Goal: Task Accomplishment & Management: Use online tool/utility

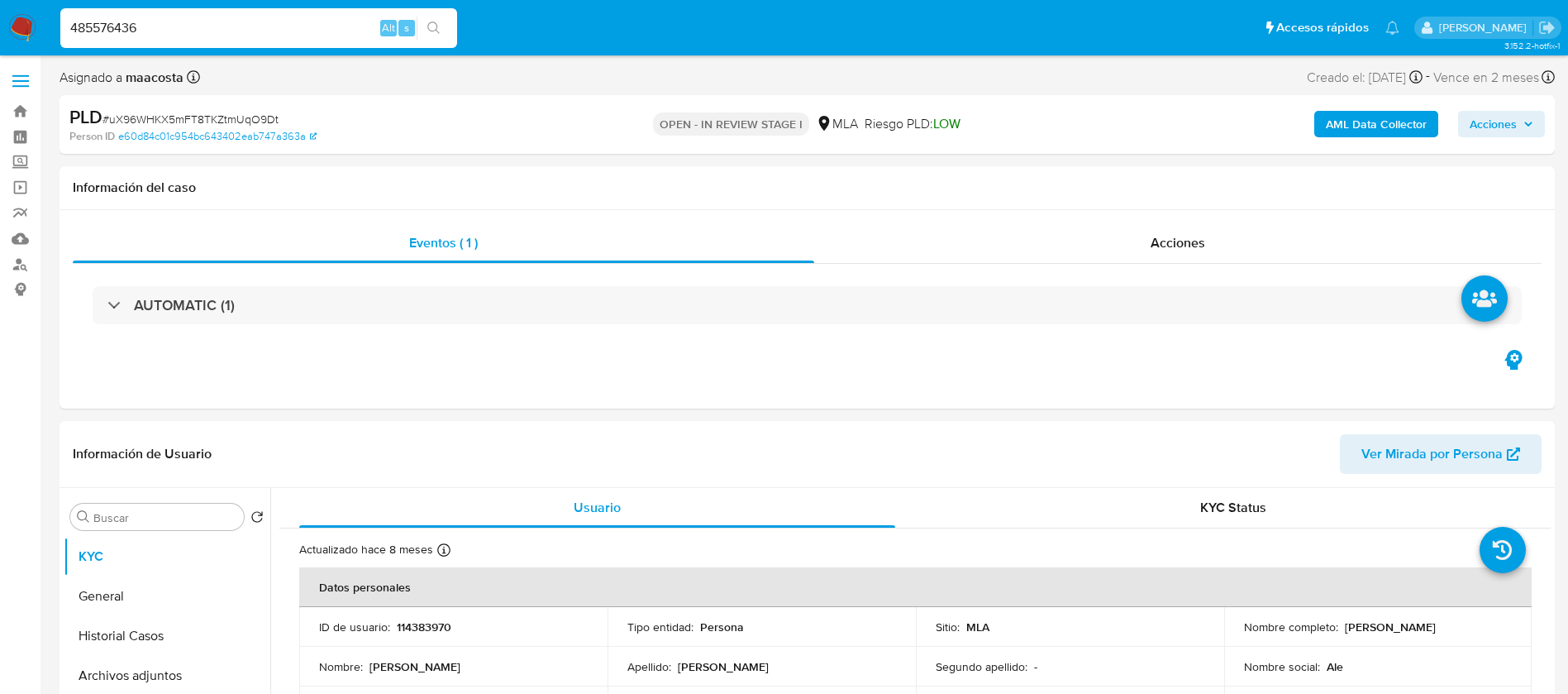
select select "10"
type input "485576436"
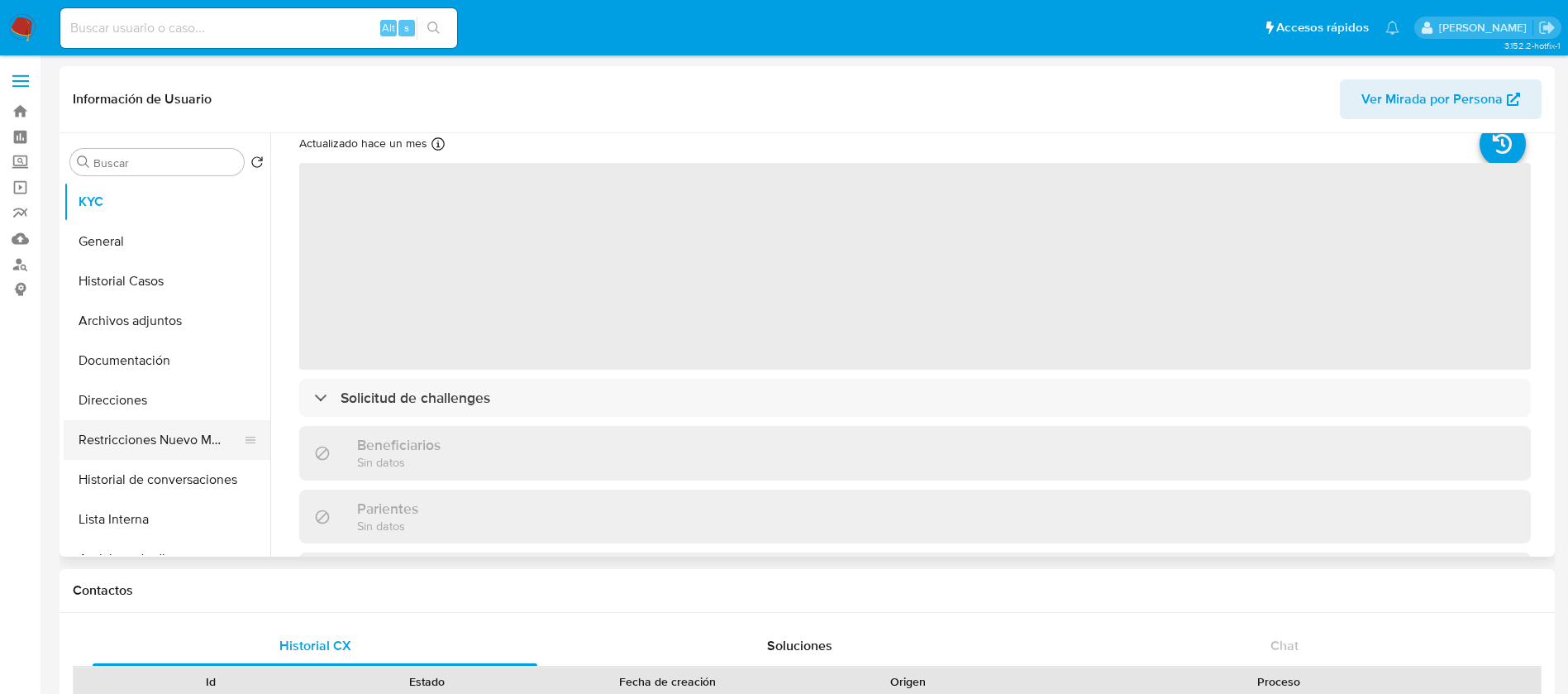
scroll to position [54, 0]
click at [191, 444] on button "Restricciones Nuevo Mundo" at bounding box center [160, 440] width 193 height 40
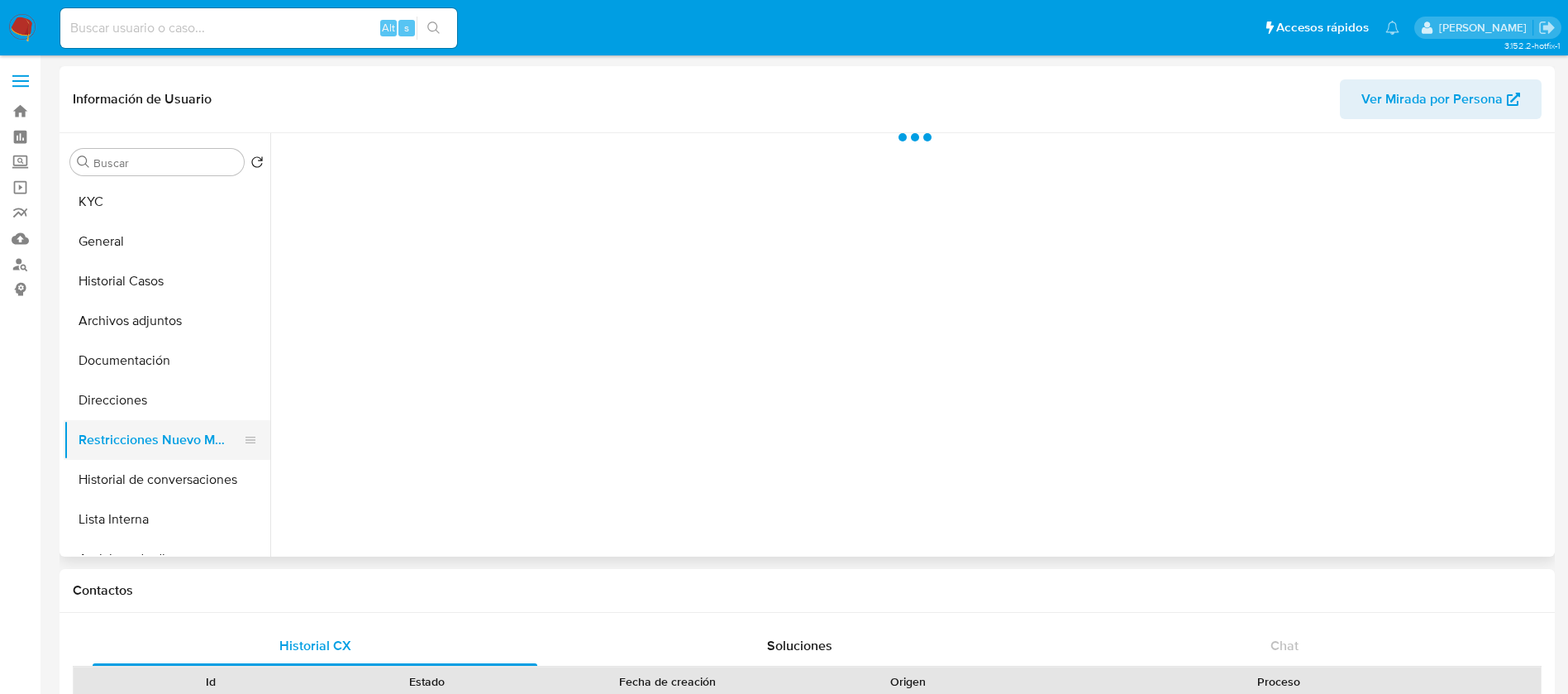
select select "10"
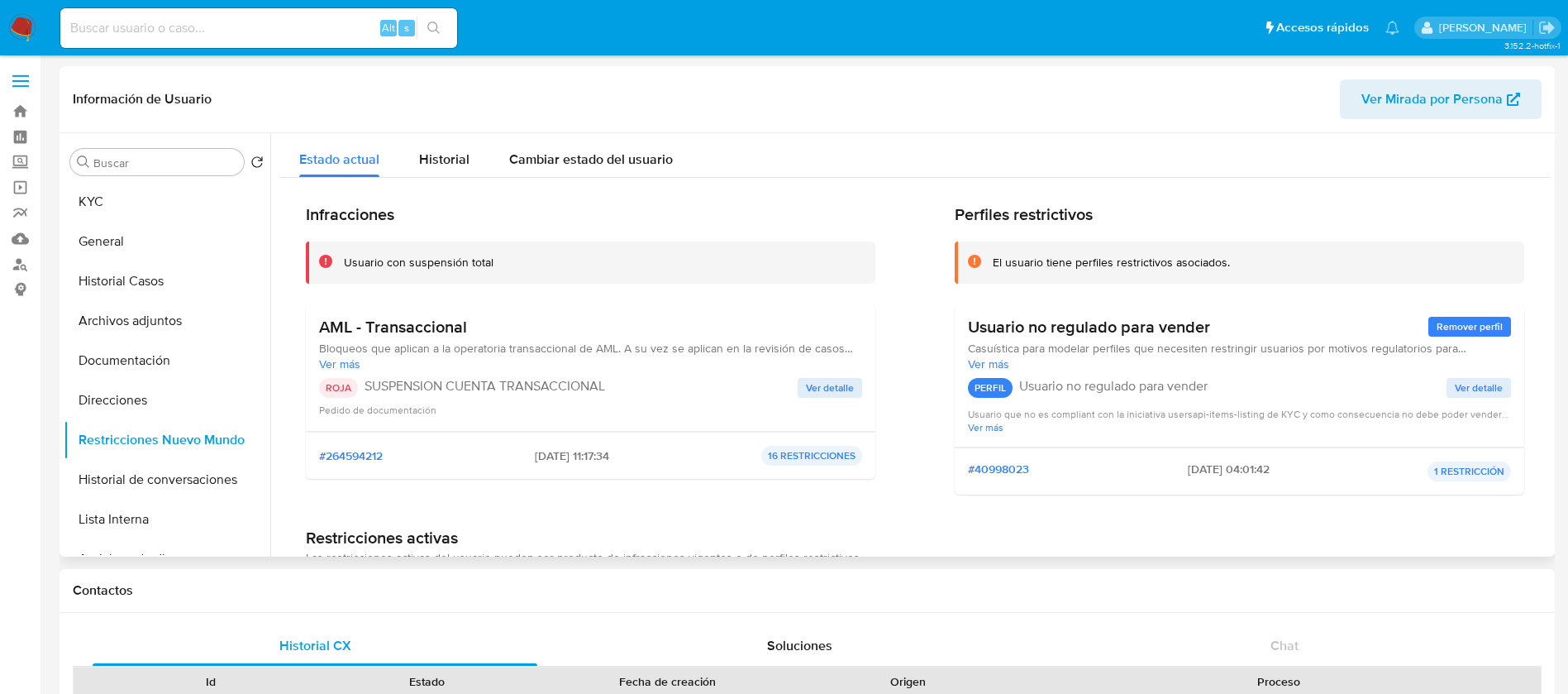
scroll to position [15, 0]
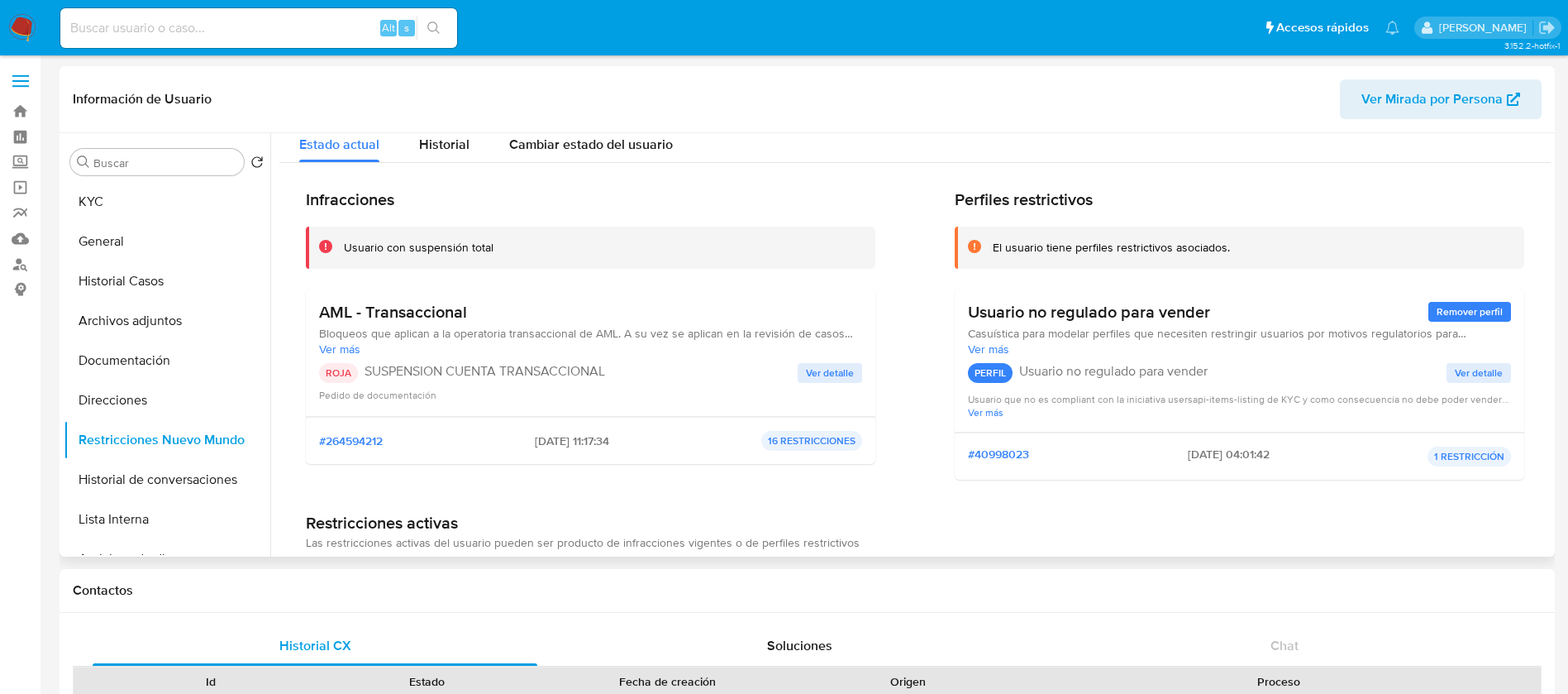
click at [816, 381] on span "Ver detalle" at bounding box center [830, 373] width 48 height 17
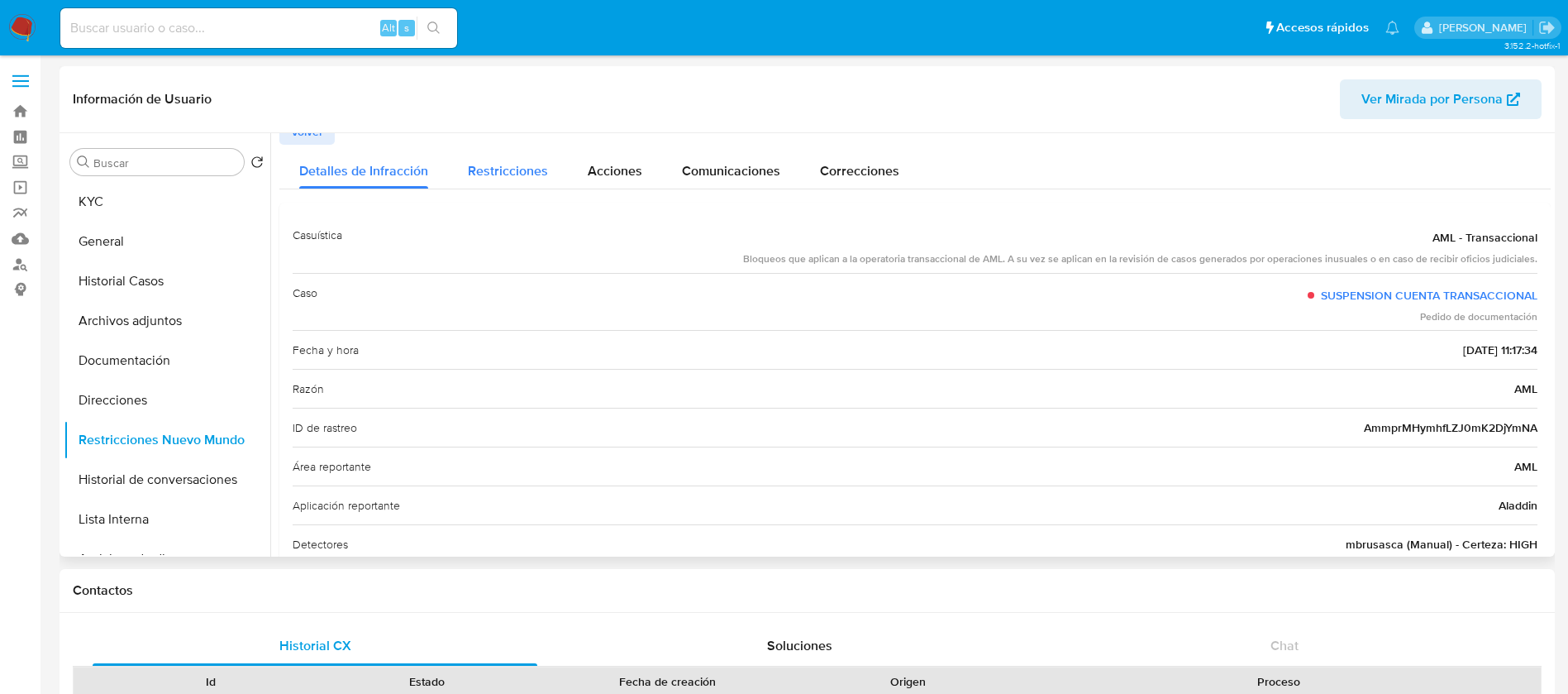
click at [498, 169] on span "Restricciones" at bounding box center [507, 171] width 80 height 19
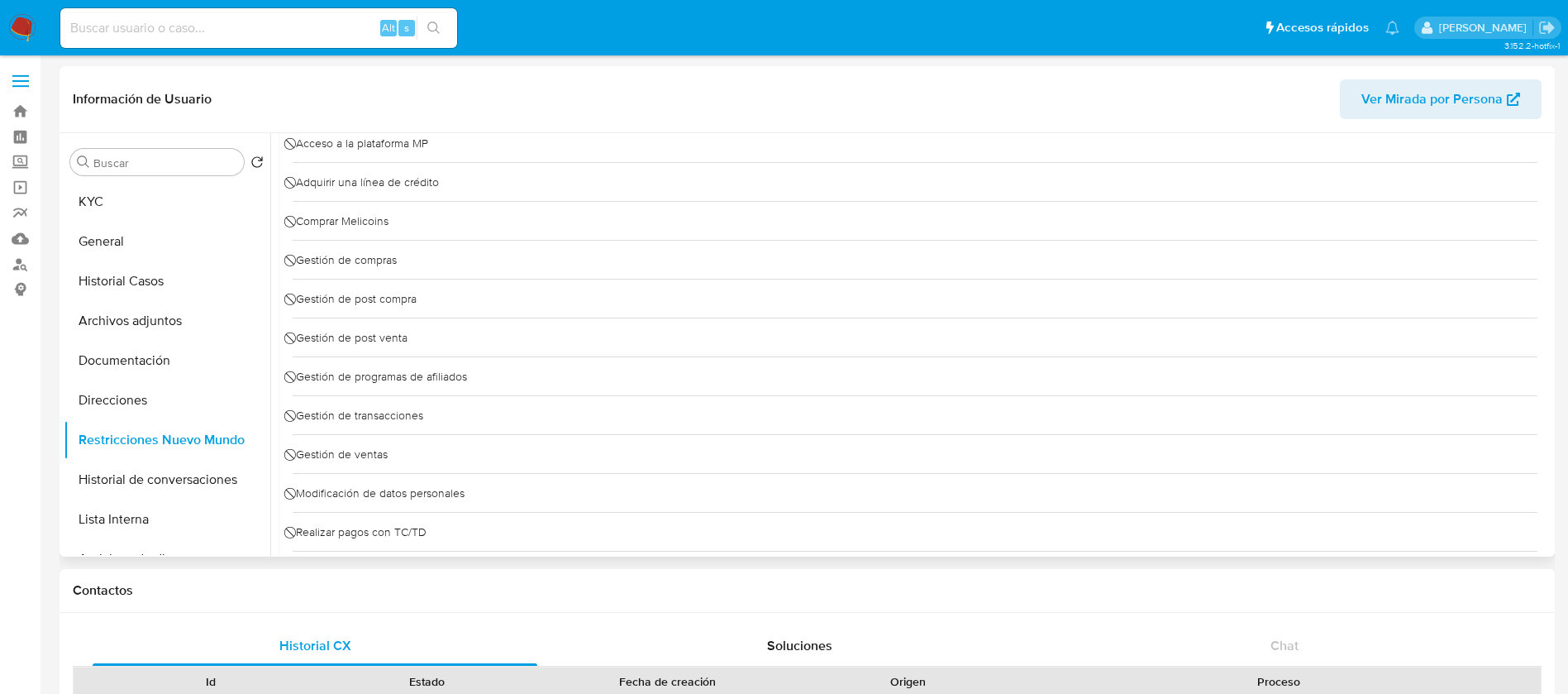
scroll to position [0, 0]
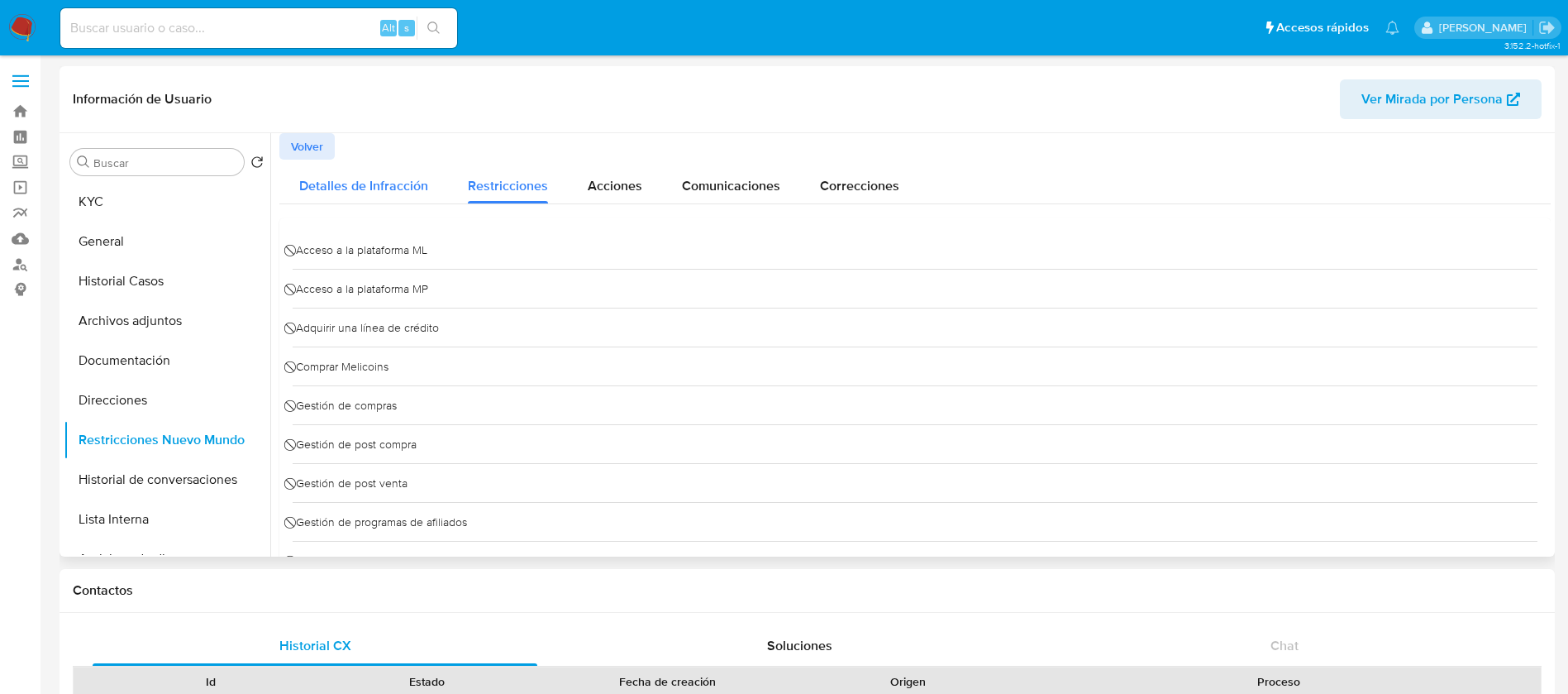
click at [393, 179] on span "Detalles de Infracción" at bounding box center [364, 186] width 129 height 19
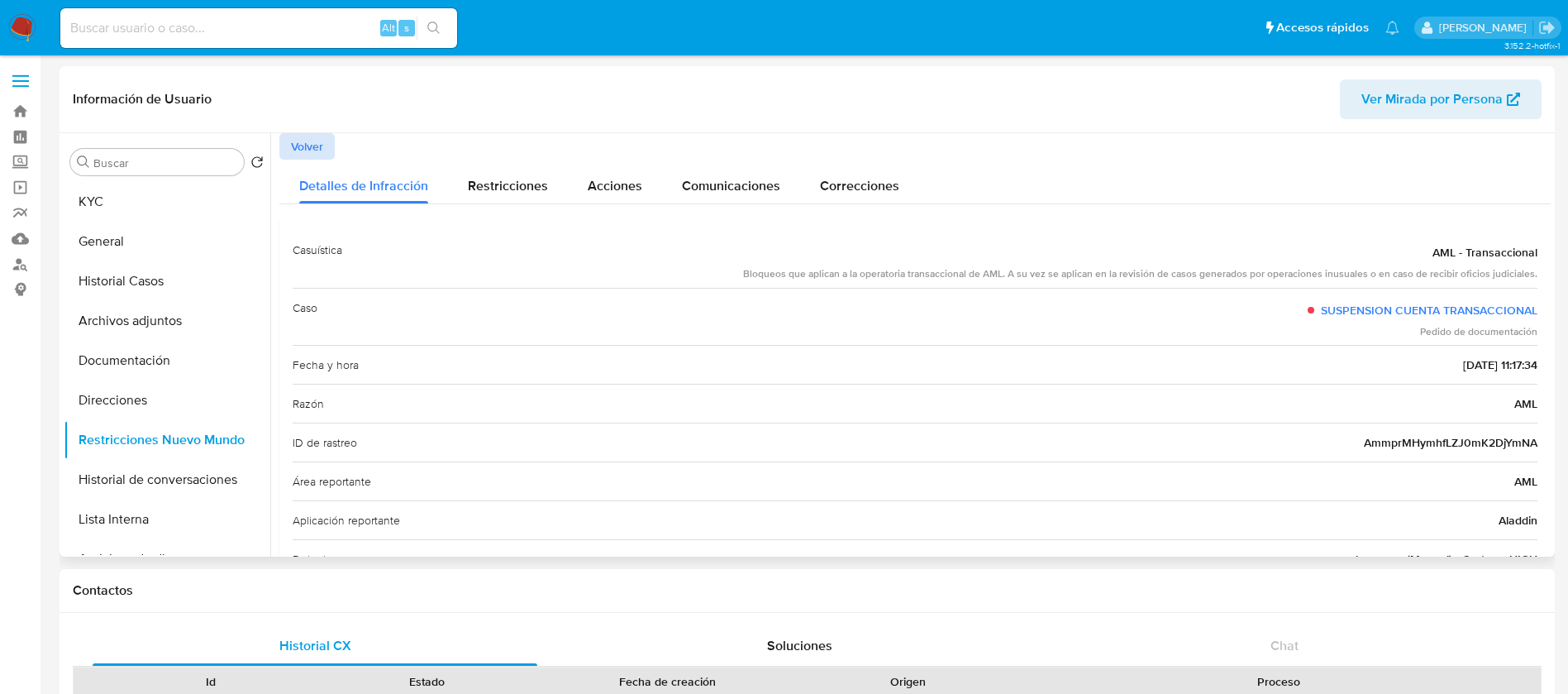
click at [317, 145] on span "Volver" at bounding box center [307, 146] width 32 height 23
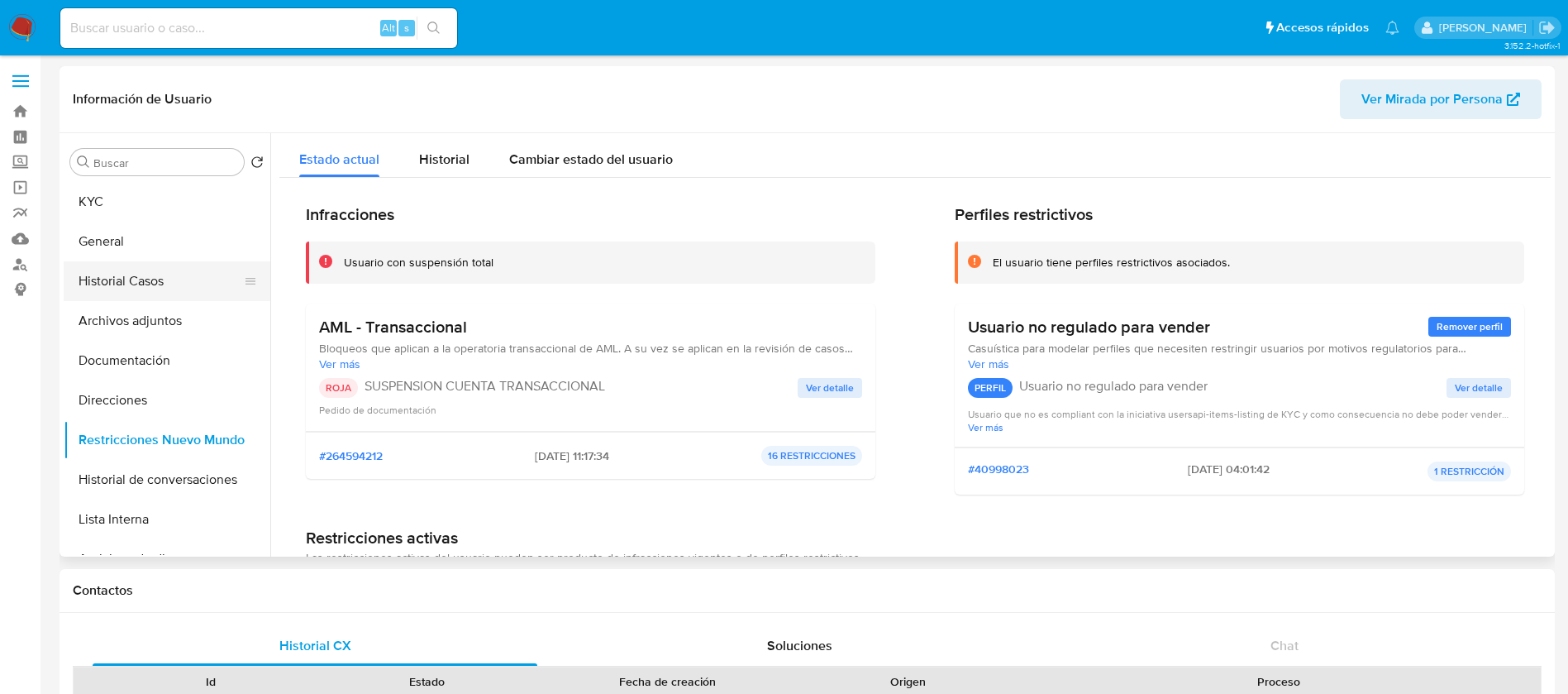
click at [172, 273] on button "Historial Casos" at bounding box center [160, 281] width 193 height 40
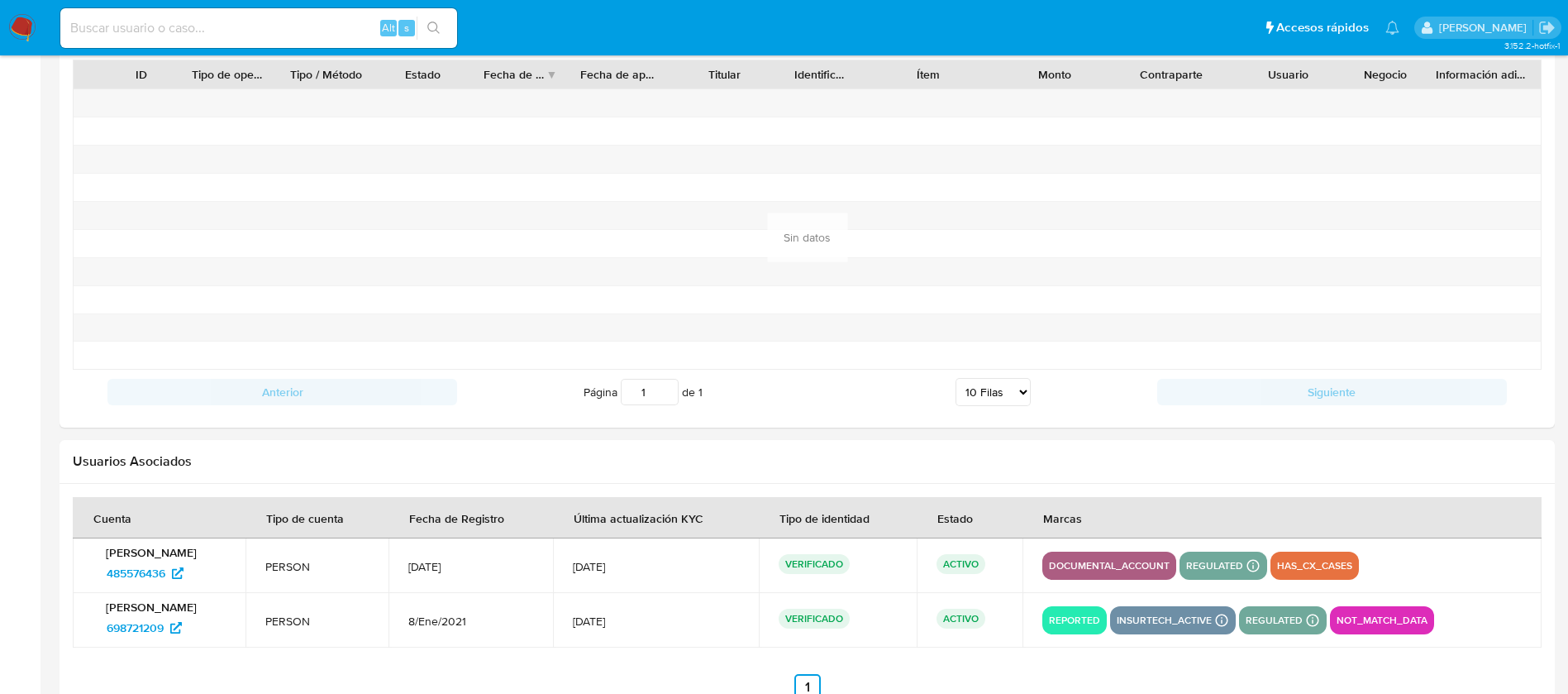
scroll to position [1650, 0]
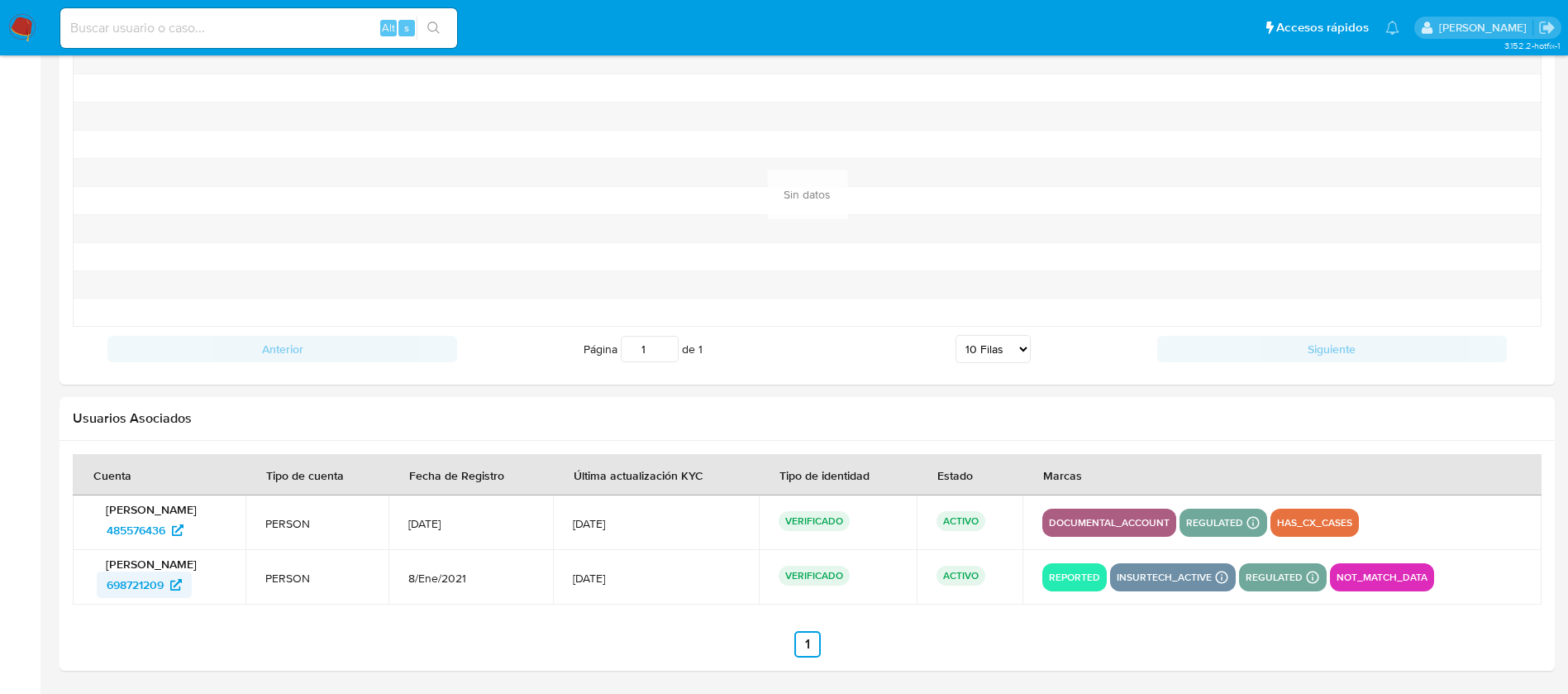
click at [149, 585] on span "698721209" at bounding box center [135, 585] width 57 height 27
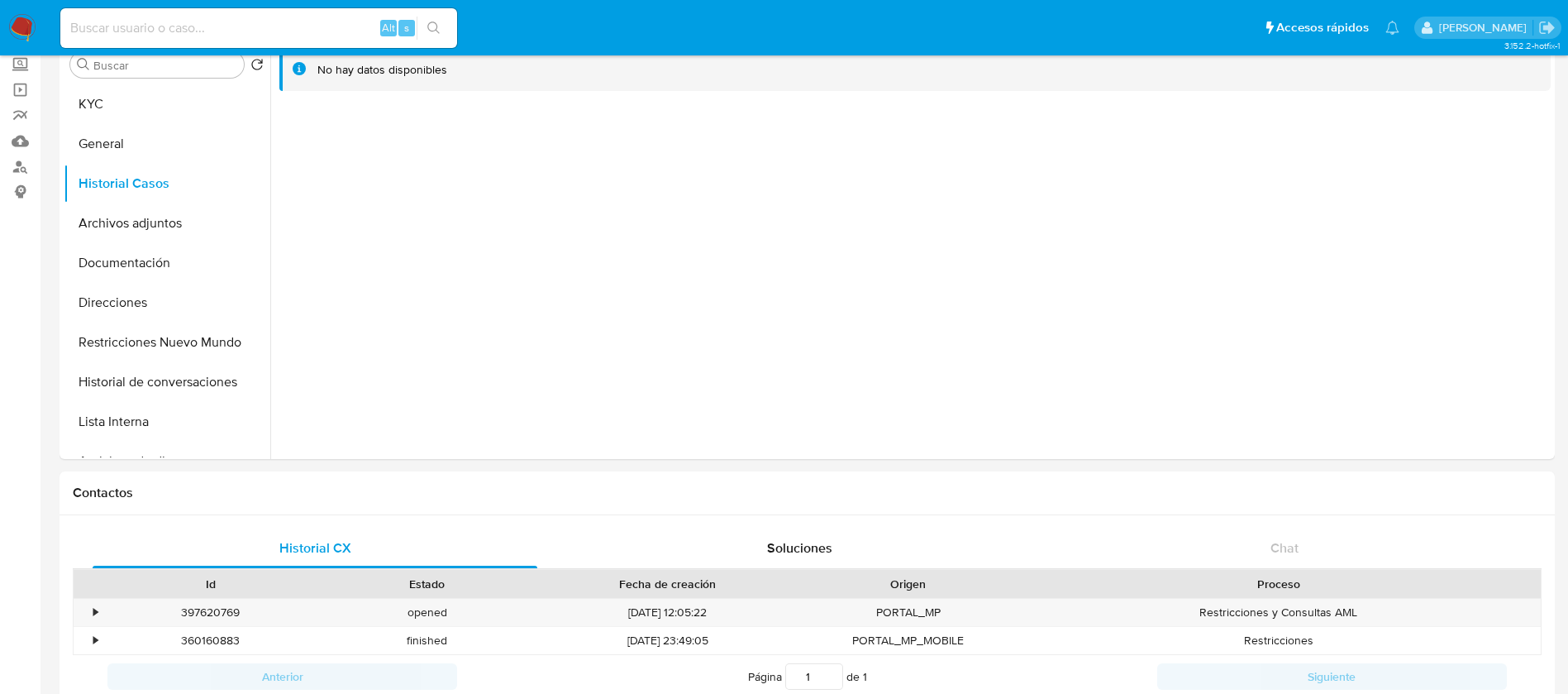
scroll to position [0, 0]
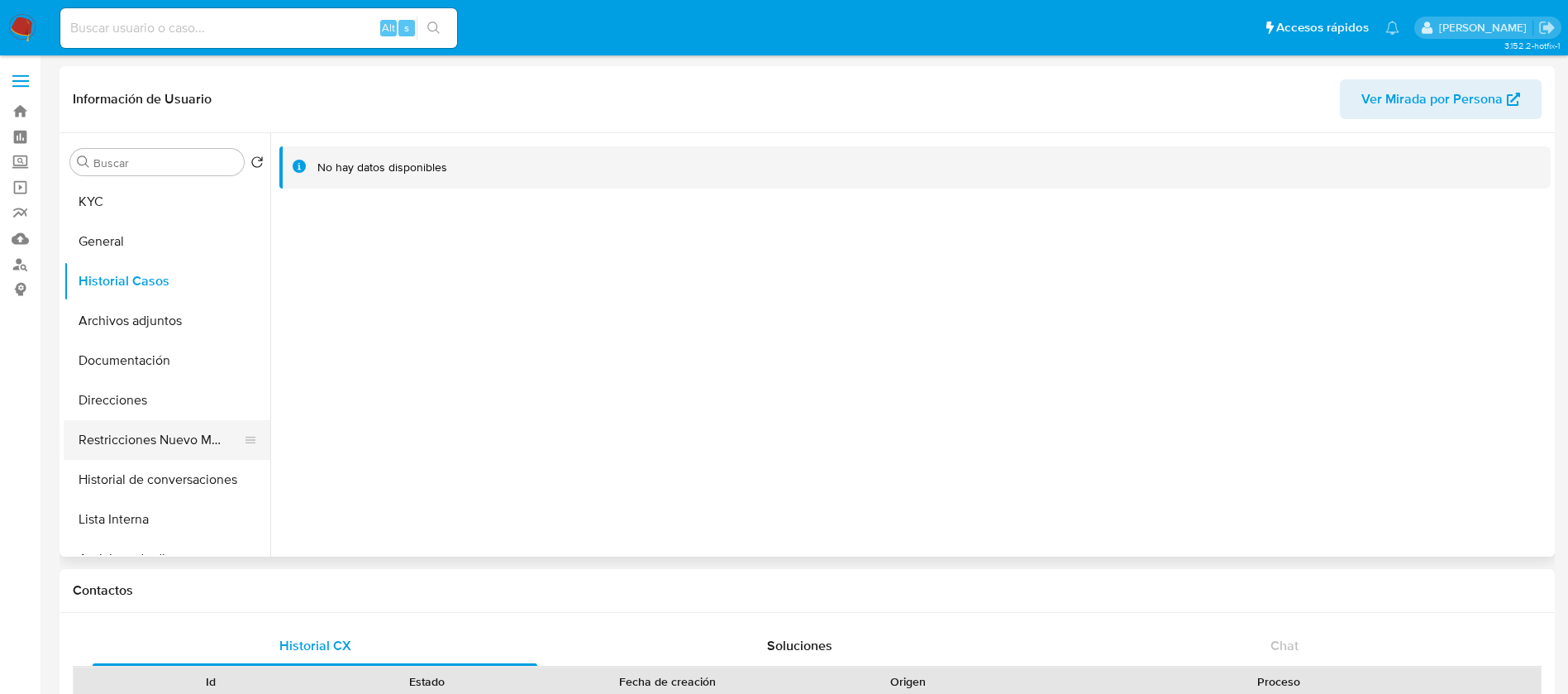
click at [155, 433] on button "Restricciones Nuevo Mundo" at bounding box center [160, 440] width 193 height 40
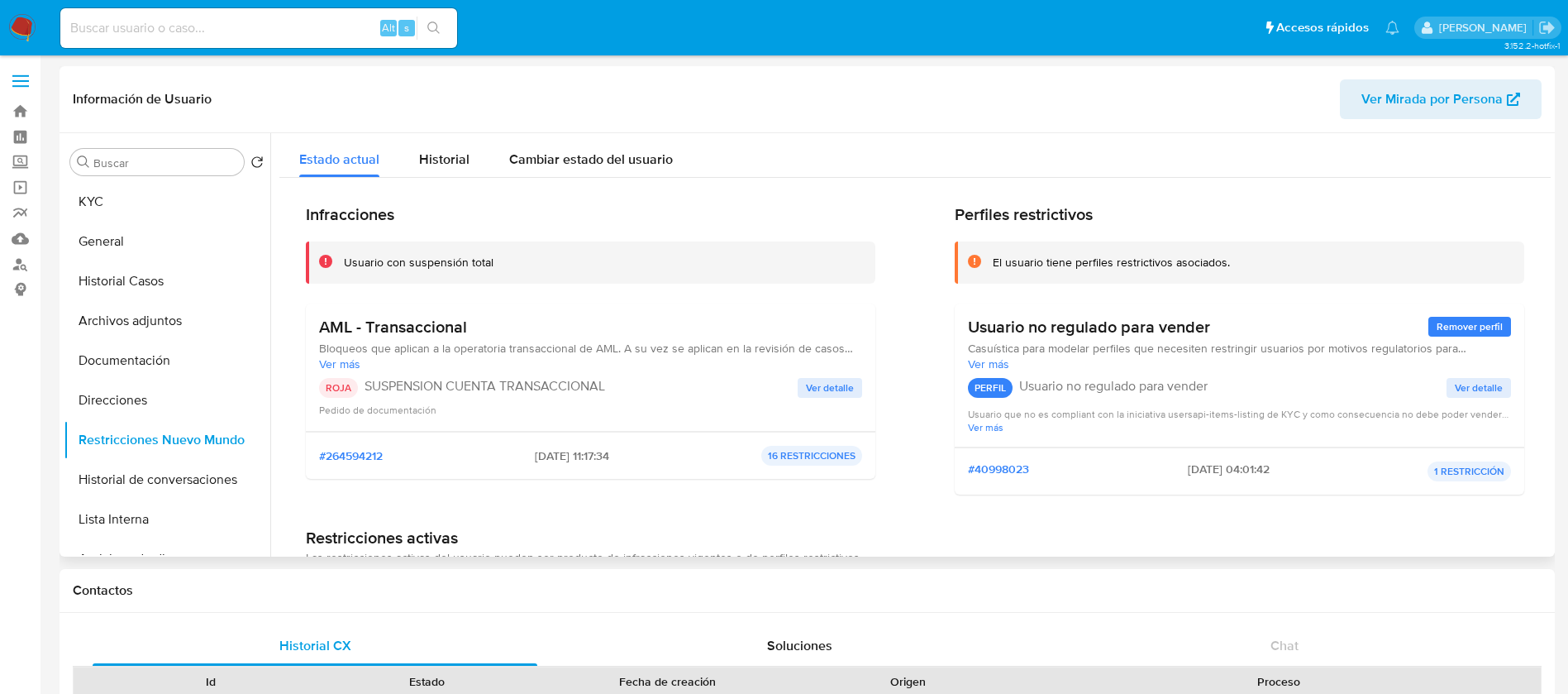
click at [822, 392] on span "Ver detalle" at bounding box center [830, 388] width 48 height 17
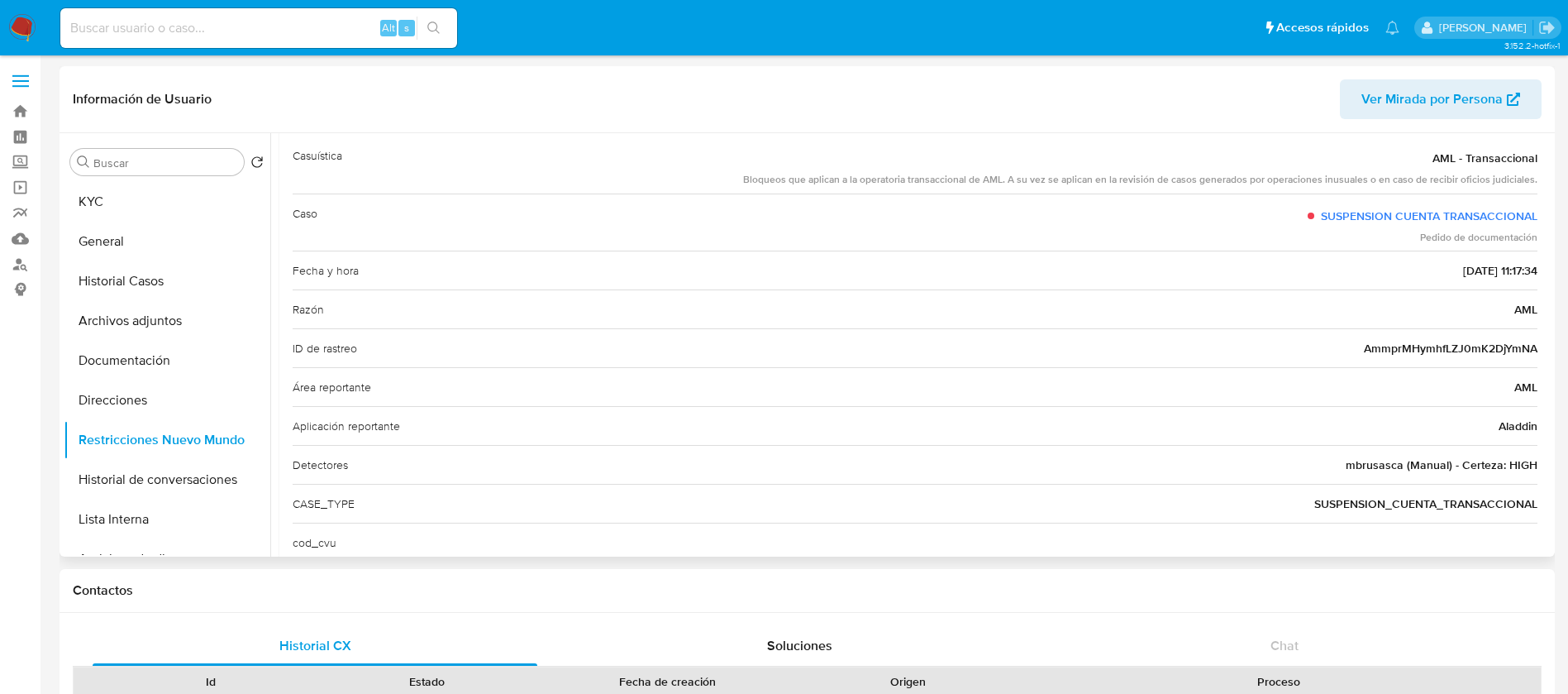
scroll to position [96, 0]
click at [20, 192] on link "Operaciones masivas" at bounding box center [98, 187] width 196 height 26
paste input "zNpuKHWcfkmsVxRhL9zzSiGk"
click at [339, 32] on input "zNpuKHWcfkmsVxRhL9zzSiGk" at bounding box center [259, 28] width 397 height 22
type input "zNpuKHWcfkmsVxRhL9zzSiGk"
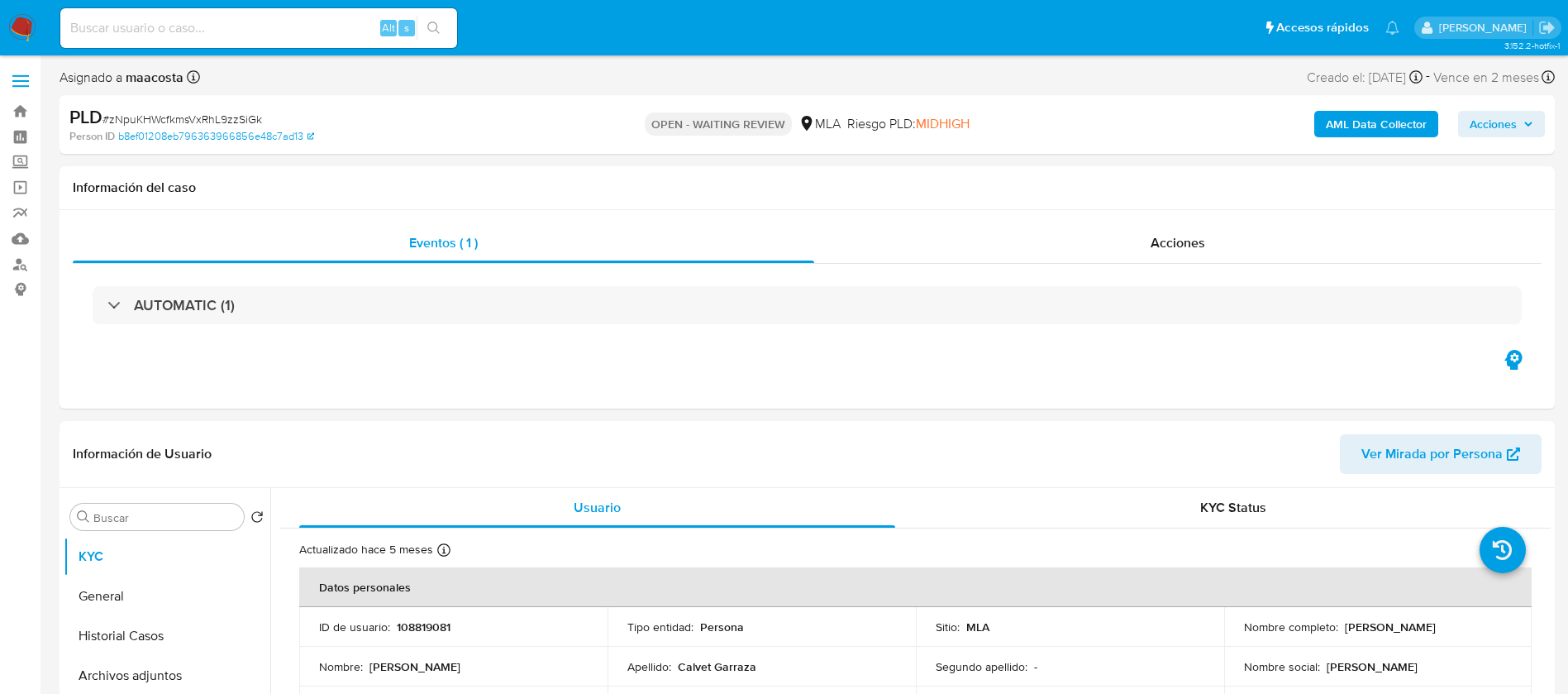
select select "10"
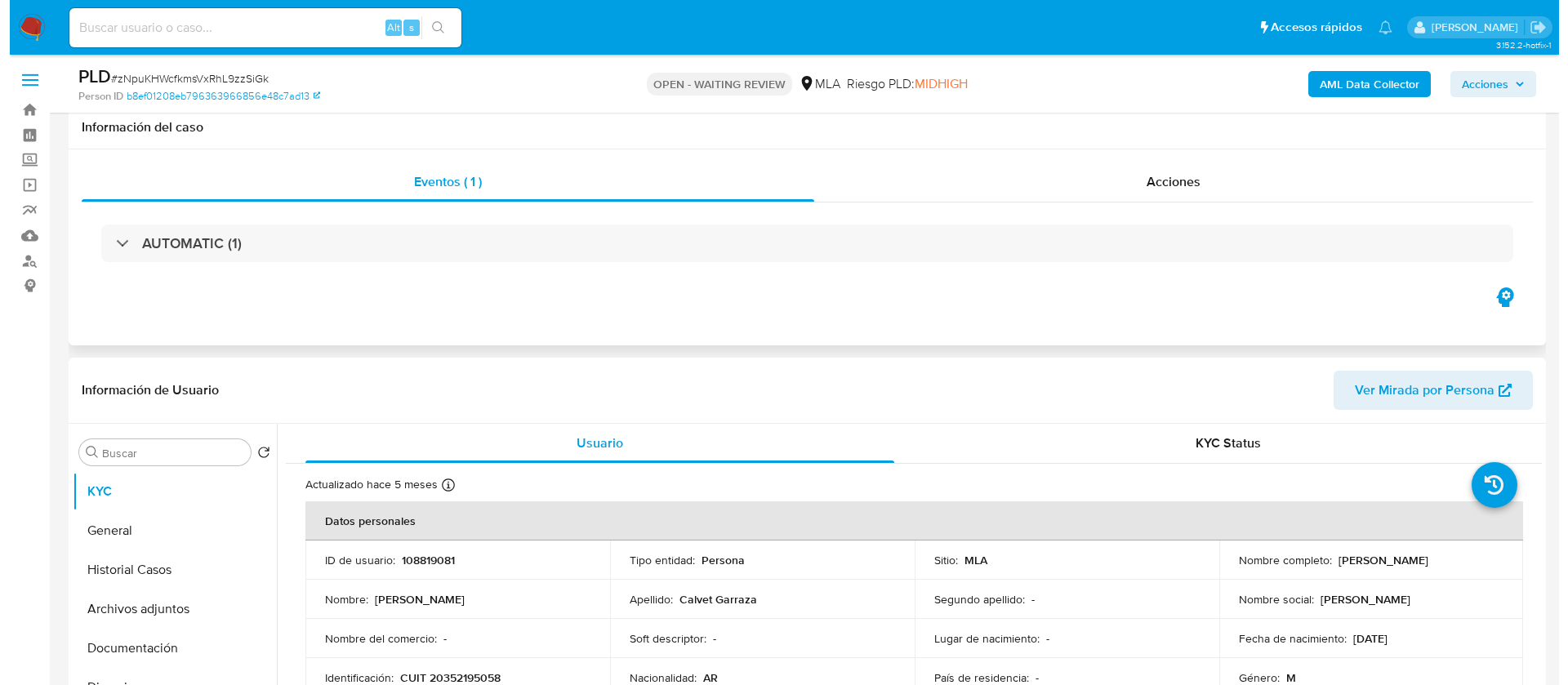
scroll to position [120, 0]
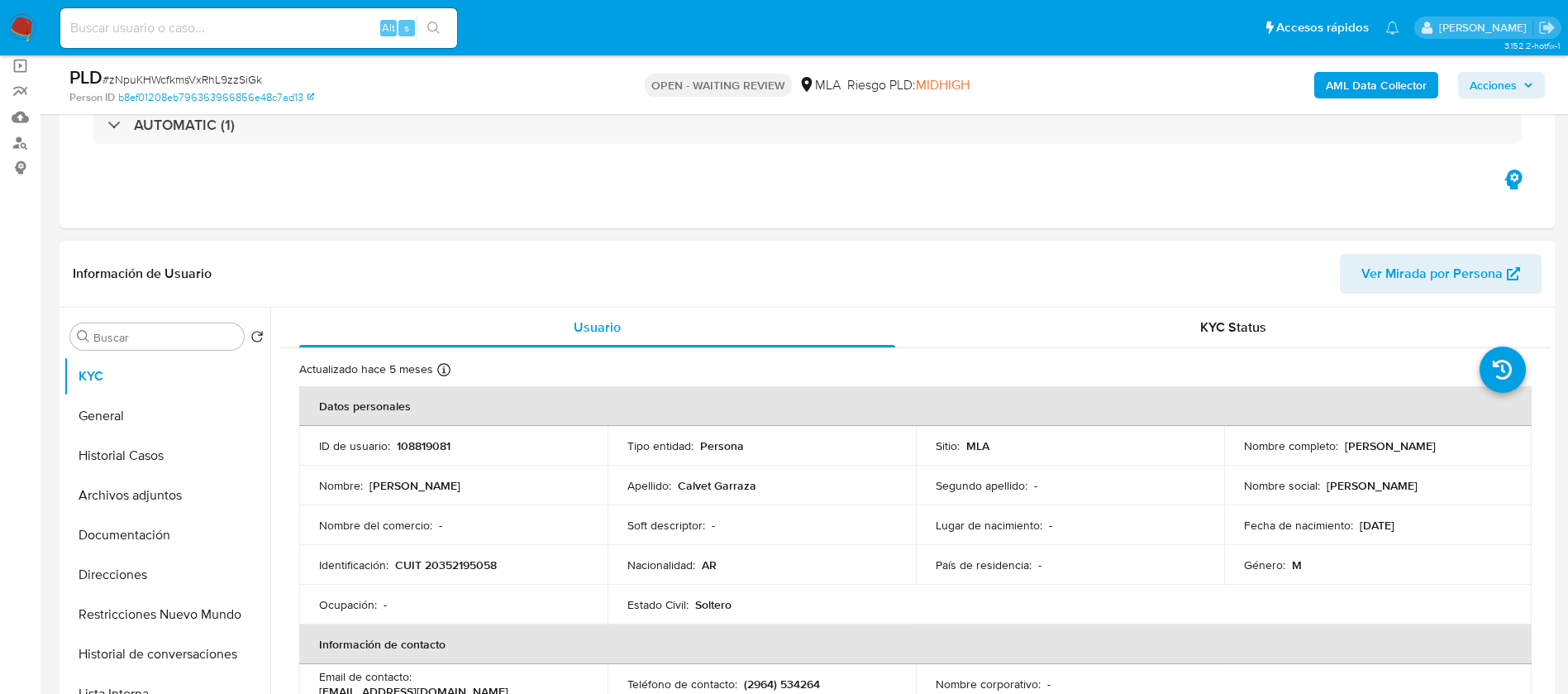
click at [1344, 453] on p "Jeremias Nahuel Calvet Garraza" at bounding box center [1389, 446] width 91 height 15
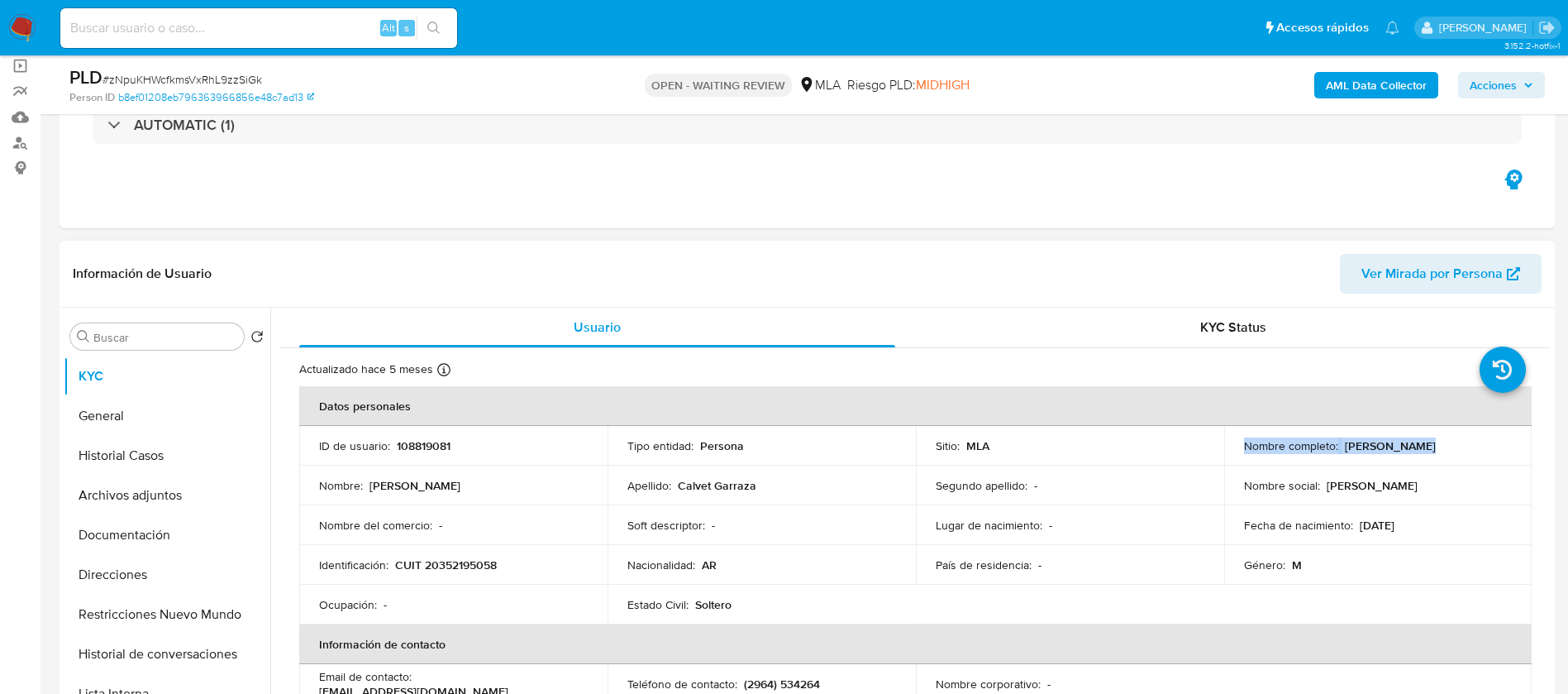
click at [1344, 453] on p "Jeremias Nahuel Calvet Garraza" at bounding box center [1389, 446] width 91 height 15
drag, startPoint x: 1247, startPoint y: 454, endPoint x: 1231, endPoint y: 454, distance: 16.0
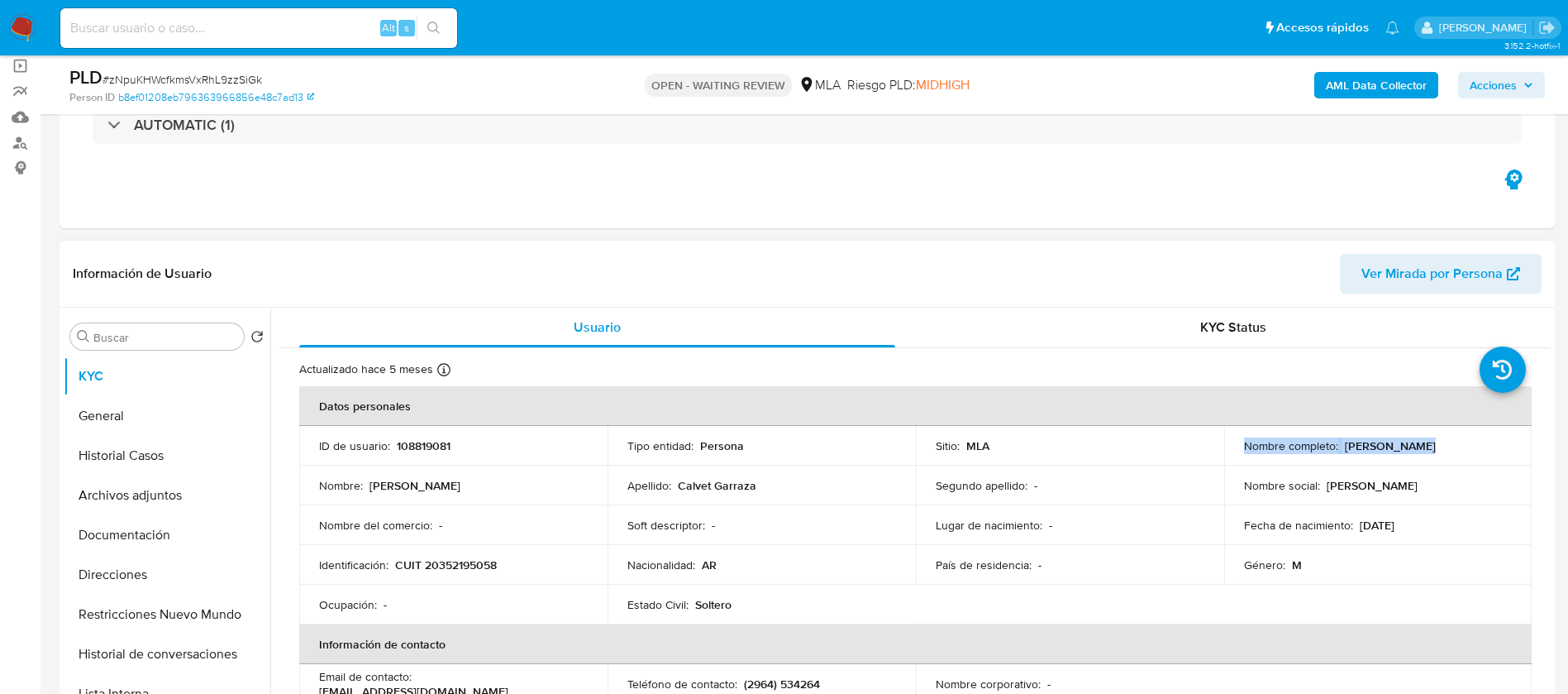
click at [1231, 454] on td "Nombre completo : Jeremias Nahuel Calvet Garraza" at bounding box center [1378, 446] width 309 height 40
click at [1344, 453] on p "Jeremias Nahuel Calvet Garraza" at bounding box center [1389, 446] width 91 height 15
drag, startPoint x: 1239, startPoint y: 454, endPoint x: 1412, endPoint y: 458, distance: 173.0
click at [1412, 453] on div "Nombre completo : Jeremias Nahuel Calvet Garraza" at bounding box center [1378, 446] width 269 height 15
copy p "Jeremias Nahuel Calvet Garraza"
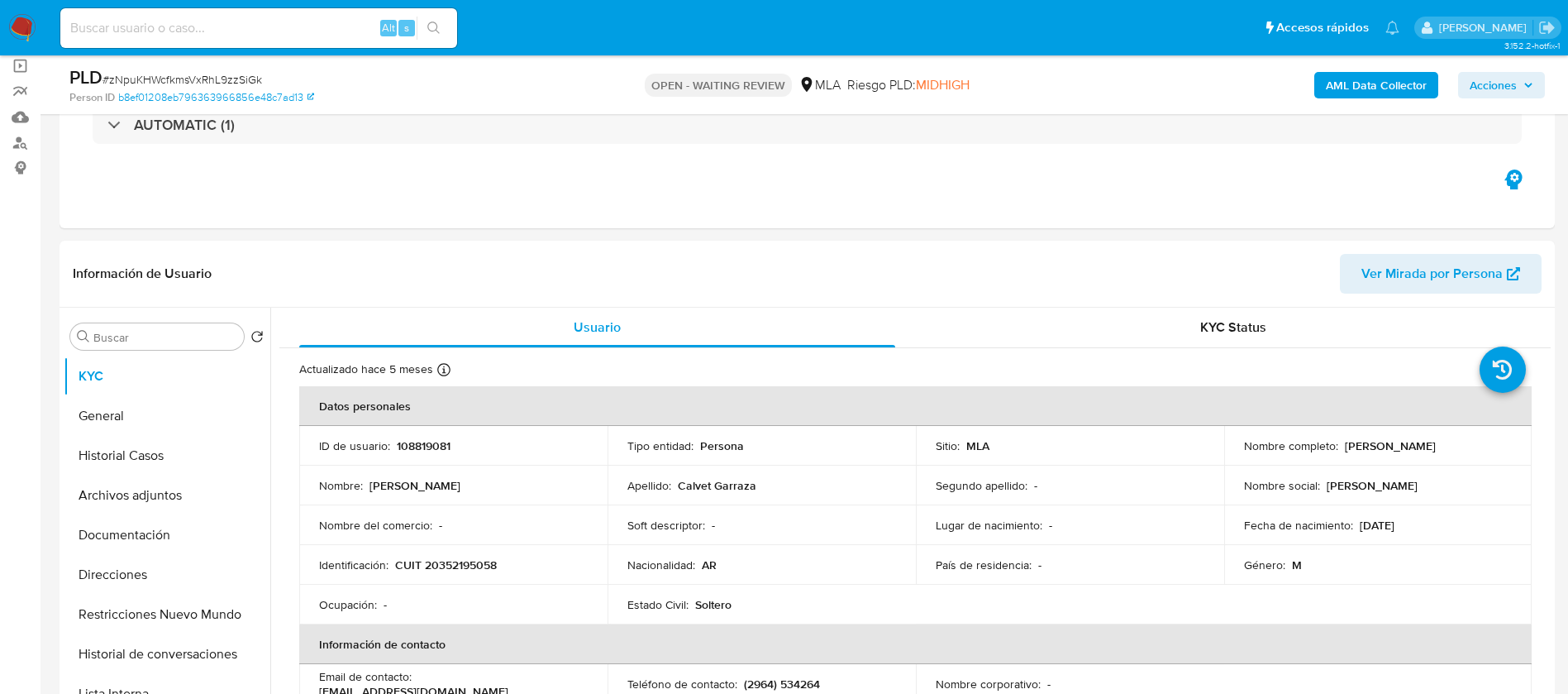
click at [1385, 80] on b "AML Data Collector" at bounding box center [1376, 85] width 101 height 27
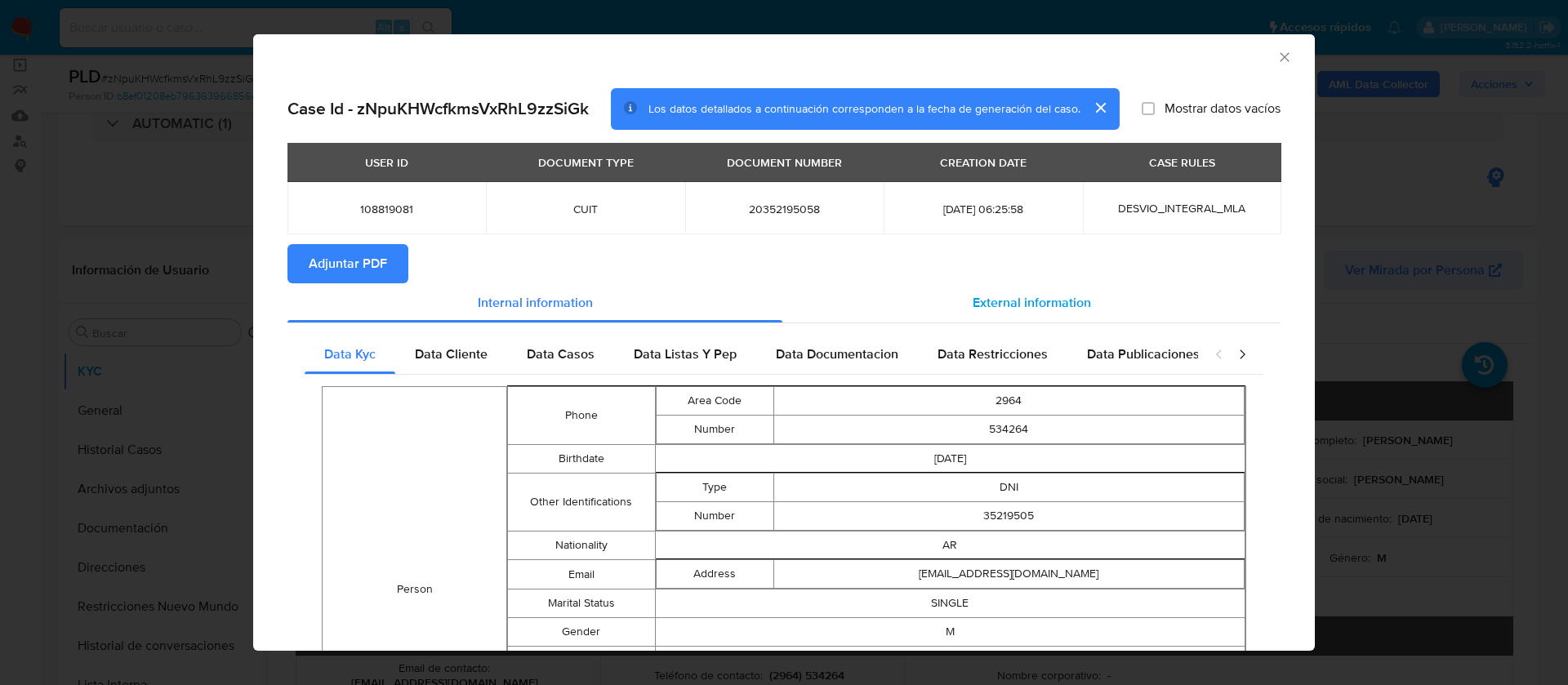
click at [989, 310] on span "External information" at bounding box center [1031, 302] width 118 height 19
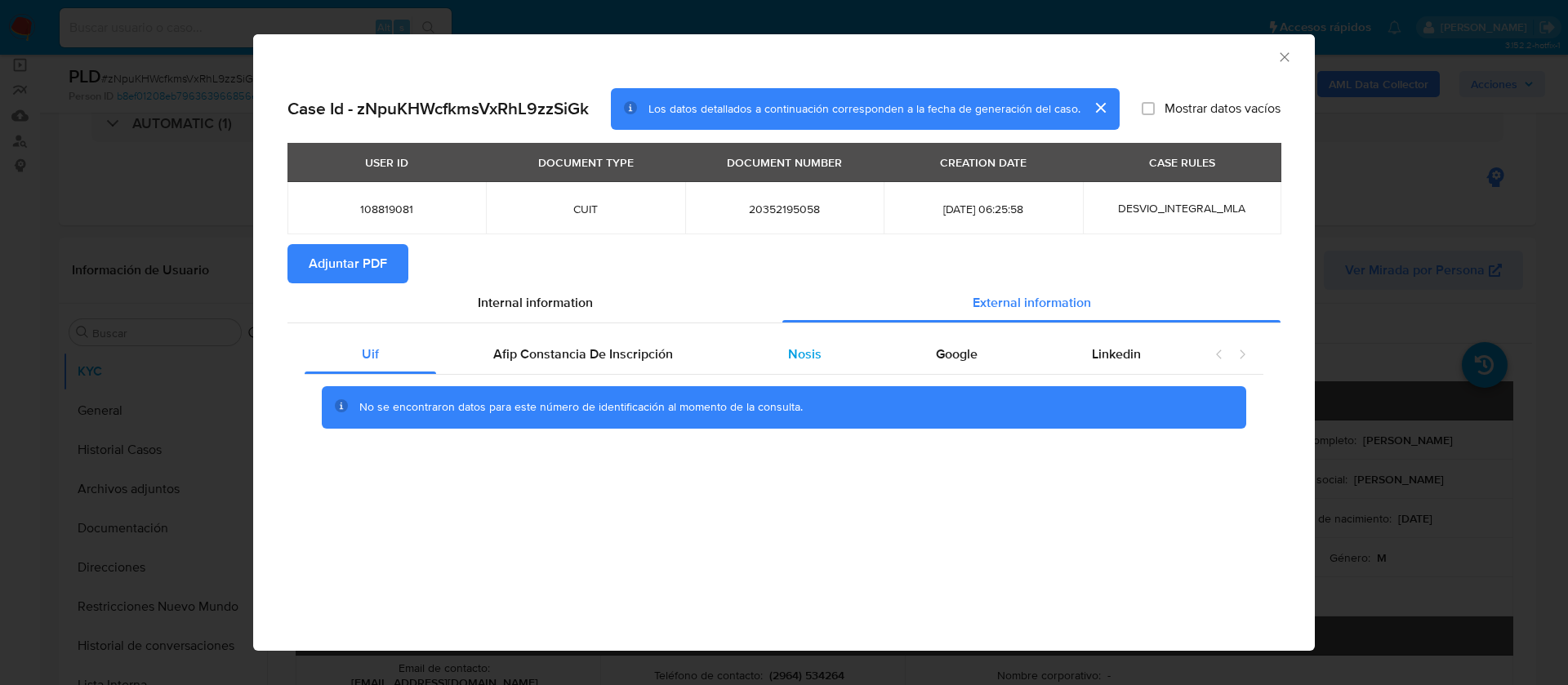
click at [828, 355] on div "Nosis" at bounding box center [804, 354] width 148 height 39
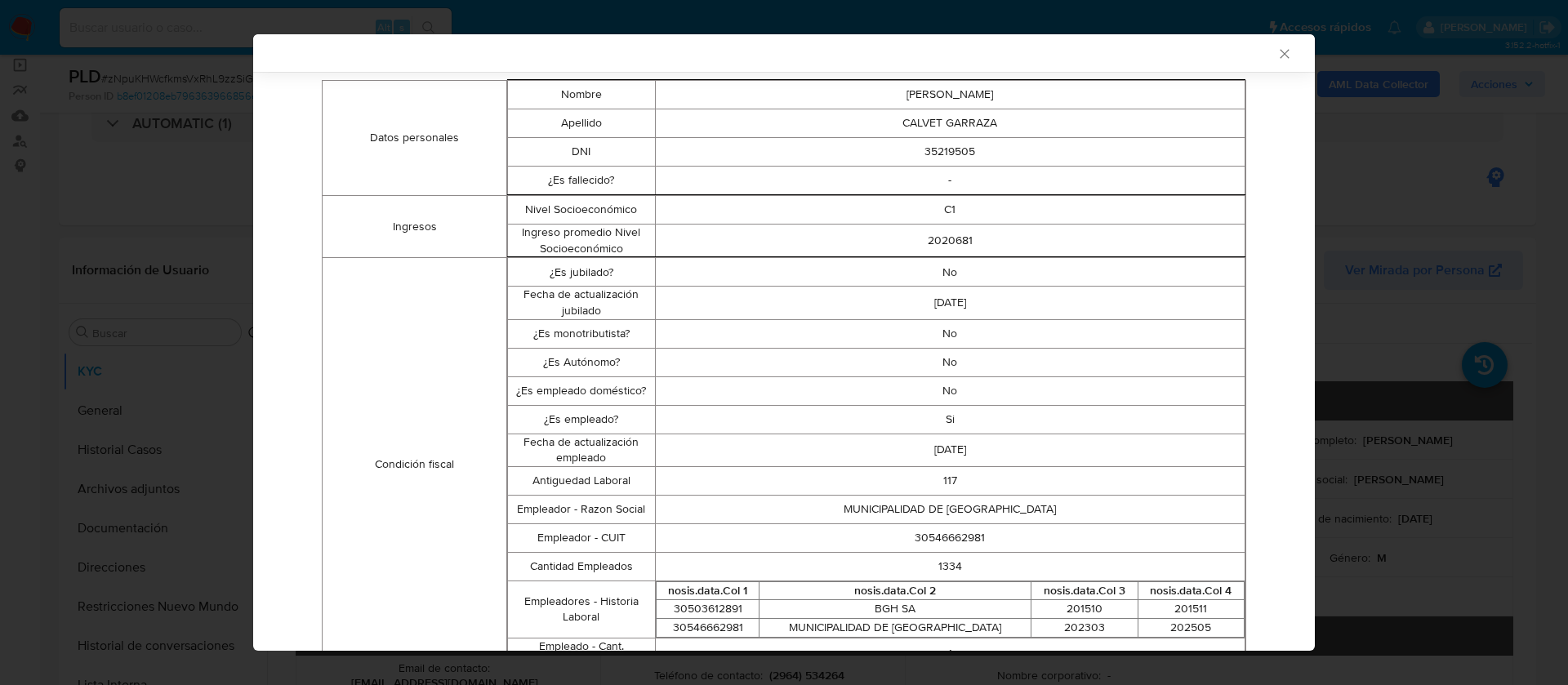
scroll to position [307, 0]
click at [911, 545] on td "30546662981" at bounding box center [949, 533] width 589 height 29
copy td "30546662981"
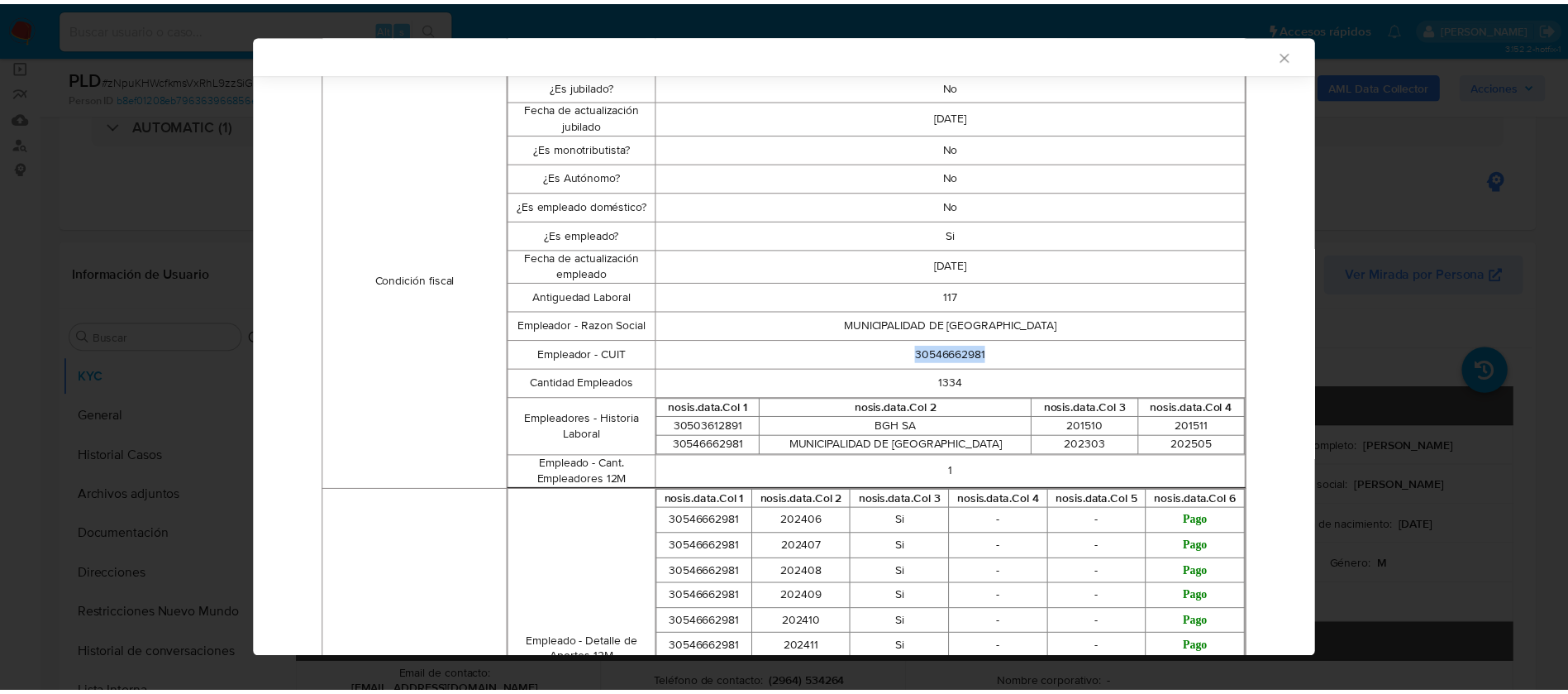
scroll to position [498, 0]
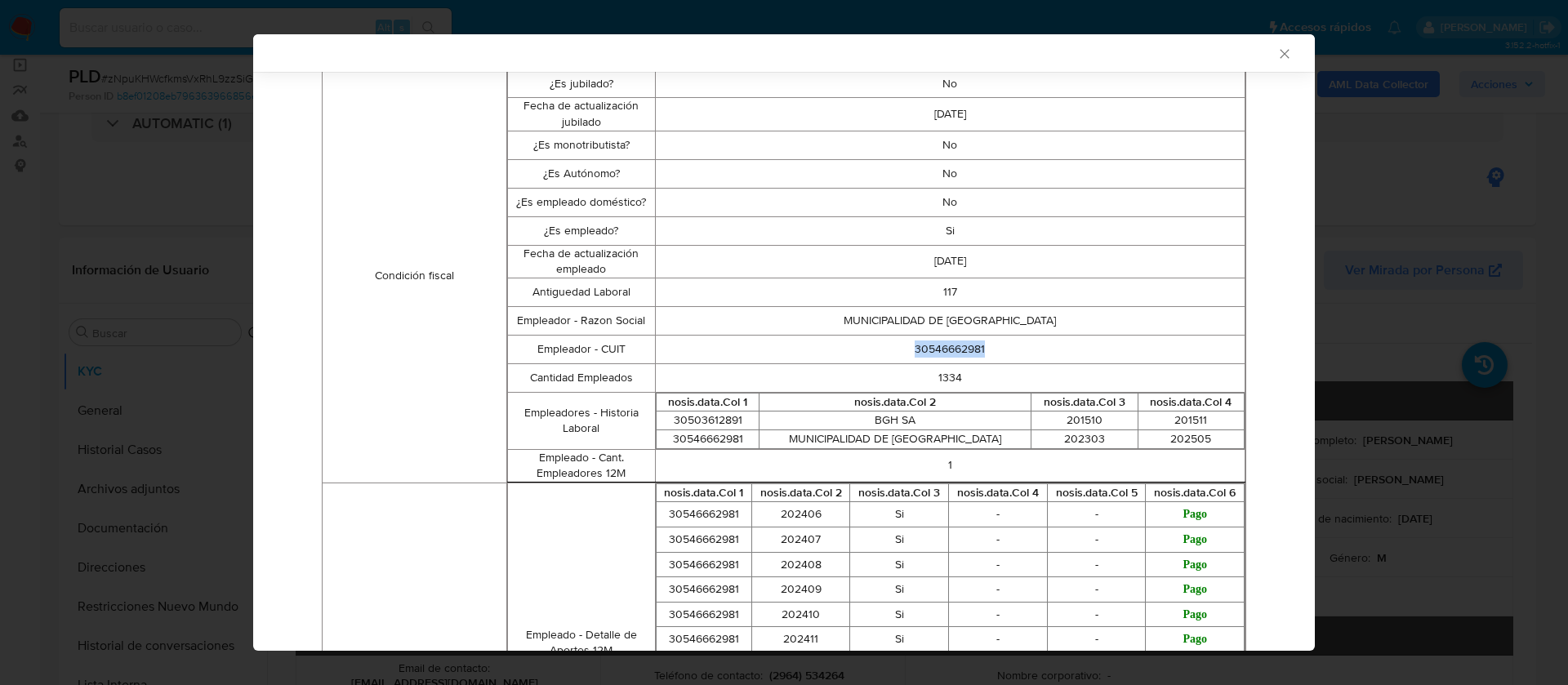
click at [172, 418] on div "AML Data Collector Case Id - zNpuKHWcfkmsVxRhL9zzSiGk Los datos detallados a co…" at bounding box center [784, 342] width 1568 height 685
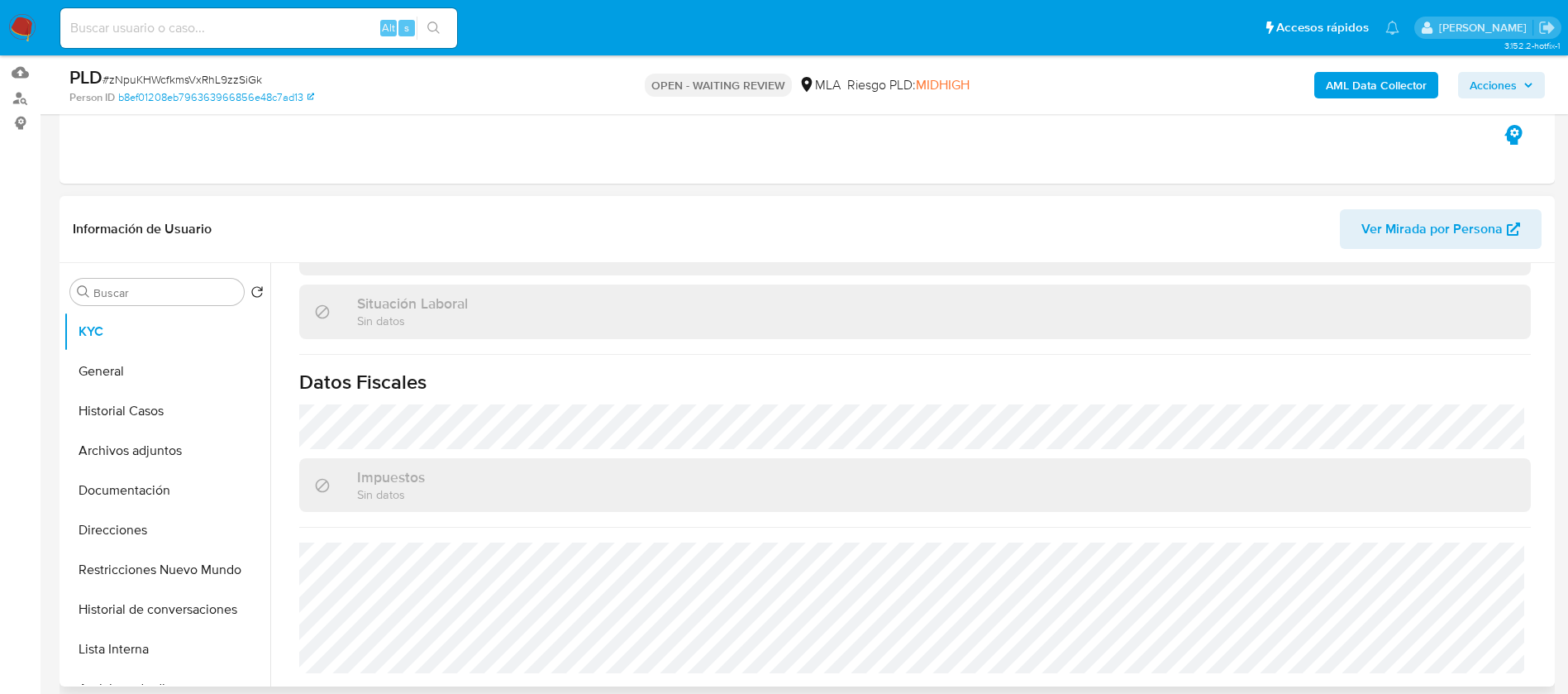
scroll to position [168, 0]
click at [134, 530] on button "Direcciones" at bounding box center [160, 528] width 193 height 40
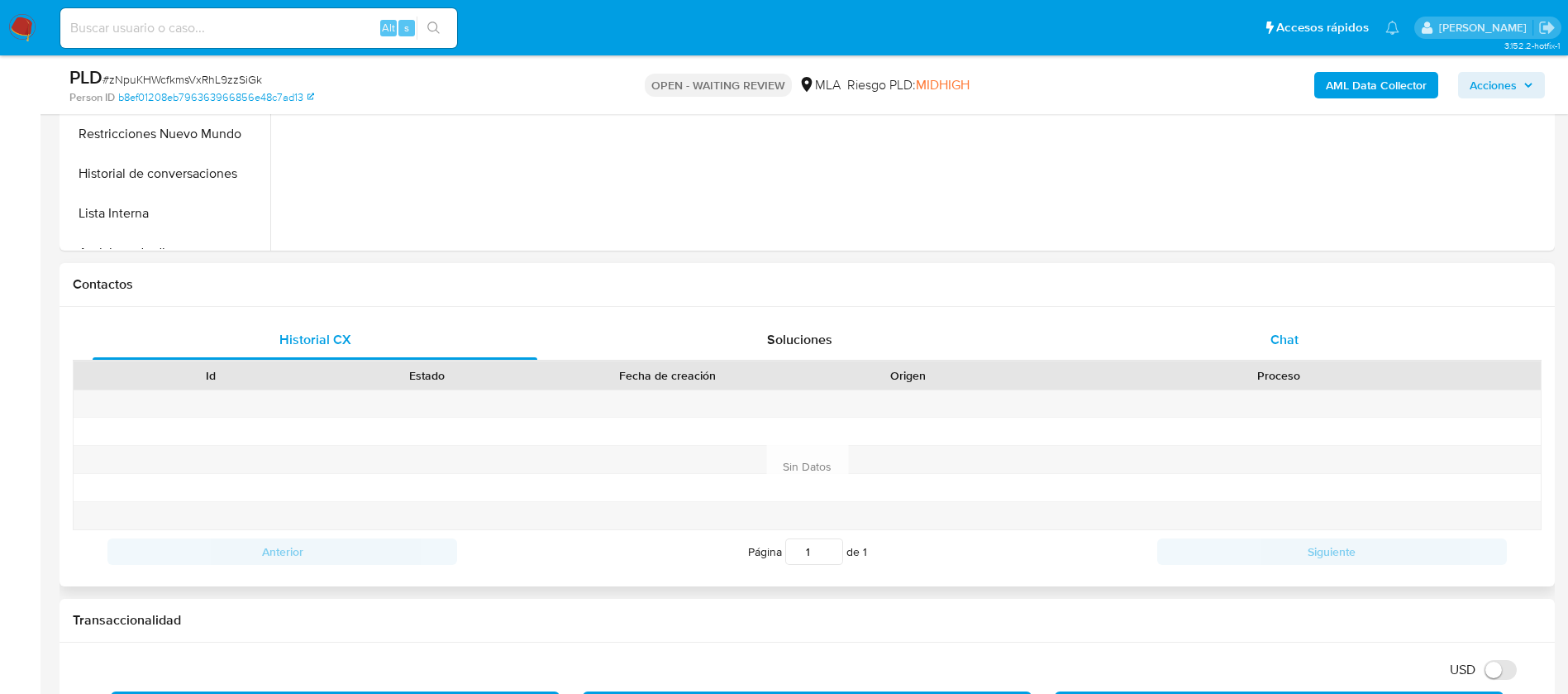
scroll to position [609, 0]
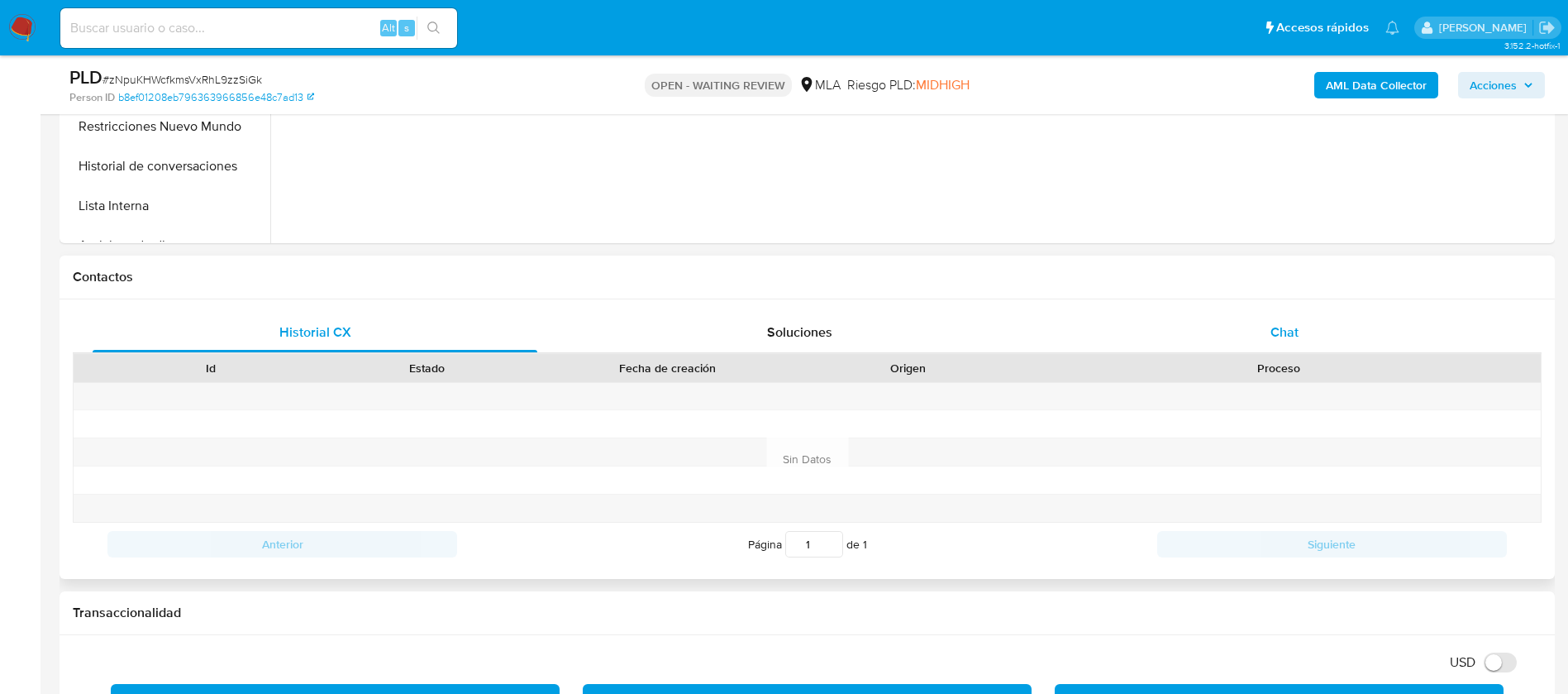
click at [1258, 319] on div "Chat" at bounding box center [1284, 333] width 445 height 40
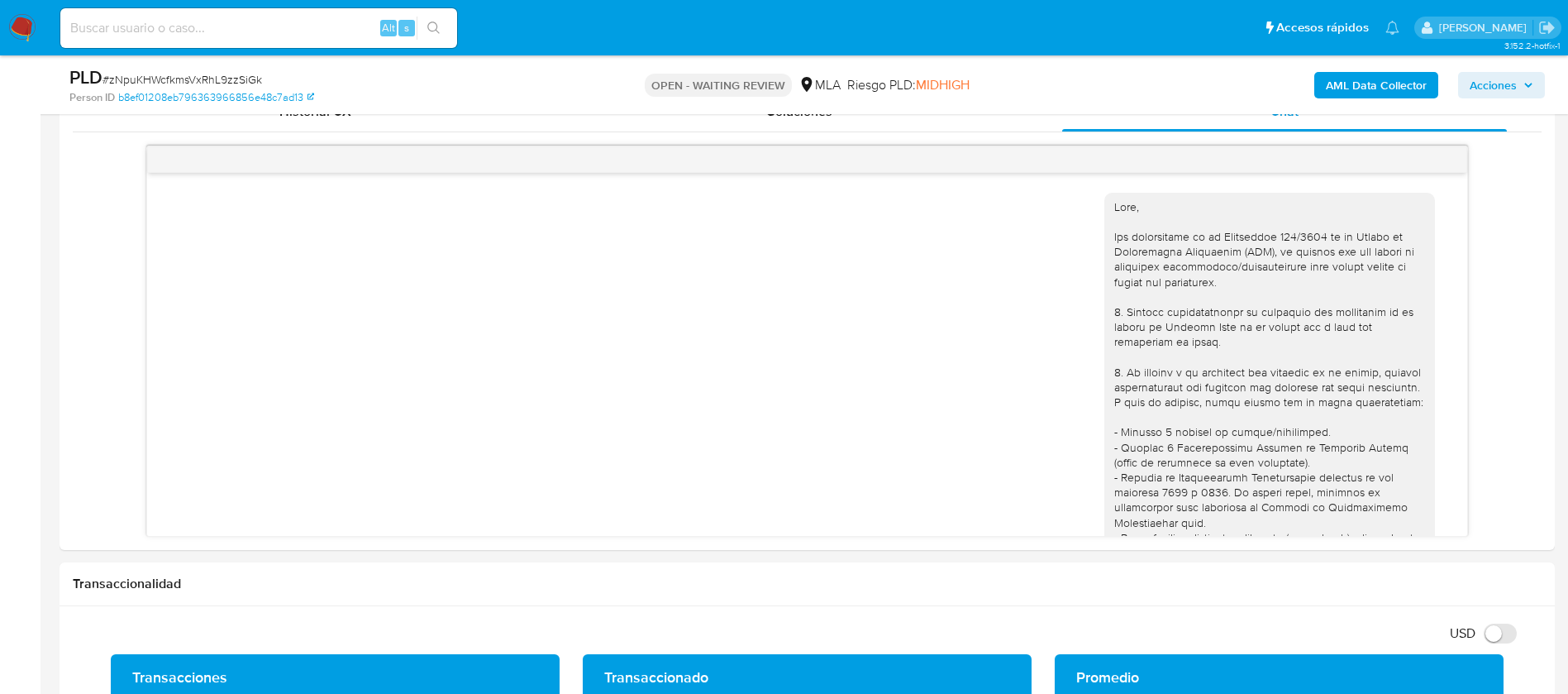
scroll to position [806, 0]
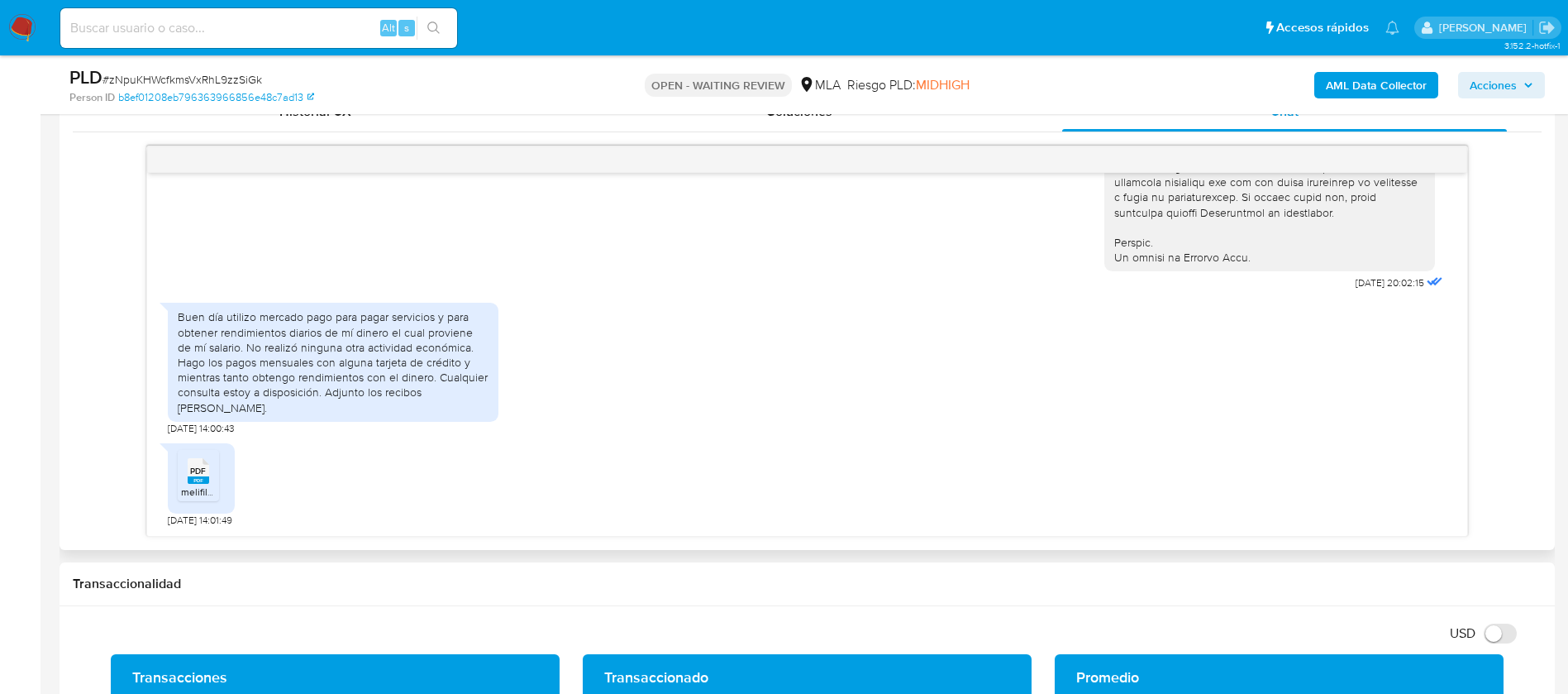
click at [268, 364] on div "Buen día utilizo mercado pago para pagar servicios y para obtener rendimientos …" at bounding box center [334, 362] width 311 height 105
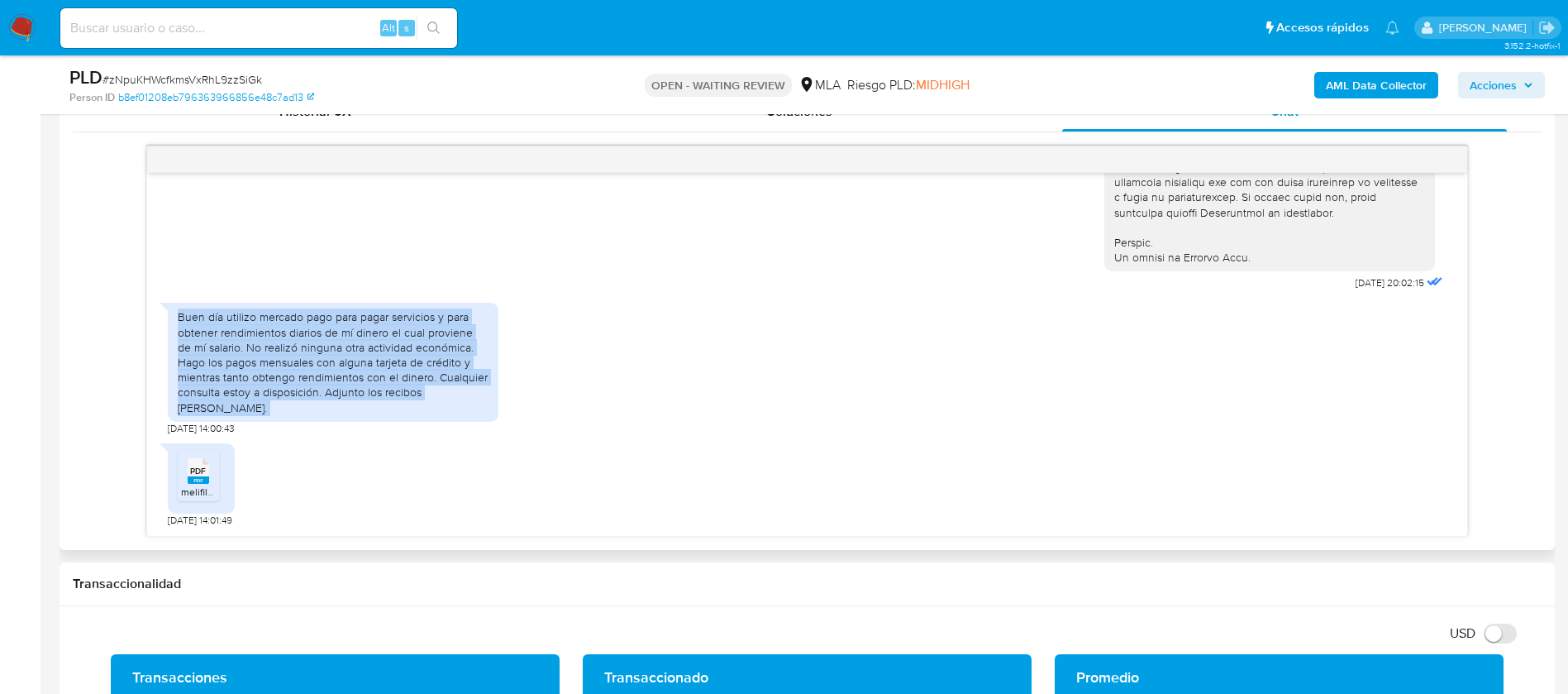
click at [268, 364] on div "Buen día utilizo mercado pago para pagar servicios y para obtener rendimientos …" at bounding box center [334, 362] width 311 height 105
copy div "Buen día utilizo mercado pago para pagar servicios y para obtener rendimientos …"
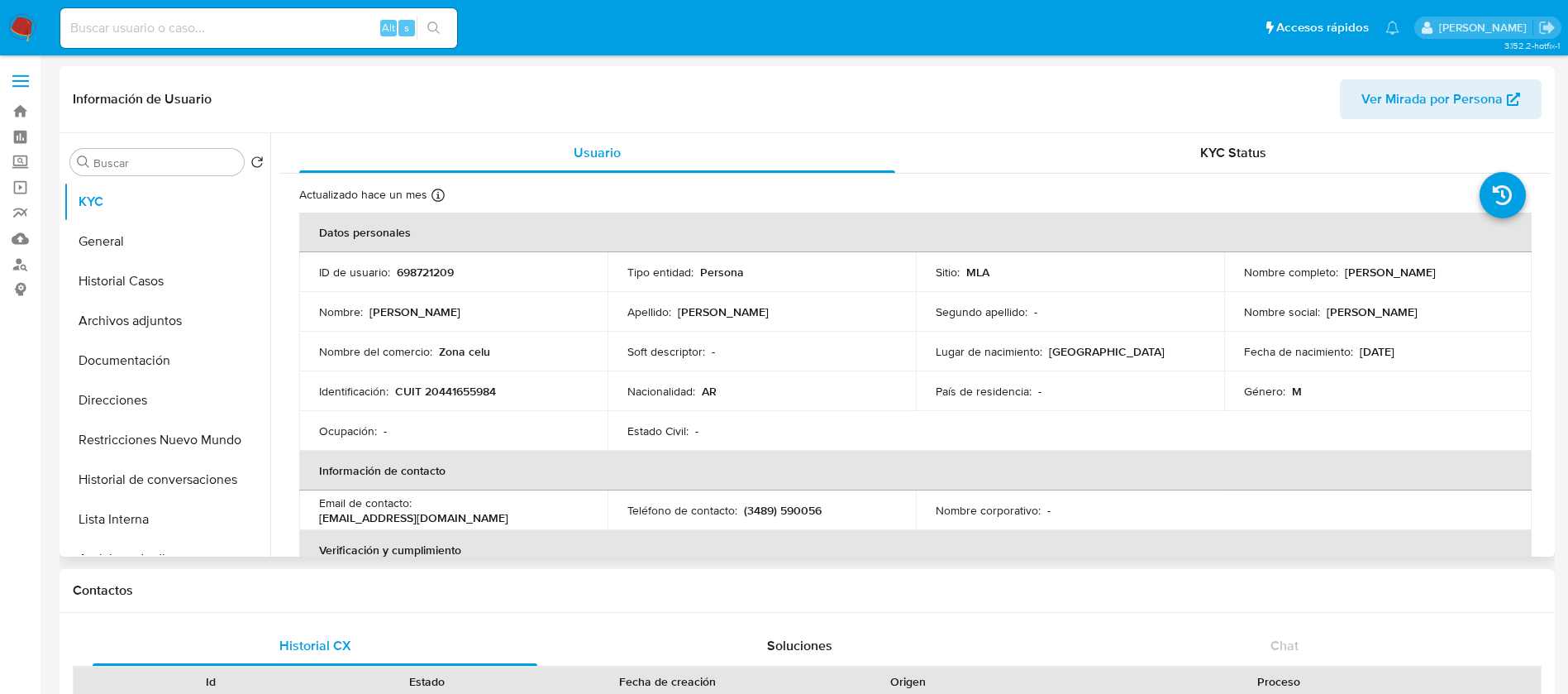
select select "10"
click at [117, 437] on button "Restricciones Nuevo Mundo" at bounding box center [160, 440] width 193 height 40
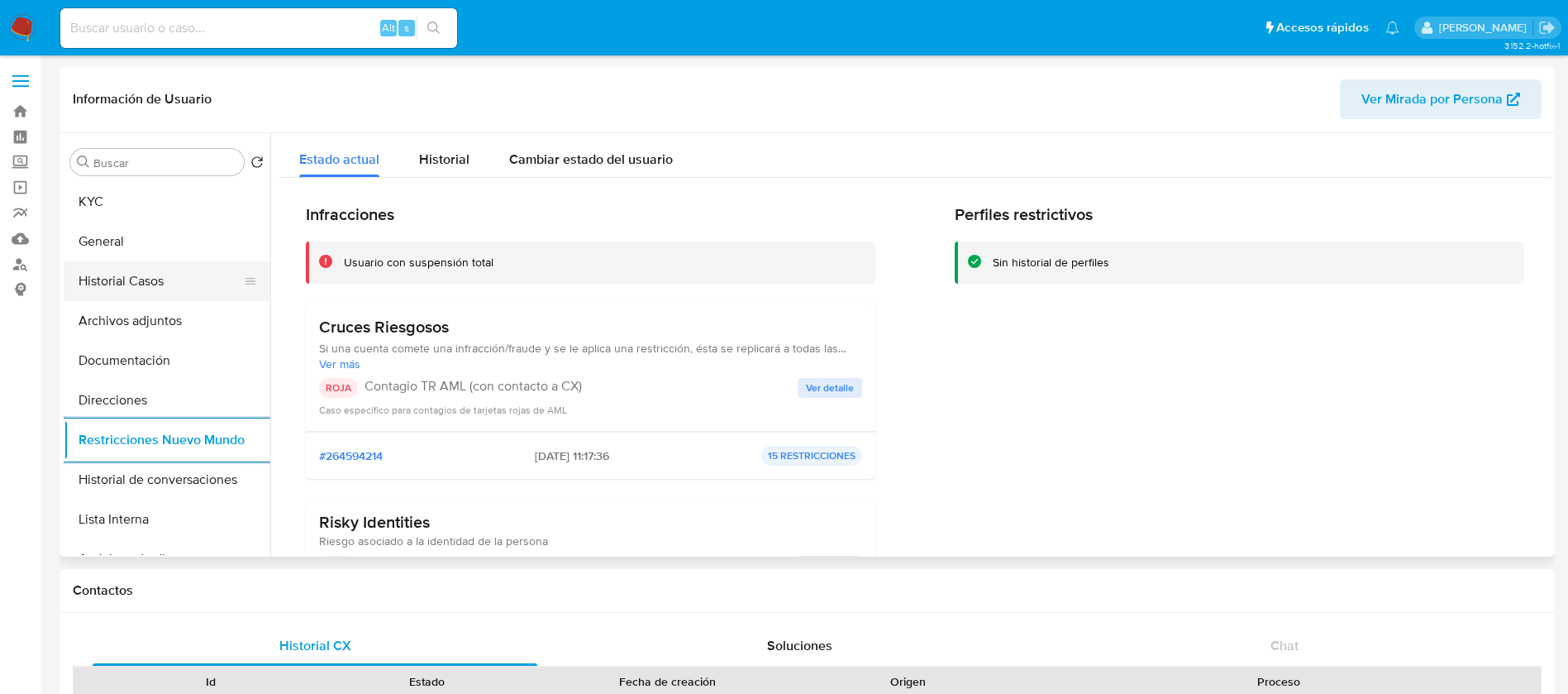
click at [146, 282] on button "Historial Casos" at bounding box center [160, 281] width 193 height 40
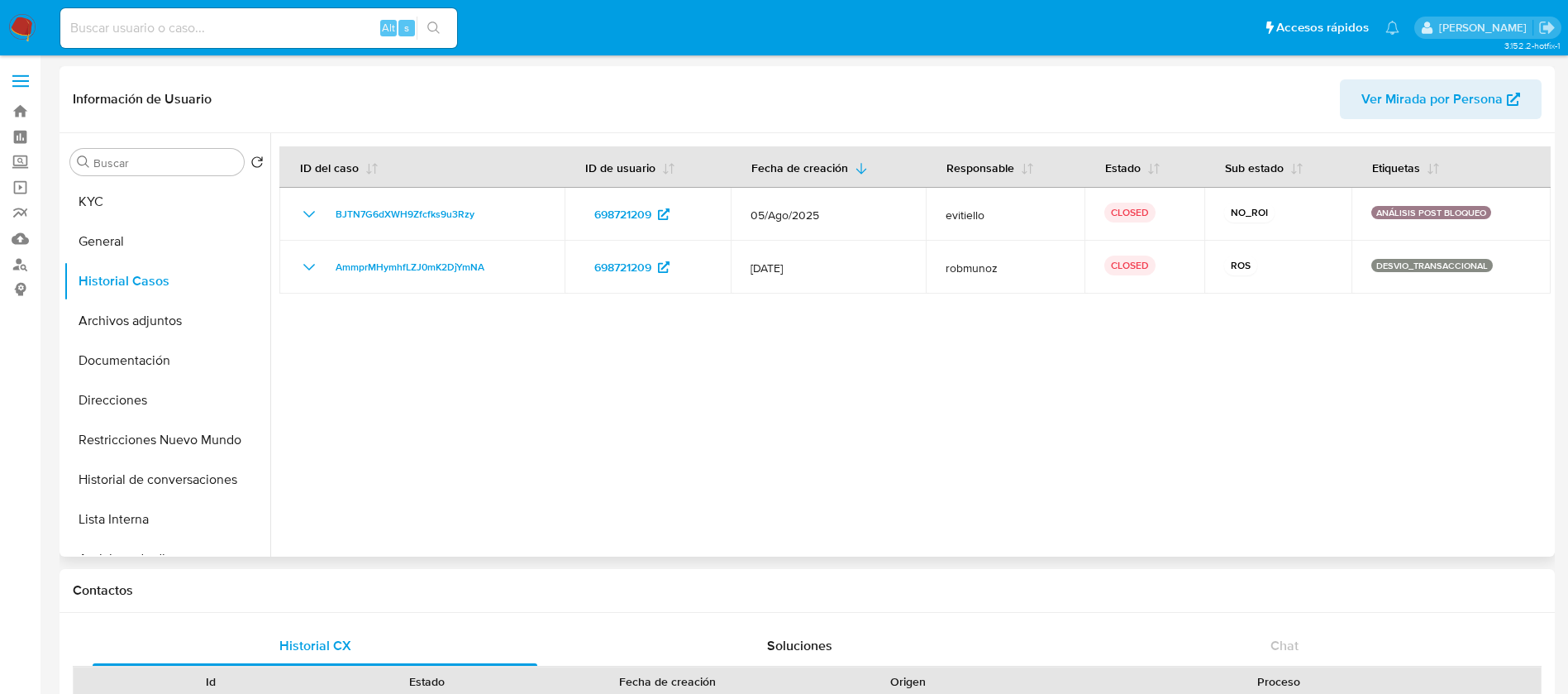
click at [1426, 392] on div at bounding box center [910, 345] width 1280 height 424
click at [201, 444] on button "Restricciones Nuevo Mundo" at bounding box center [160, 440] width 193 height 40
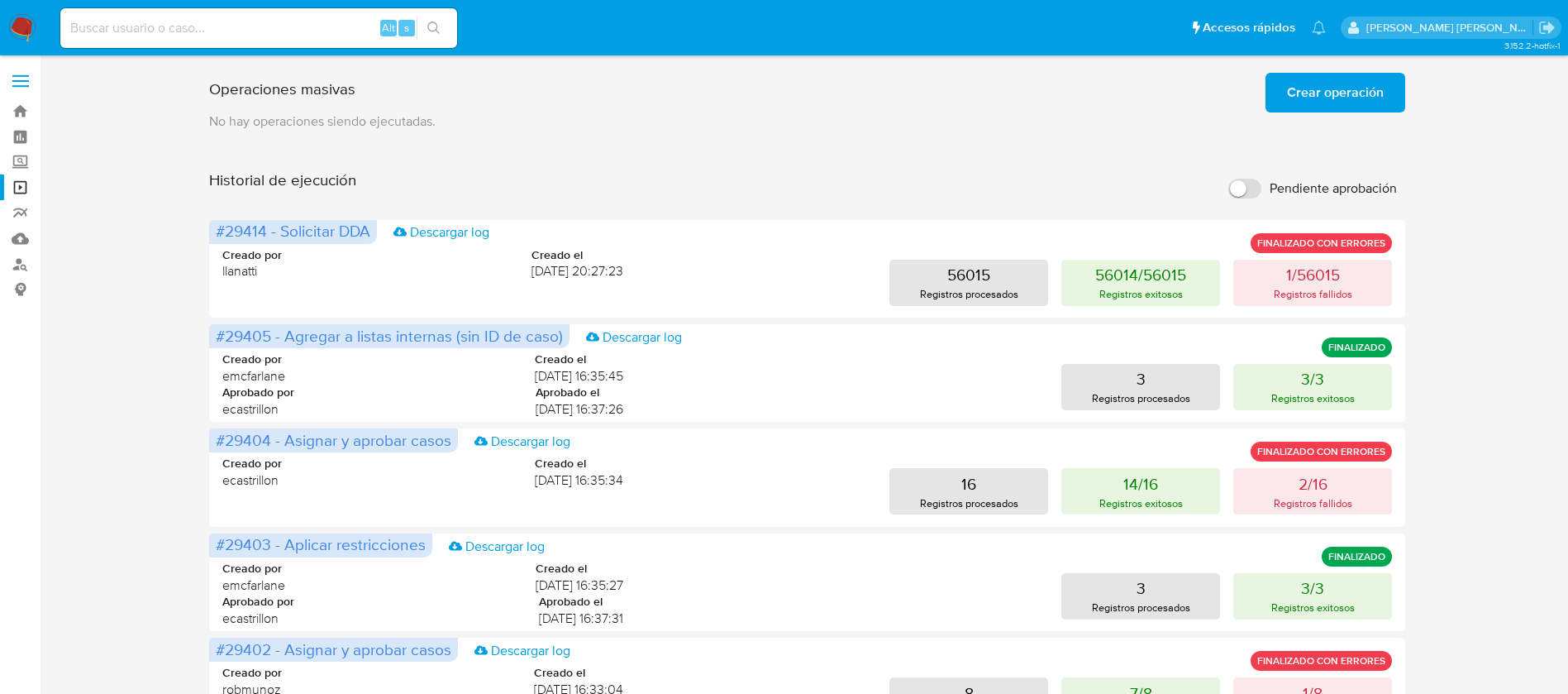
click at [1321, 95] on span "Crear operación" at bounding box center [1335, 92] width 96 height 37
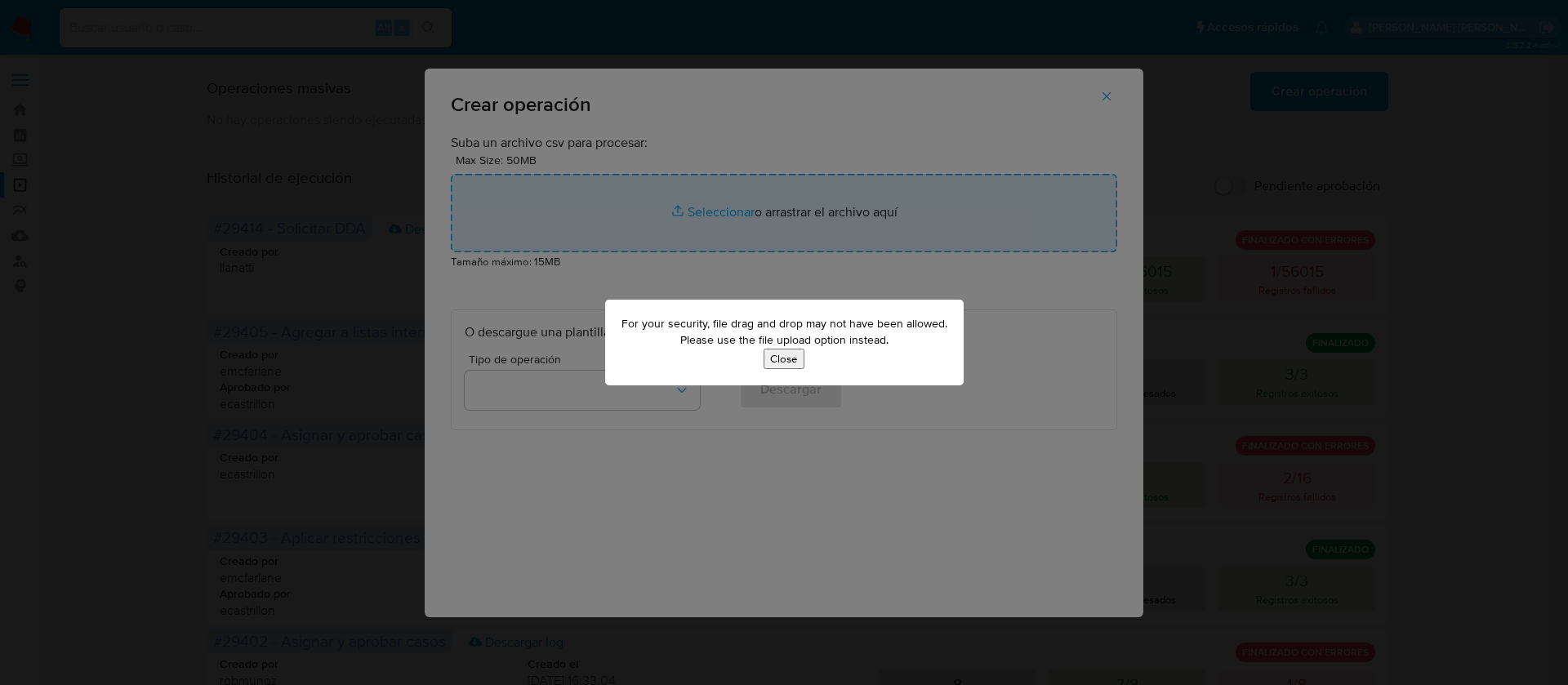
click at [772, 358] on button "Close" at bounding box center [784, 358] width 41 height 21
click at [866, 333] on p "For your security, file drag and drop may not have been allowed. Please use the…" at bounding box center [784, 331] width 325 height 32
click at [858, 319] on p "For your security, file drag and drop may not have been allowed. Please use the…" at bounding box center [784, 331] width 325 height 32
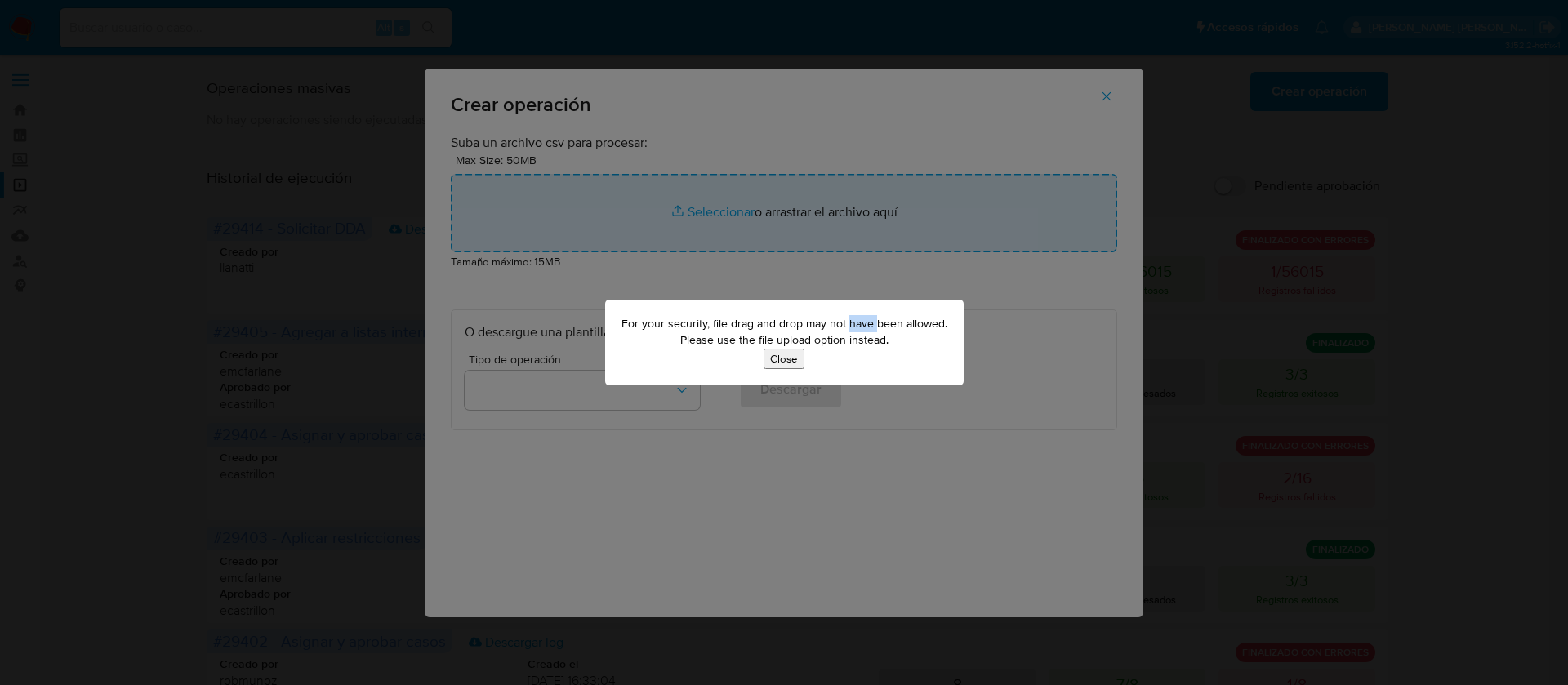
click at [858, 319] on p "For your security, file drag and drop may not have been allowed. Please use the…" at bounding box center [784, 331] width 325 height 32
copy p "For your security, file drag and drop may not have been allowed."
click at [779, 359] on button "Close" at bounding box center [784, 358] width 41 height 21
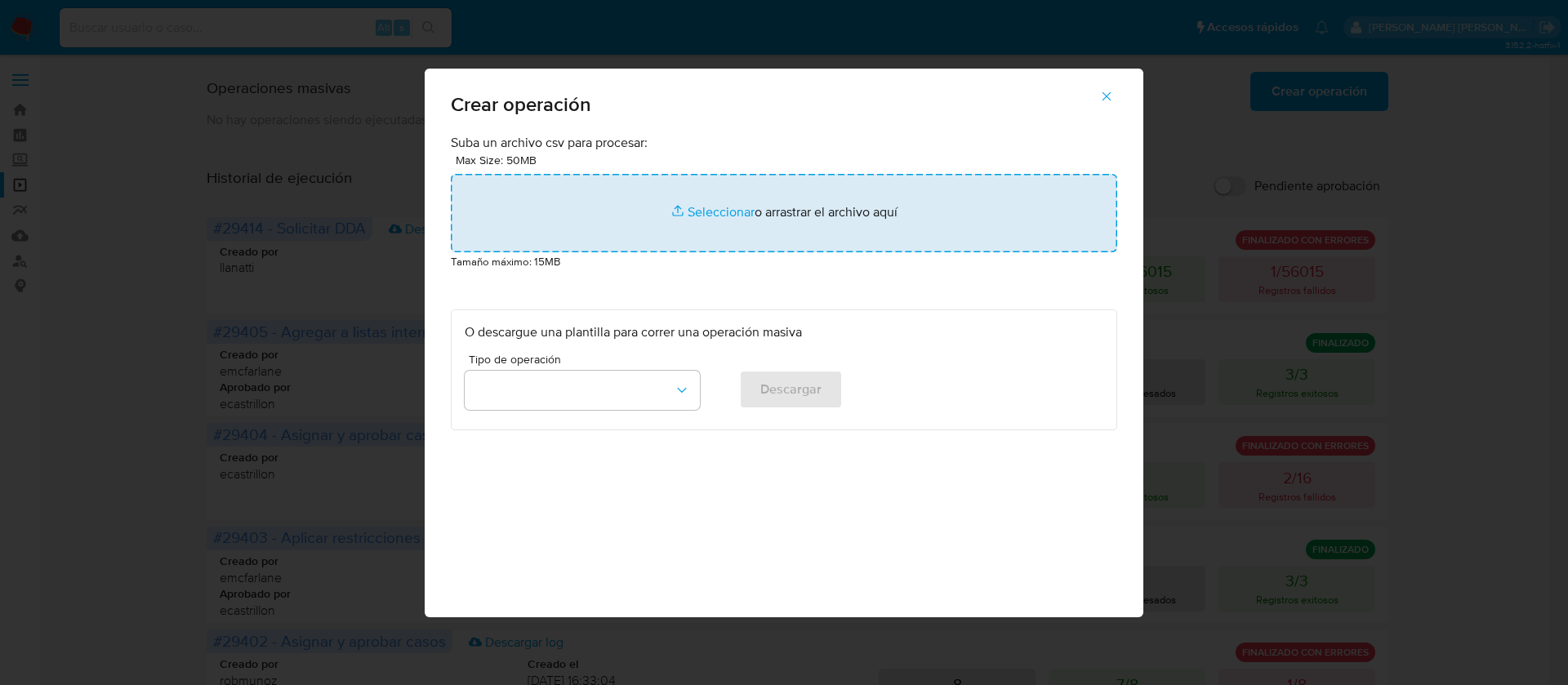
click at [713, 210] on input "file" at bounding box center [783, 213] width 666 height 78
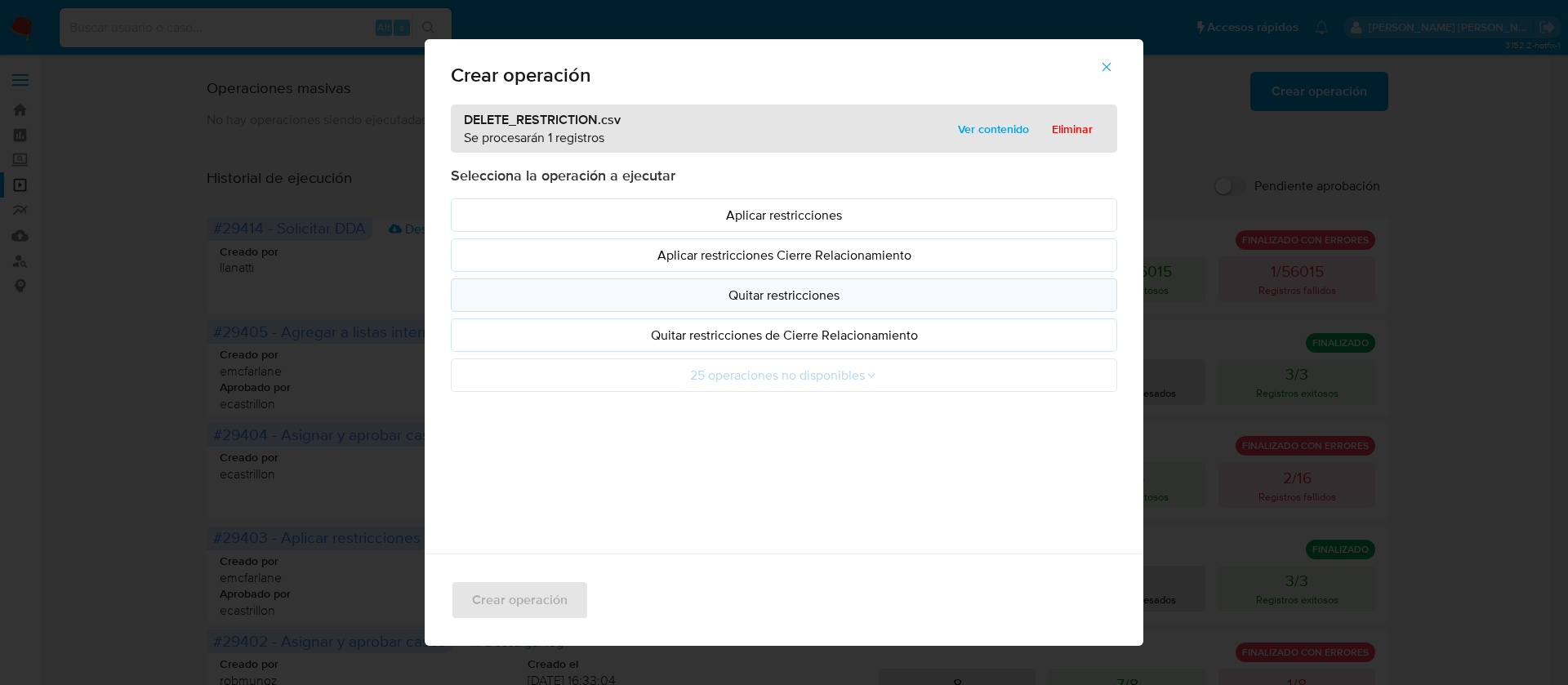
click at [788, 300] on p "Quitar restricciones" at bounding box center [783, 295] width 639 height 19
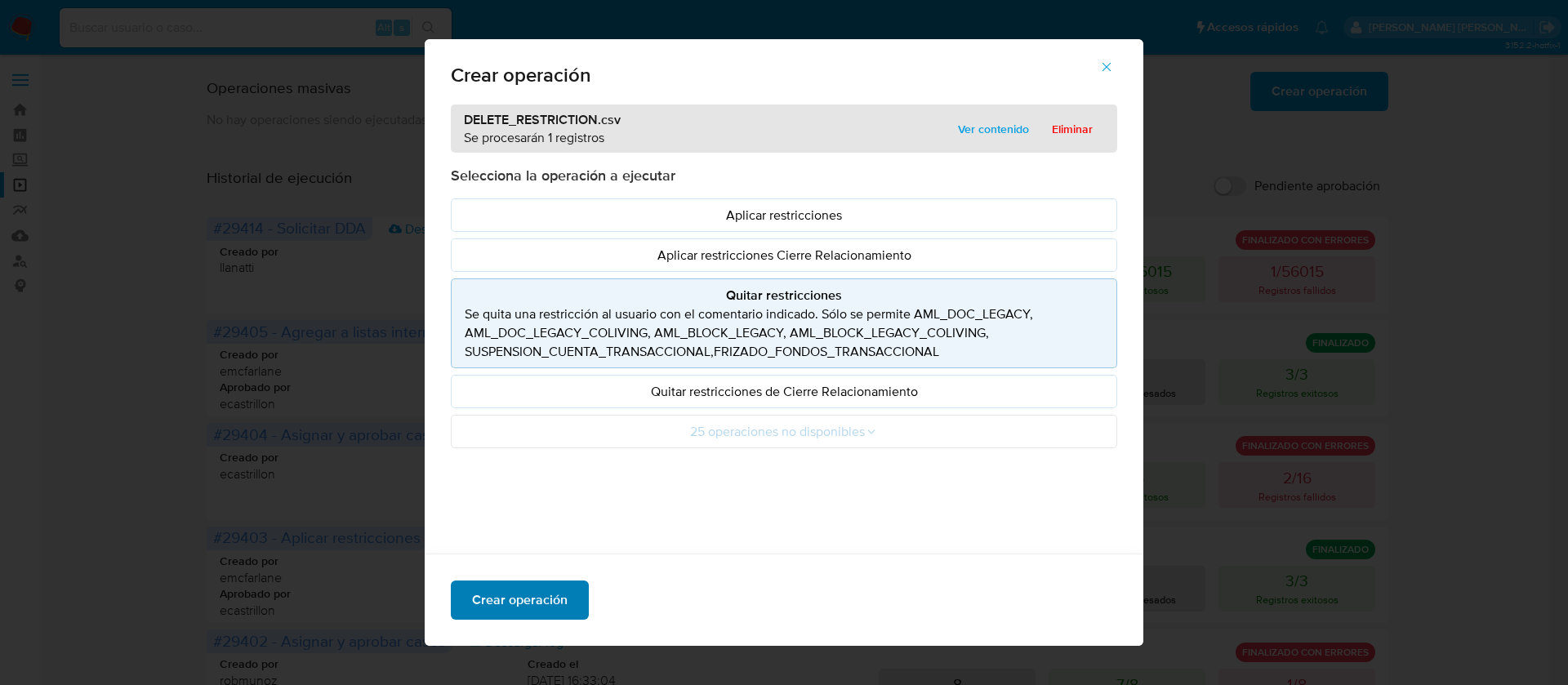
click at [487, 605] on span "Crear operación" at bounding box center [519, 600] width 95 height 36
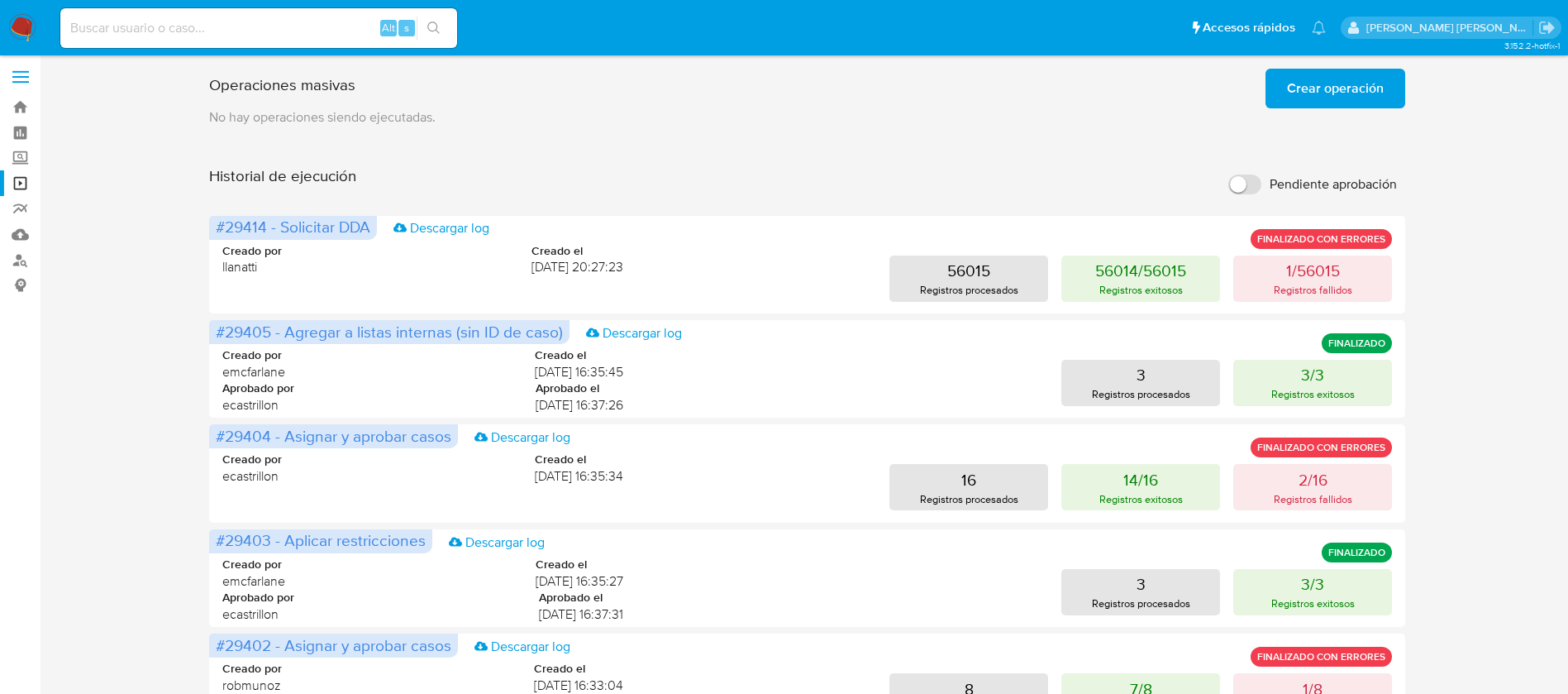
scroll to position [7, 0]
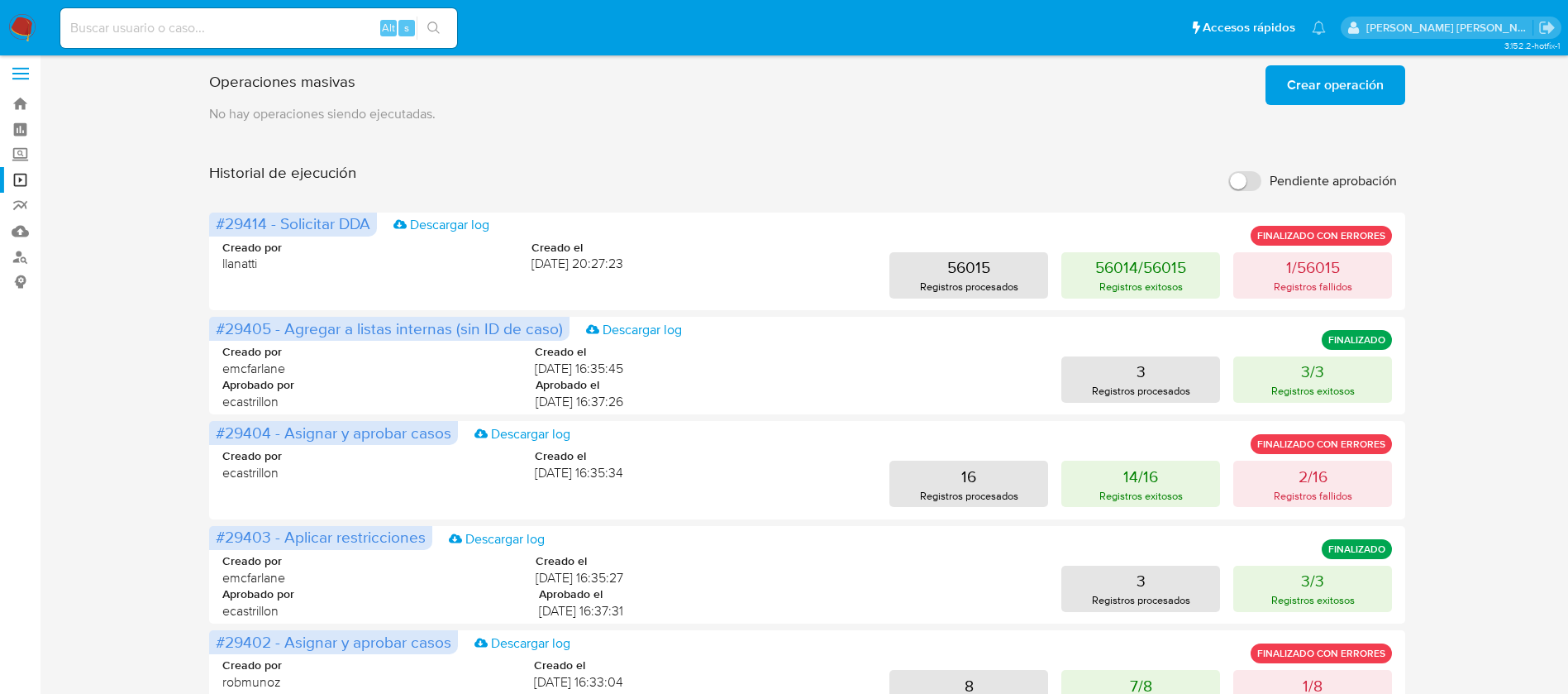
click at [1247, 184] on input "Pendiente aprobación" at bounding box center [1244, 181] width 33 height 20
checkbox input "true"
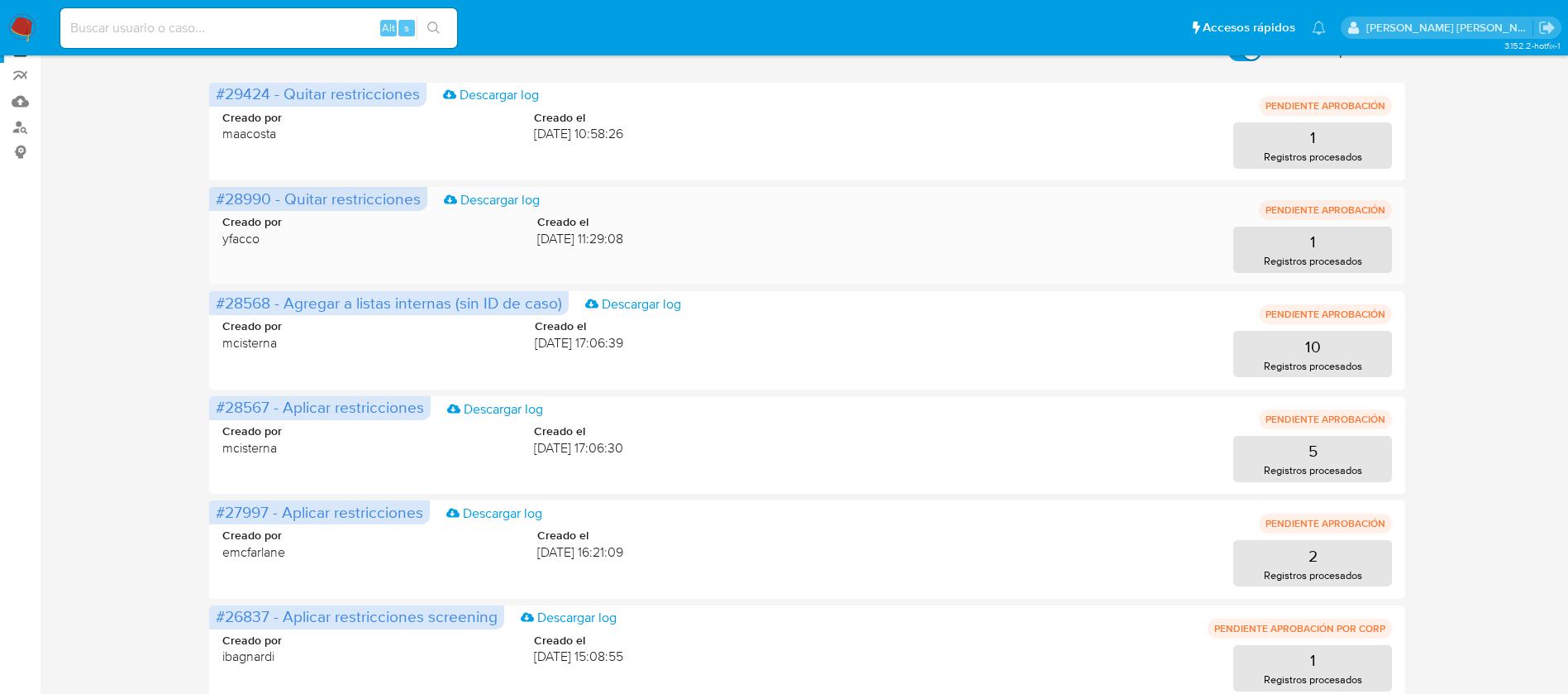
scroll to position [157, 0]
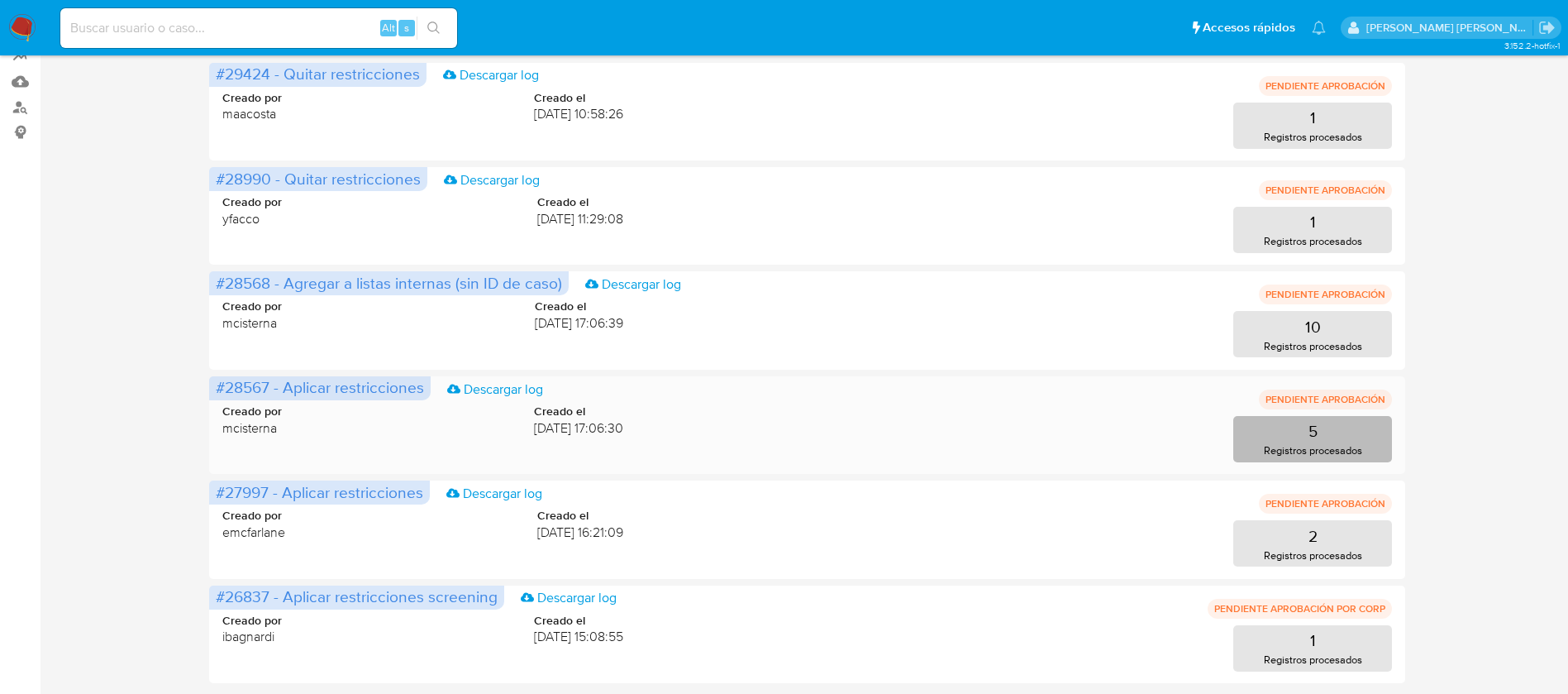
click at [1302, 443] on p "Registros procesados" at bounding box center [1313, 450] width 98 height 16
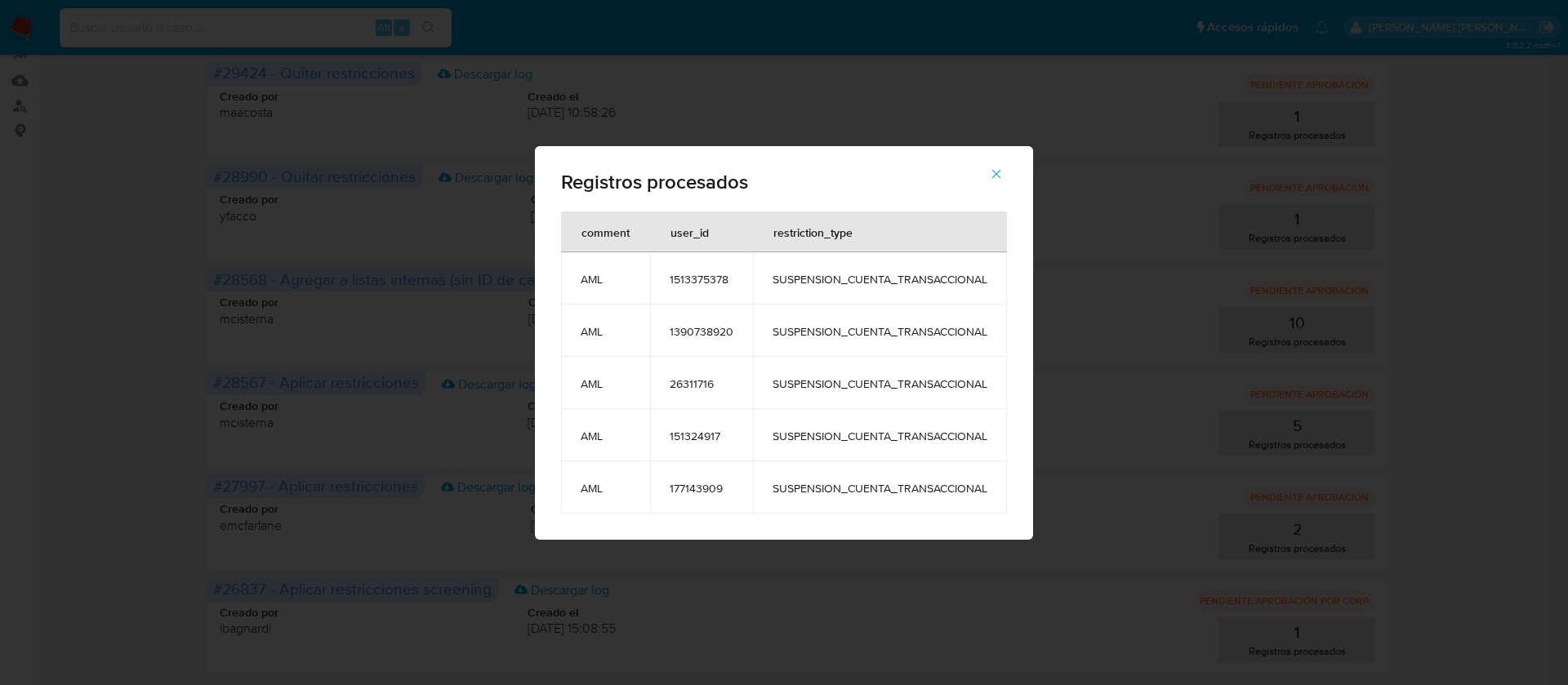
click at [994, 177] on icon "button" at bounding box center [996, 174] width 15 height 15
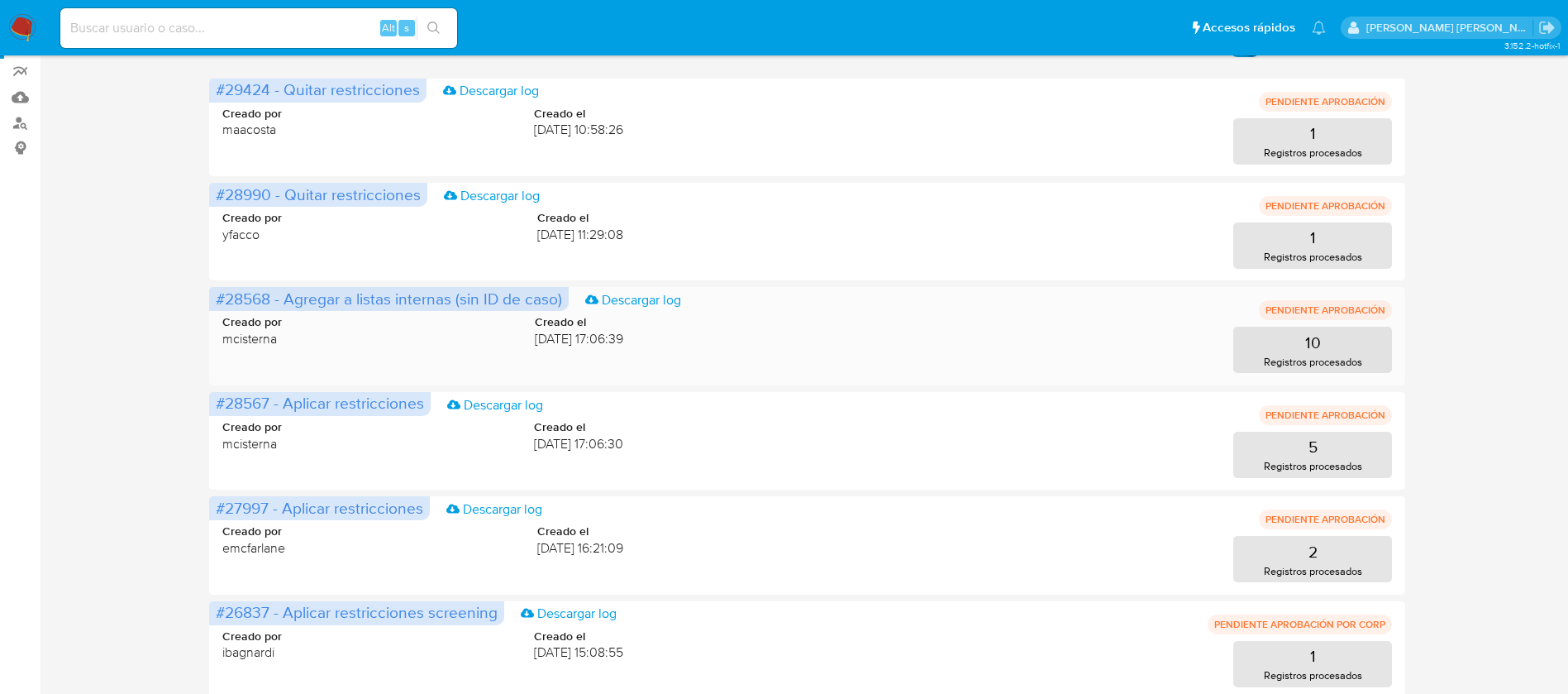
scroll to position [142, 0]
click at [1326, 242] on button "1 Registros procesados" at bounding box center [1312, 245] width 159 height 47
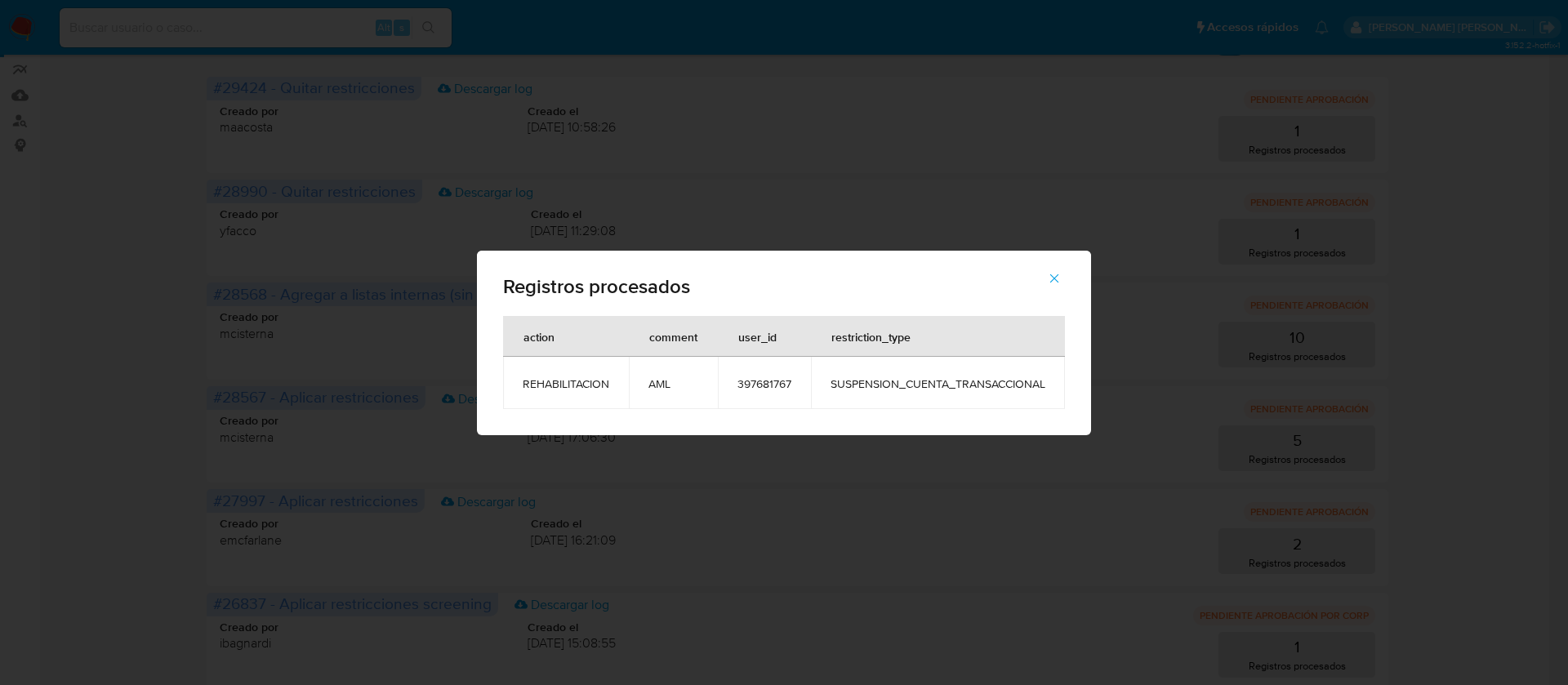
click at [846, 189] on div "Registros procesados action comment user_id restriction_type REHABILITACION AML…" at bounding box center [784, 342] width 1568 height 685
click at [1054, 283] on icon "button" at bounding box center [1054, 278] width 15 height 15
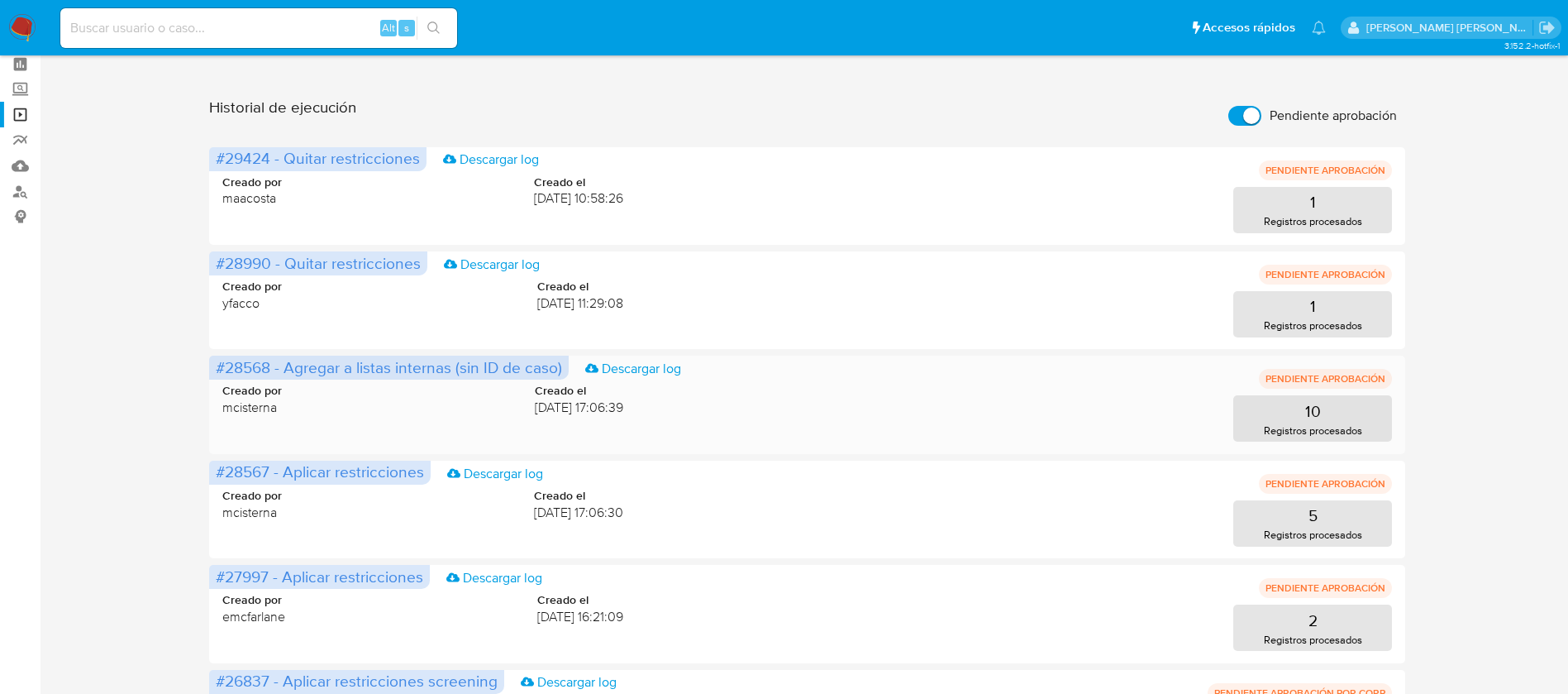
scroll to position [56, 0]
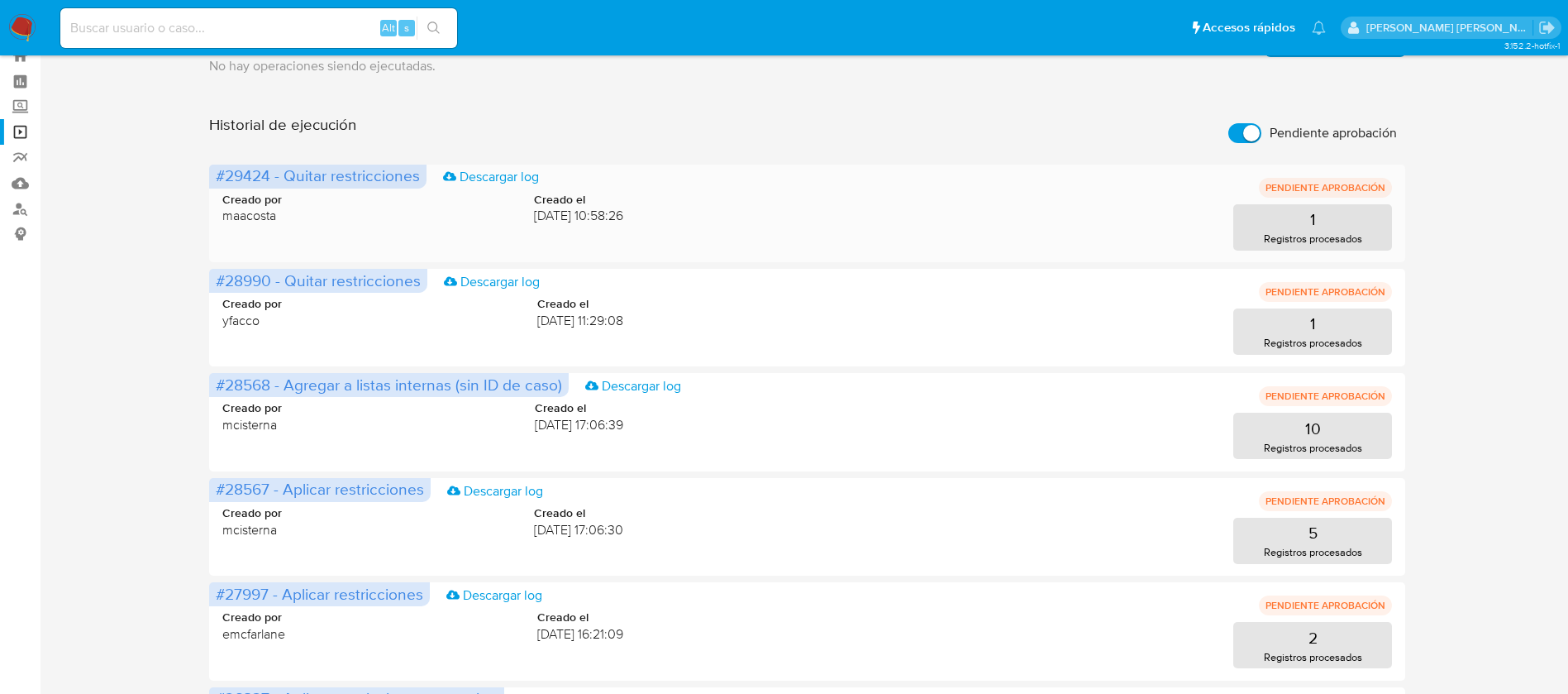
click at [310, 176] on span "#29424 - Quitar restricciones" at bounding box center [317, 176] width 204 height 23
click at [41, 403] on main "3.152.2-hotfix-1" at bounding box center [784, 369] width 1568 height 850
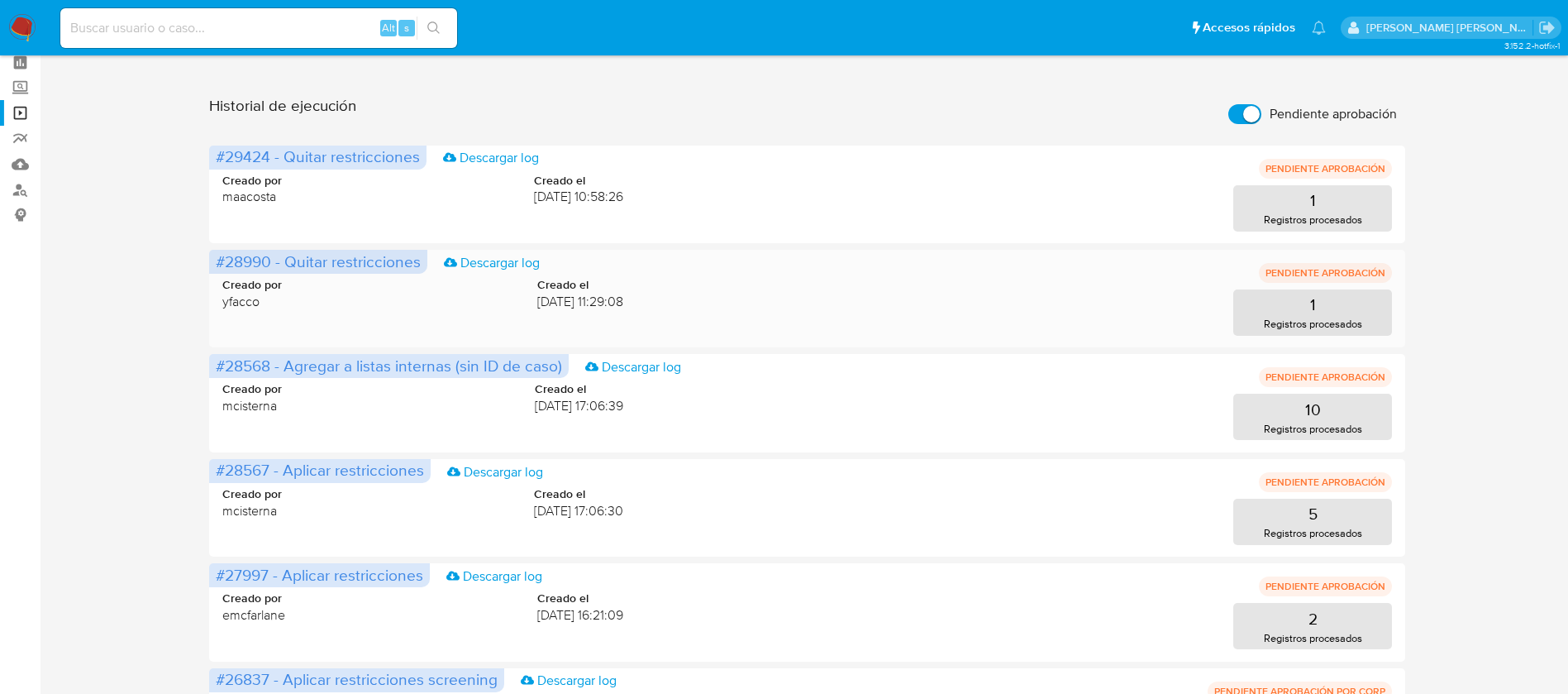
scroll to position [0, 0]
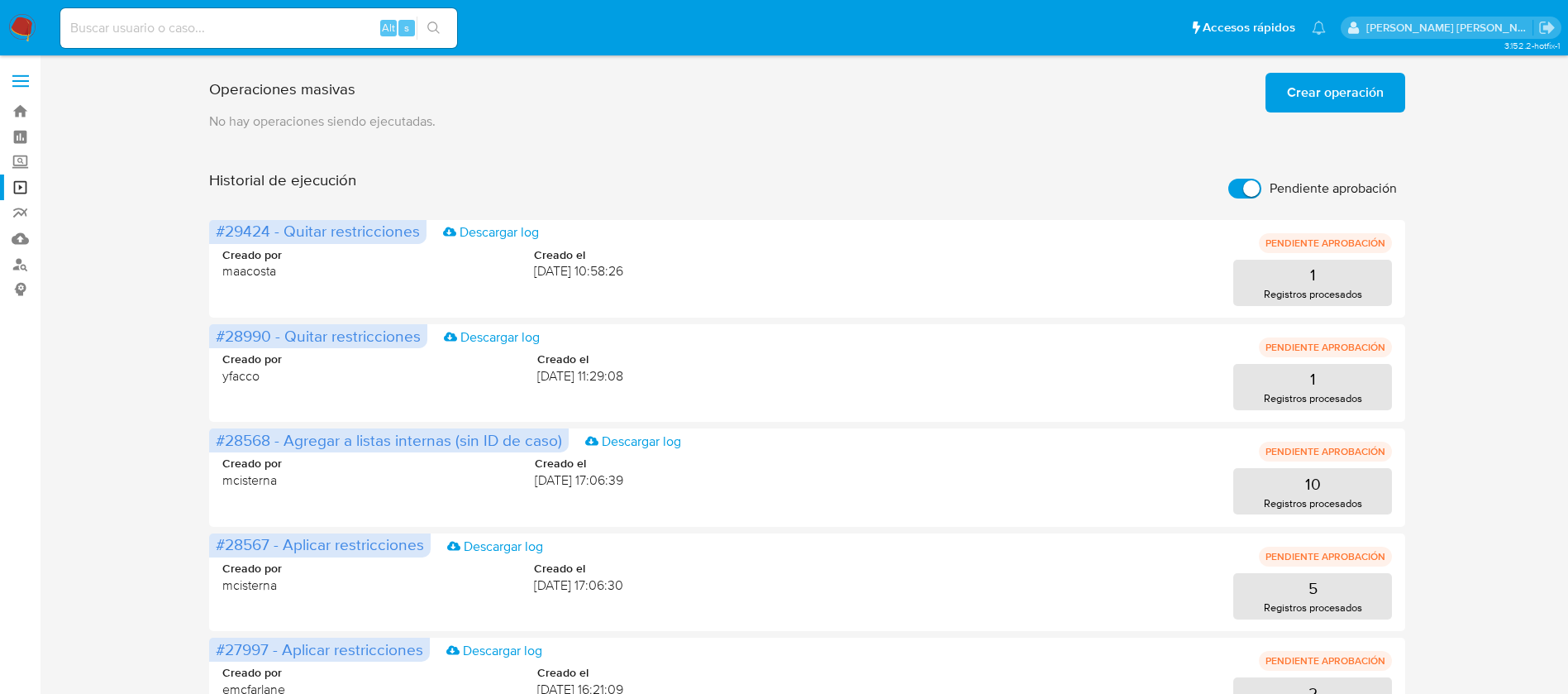
click at [22, 449] on aside "Bandeja Tablero Screening Búsqueda en Listas Watchlist Herramientas Operaciones…" at bounding box center [20, 425] width 41 height 850
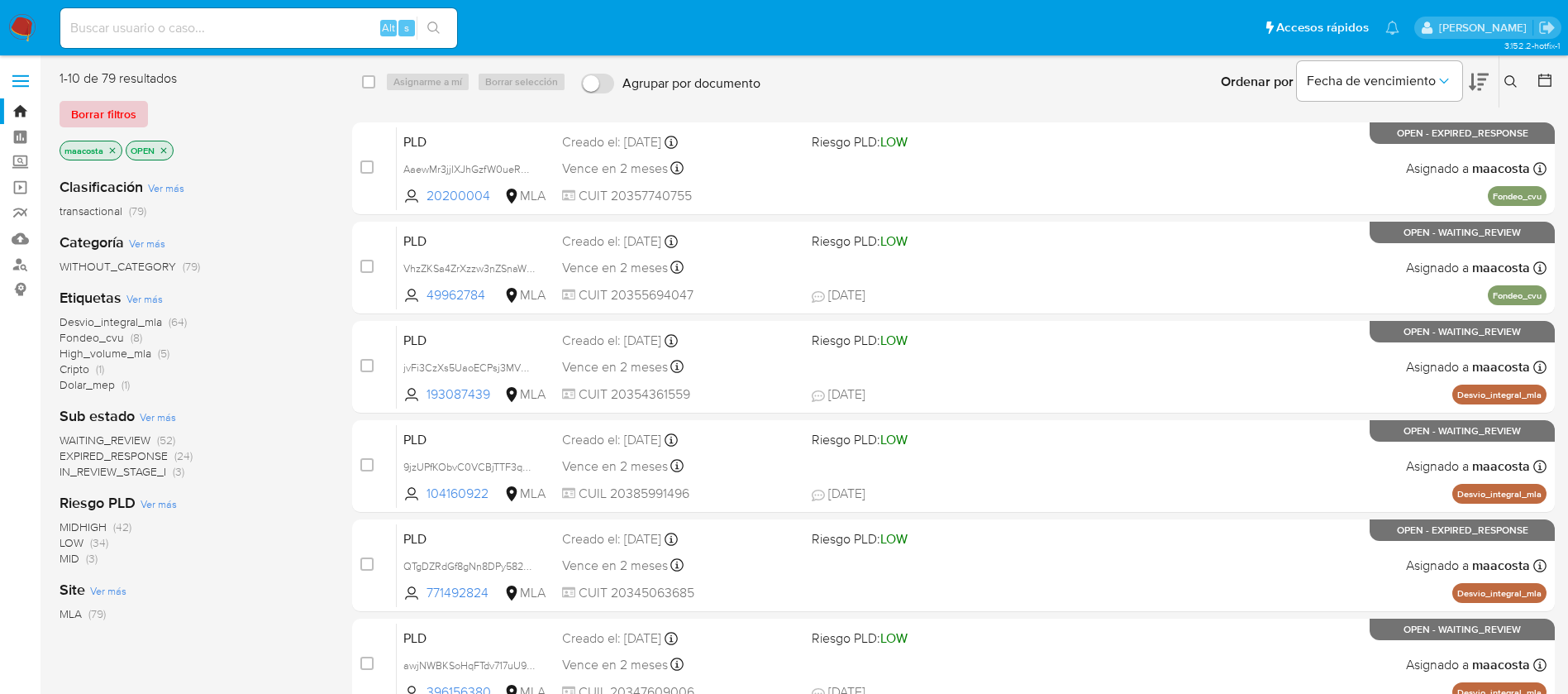
click at [111, 115] on span "Borrar filtros" at bounding box center [103, 114] width 65 height 23
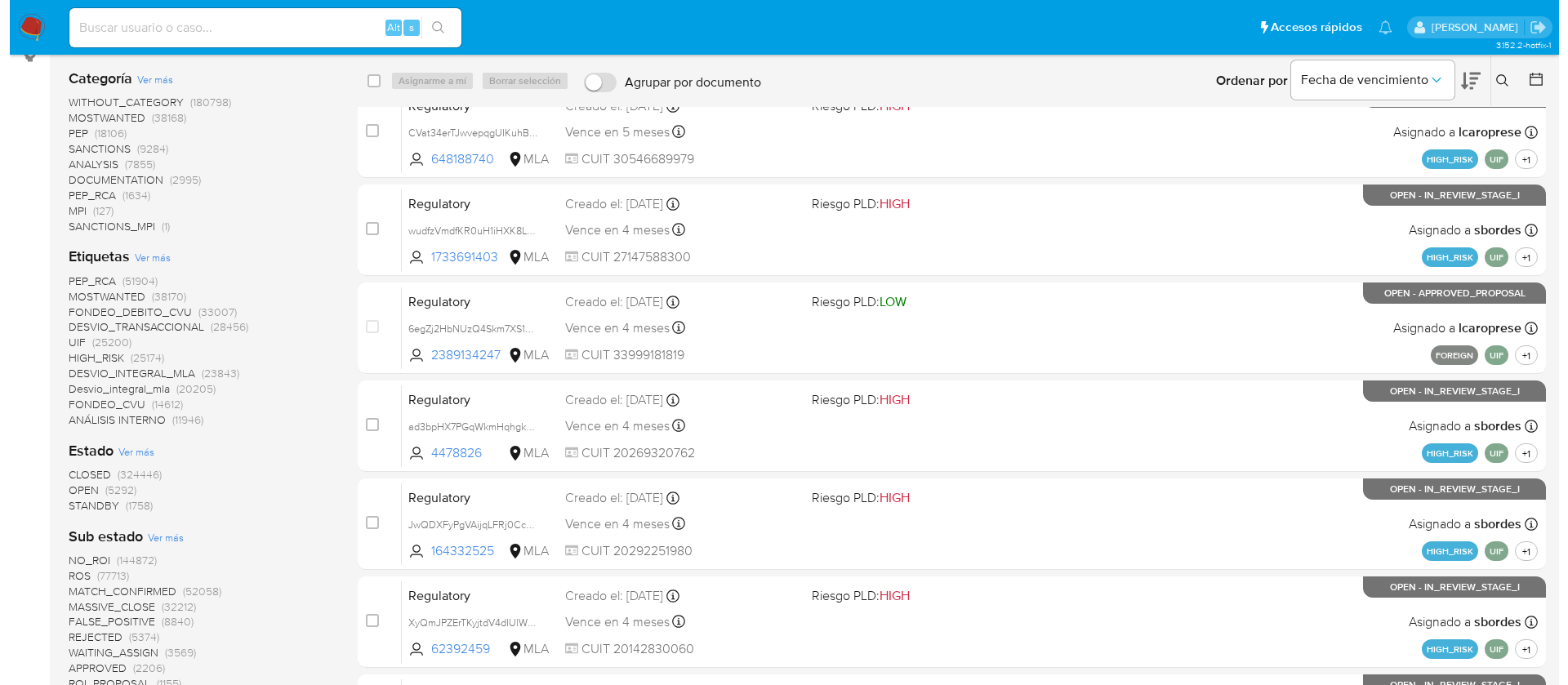
scroll to position [242, 0]
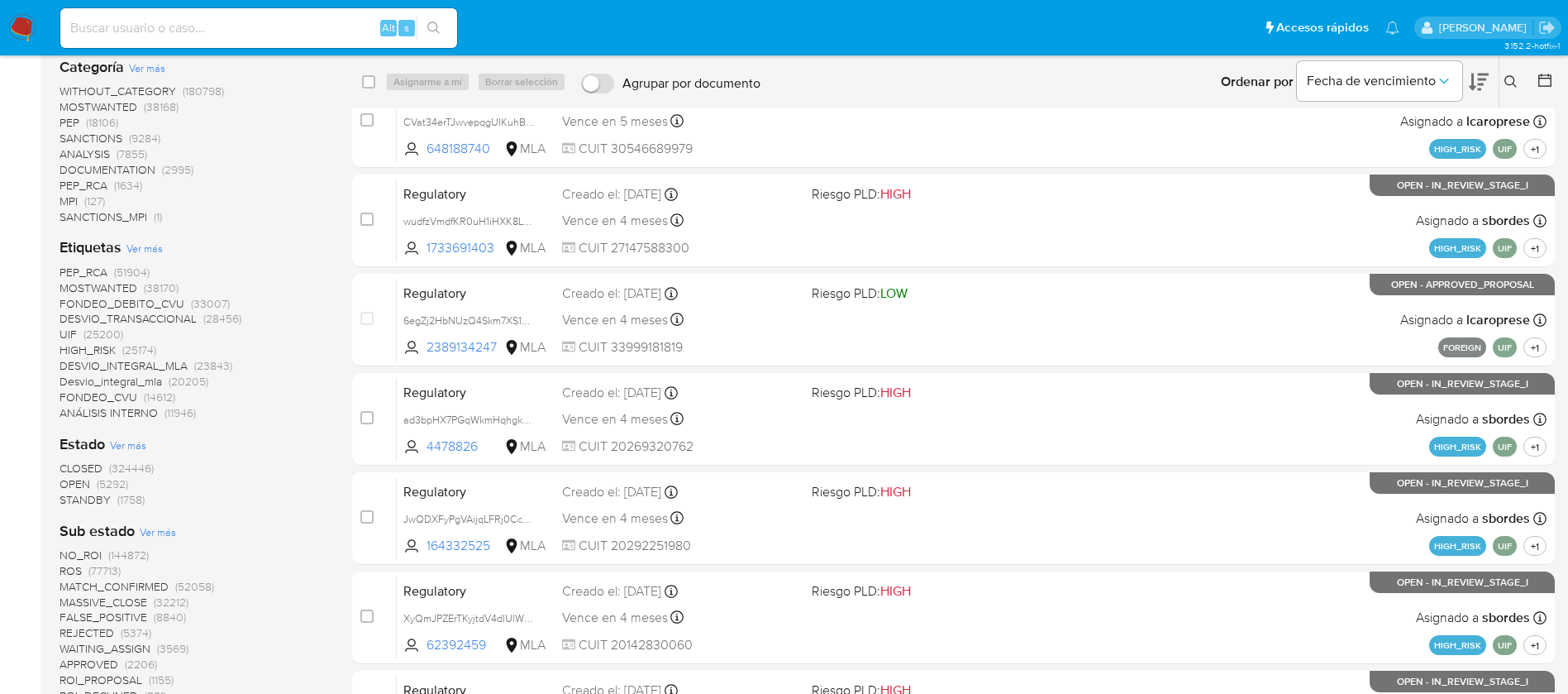
click at [126, 446] on span "Ver más" at bounding box center [128, 445] width 37 height 15
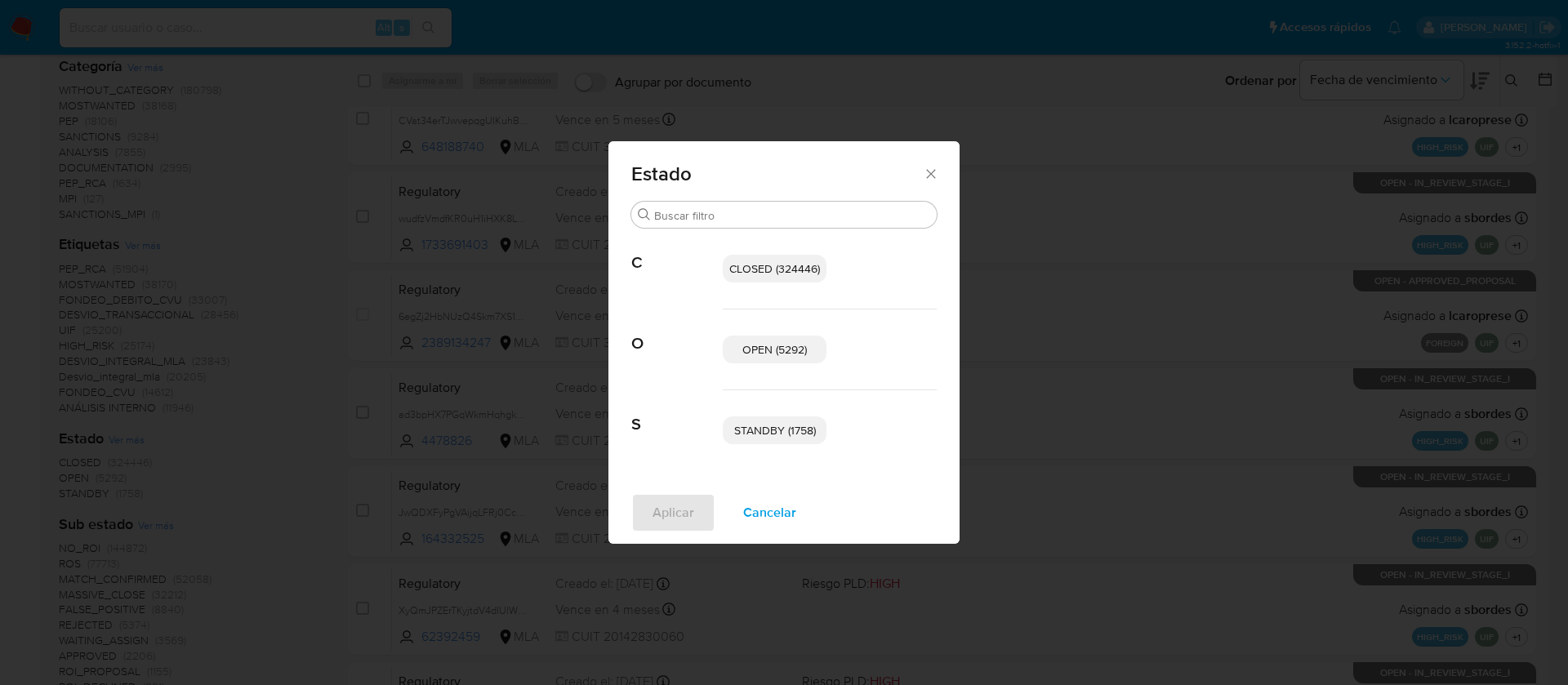
click at [779, 434] on span "STANDBY (1758)" at bounding box center [774, 430] width 81 height 16
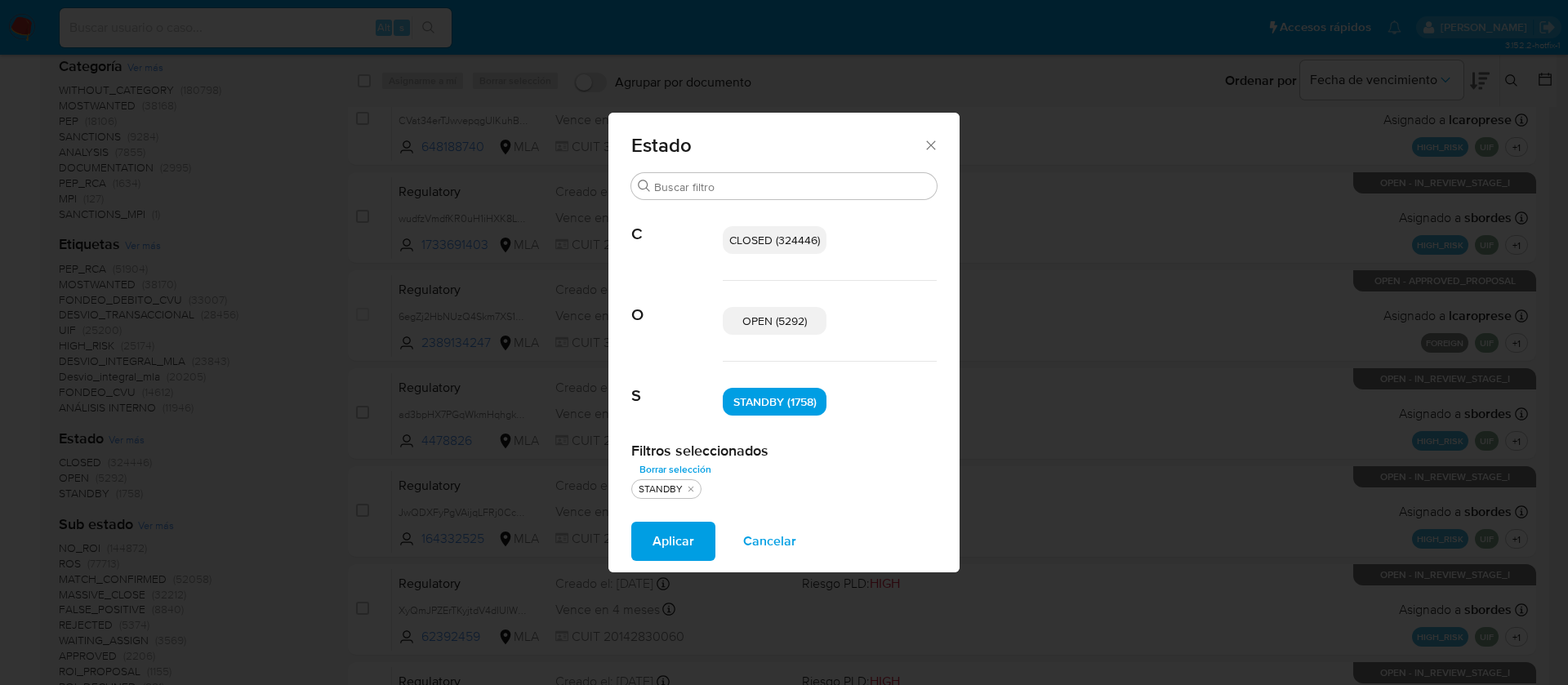
click at [768, 319] on span "OPEN (5292)" at bounding box center [774, 321] width 64 height 16
click at [669, 539] on span "Aplicar" at bounding box center [673, 541] width 42 height 36
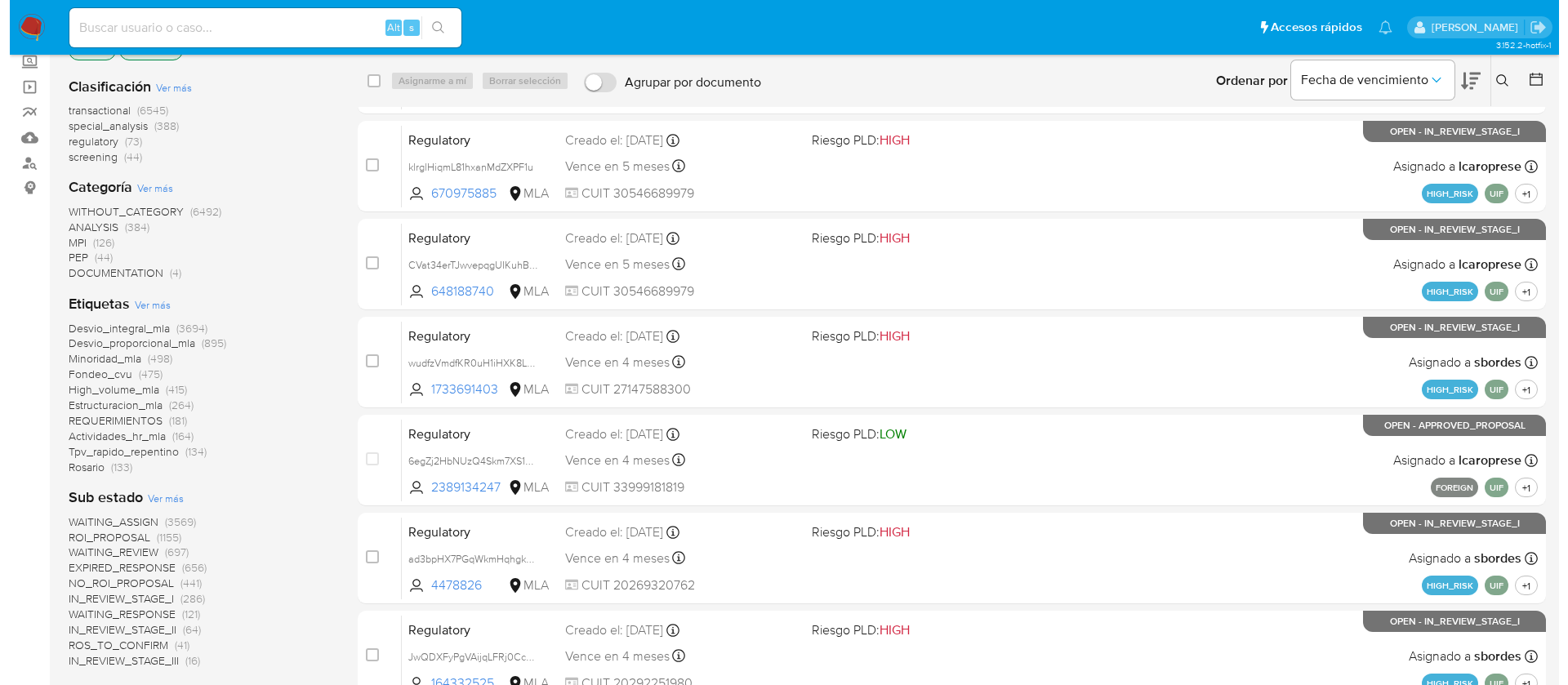
scroll to position [99, 0]
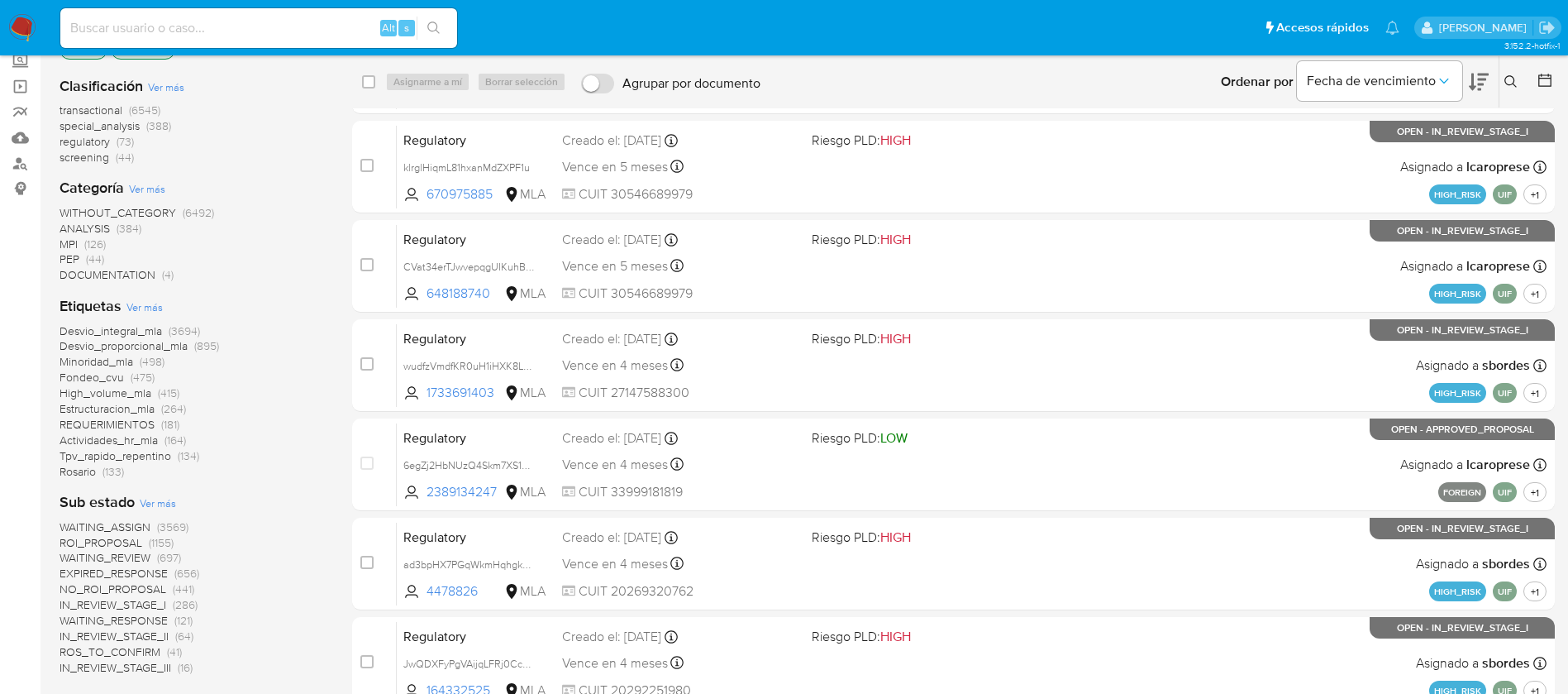
click at [153, 502] on span "Ver más" at bounding box center [158, 503] width 37 height 15
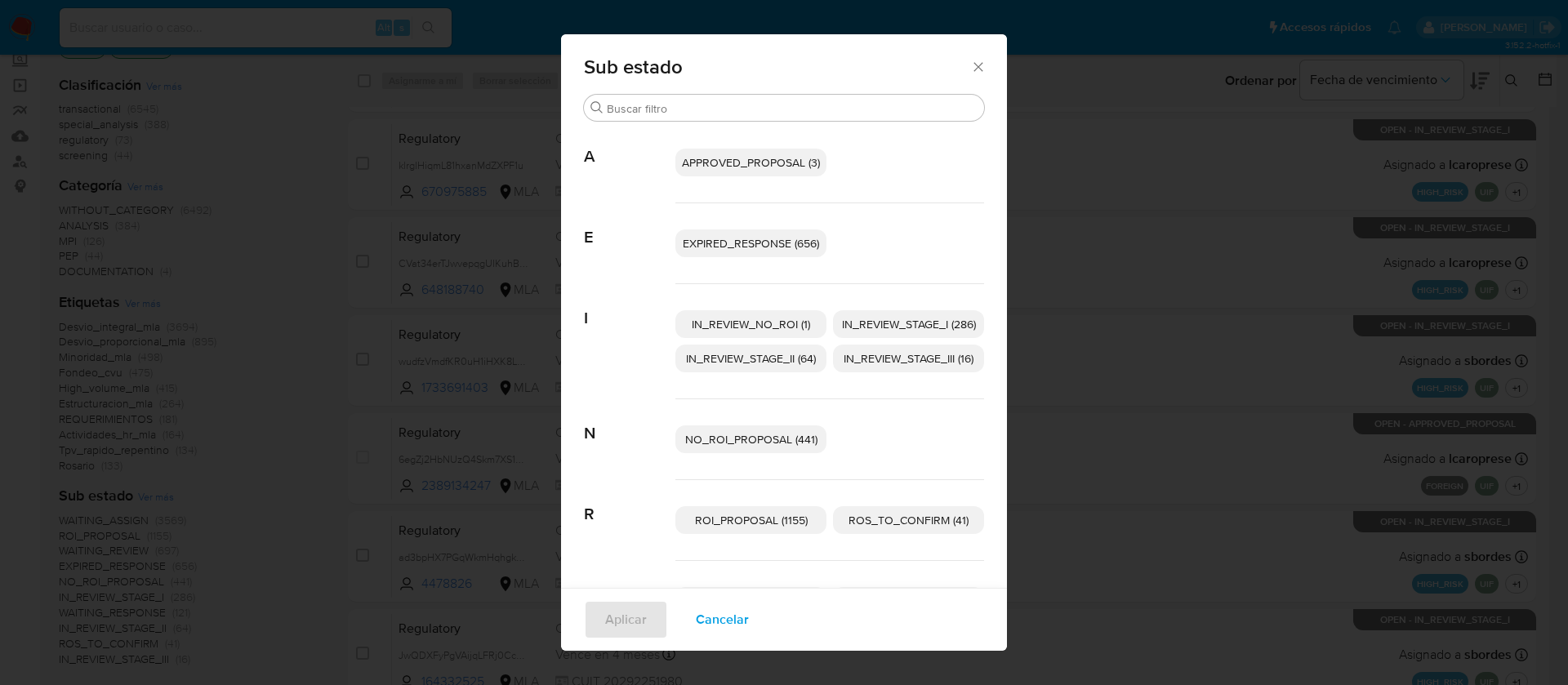
click at [761, 238] on span "EXPIRED_RESPONSE (656)" at bounding box center [751, 243] width 136 height 16
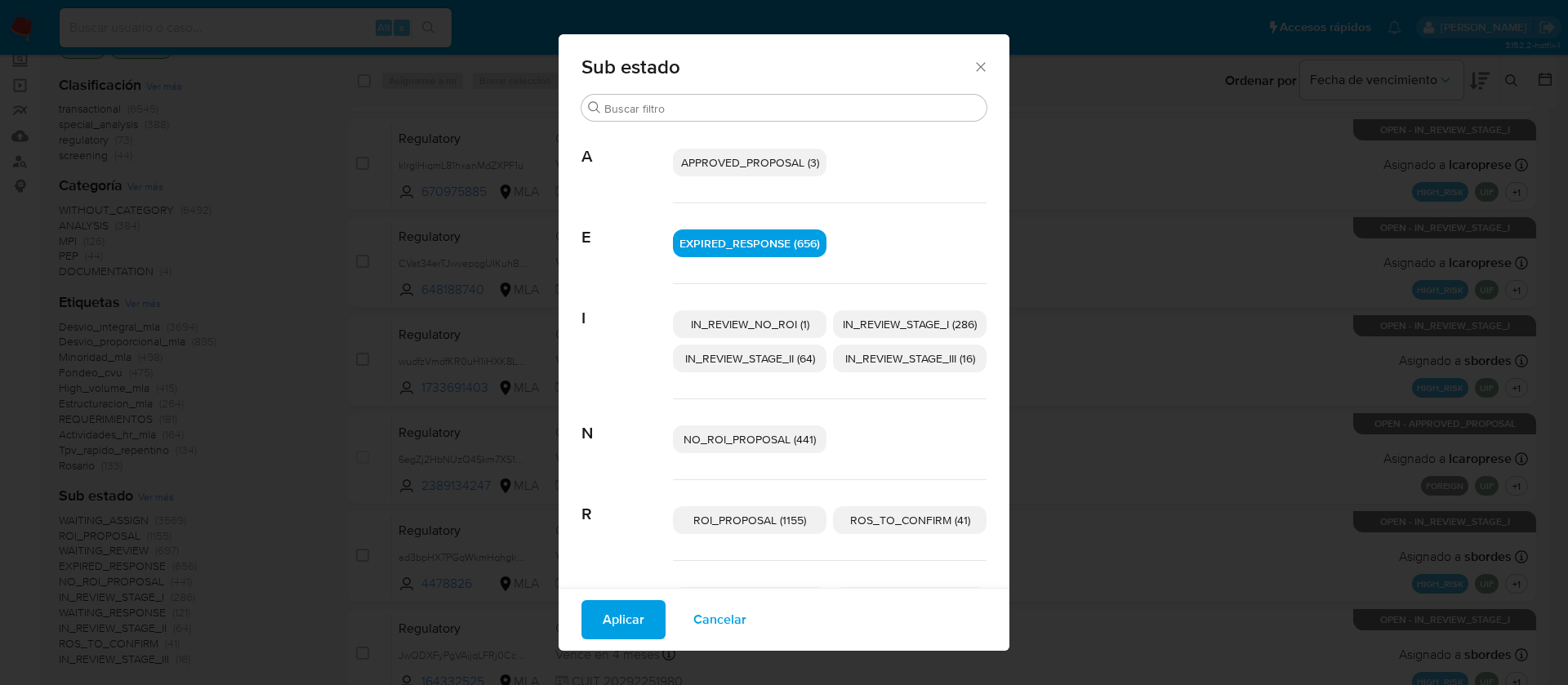
click at [883, 320] on span "IN_REVIEW_STAGE_I (286)" at bounding box center [909, 324] width 134 height 16
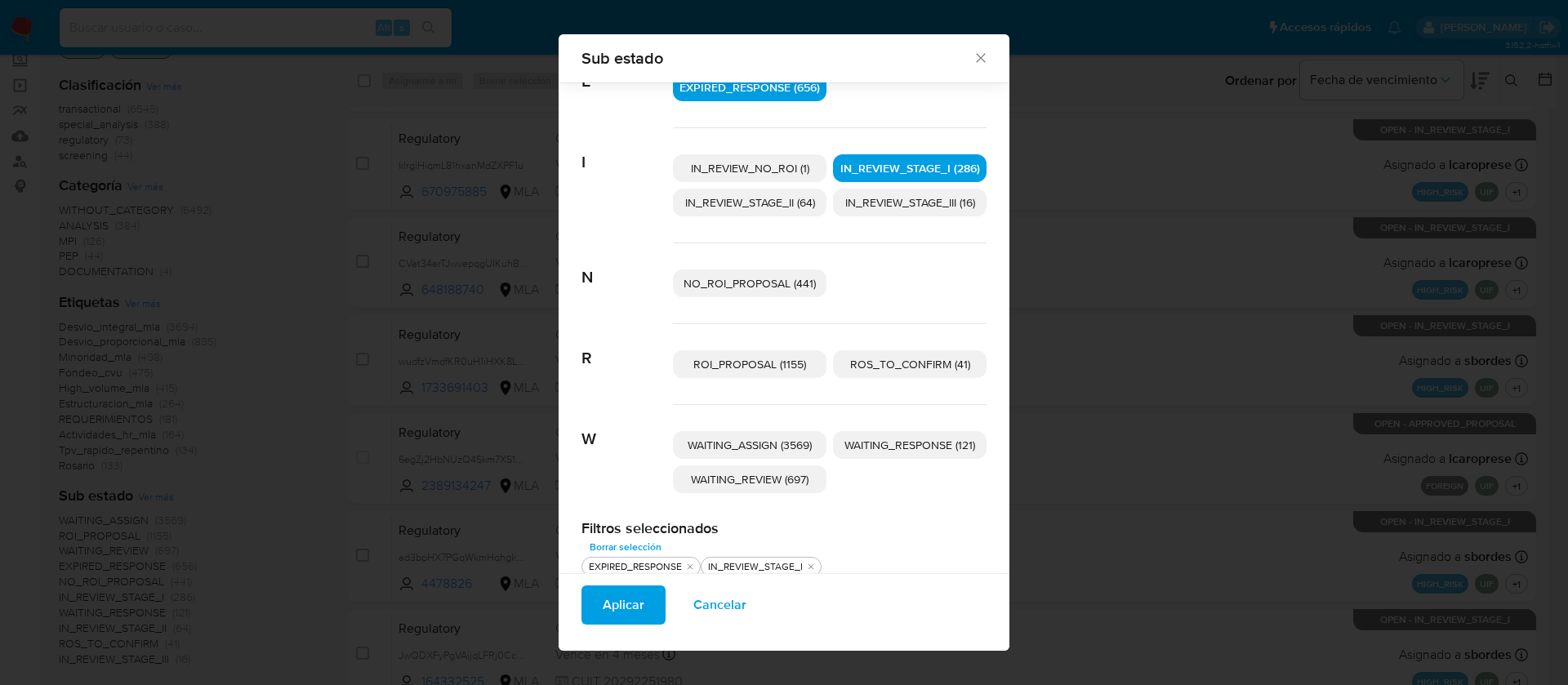
scroll to position [158, 0]
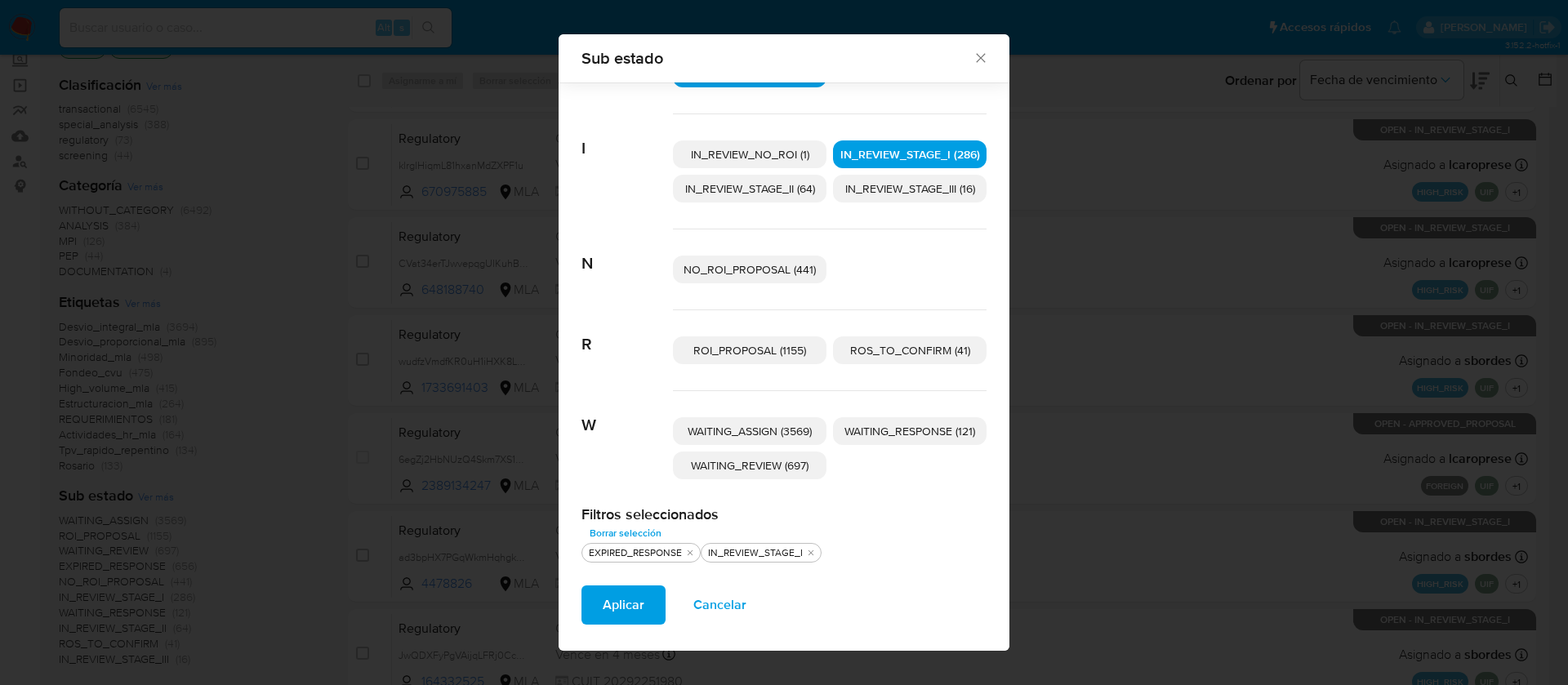
click at [873, 434] on span "WAITING_RESPONSE (121)" at bounding box center [909, 431] width 131 height 16
click at [750, 469] on span "WAITING_REVIEW (697)" at bounding box center [749, 465] width 118 height 16
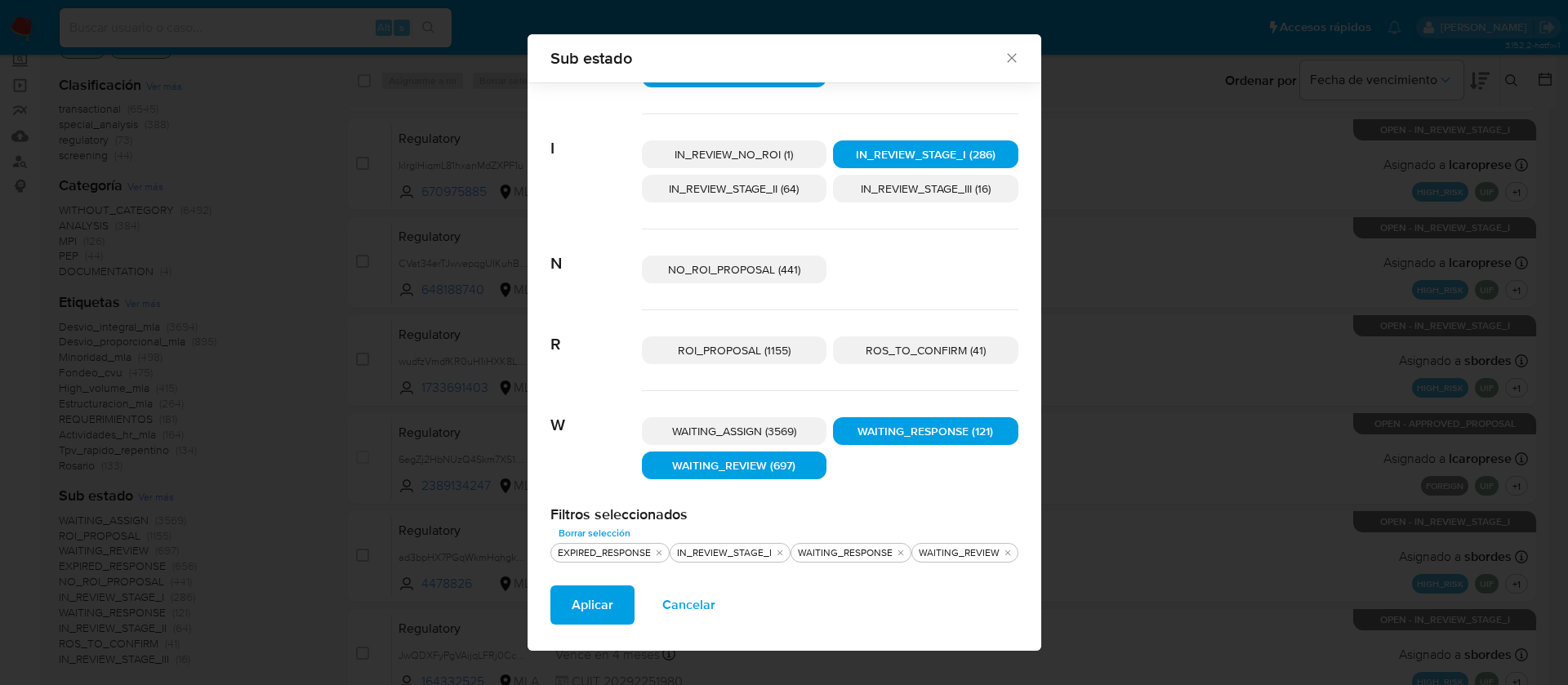
click at [597, 605] on span "Aplicar" at bounding box center [592, 605] width 42 height 36
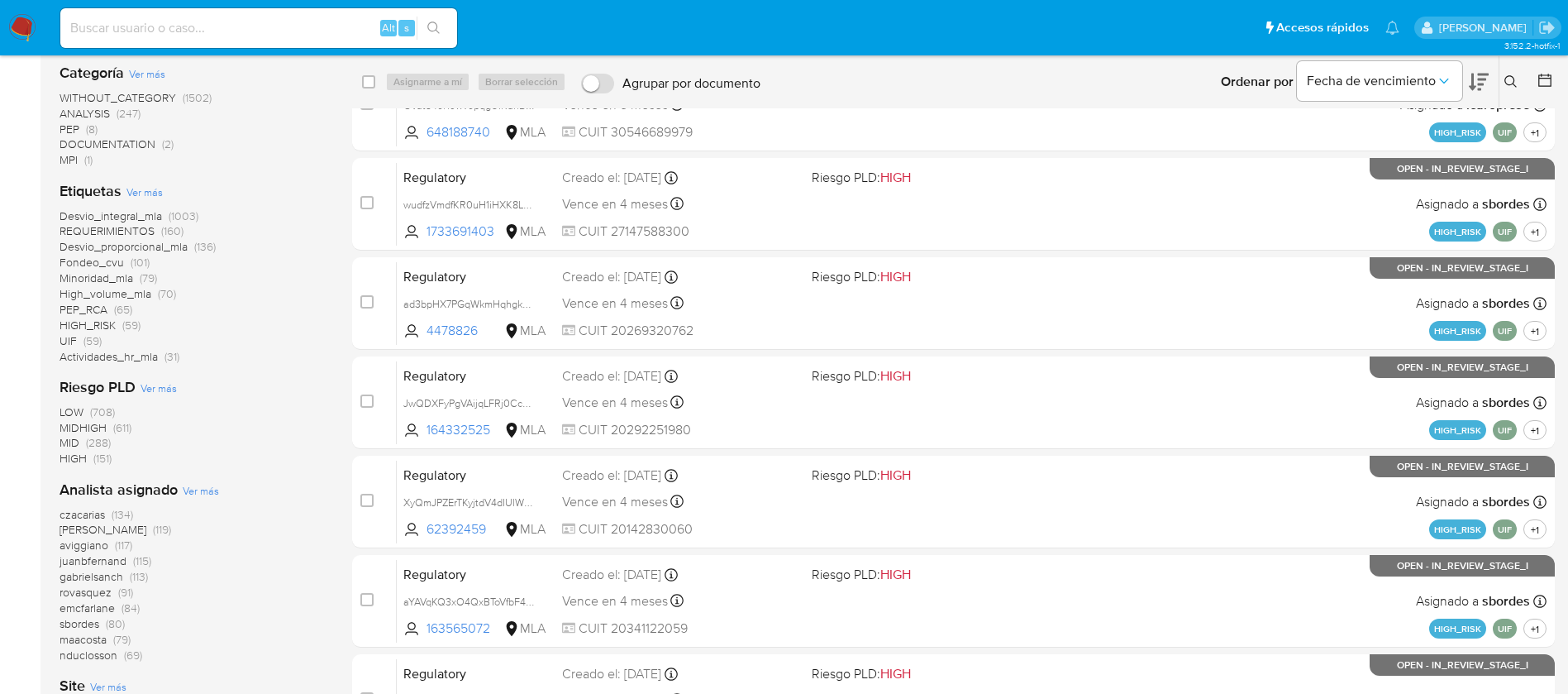
scroll to position [265, 0]
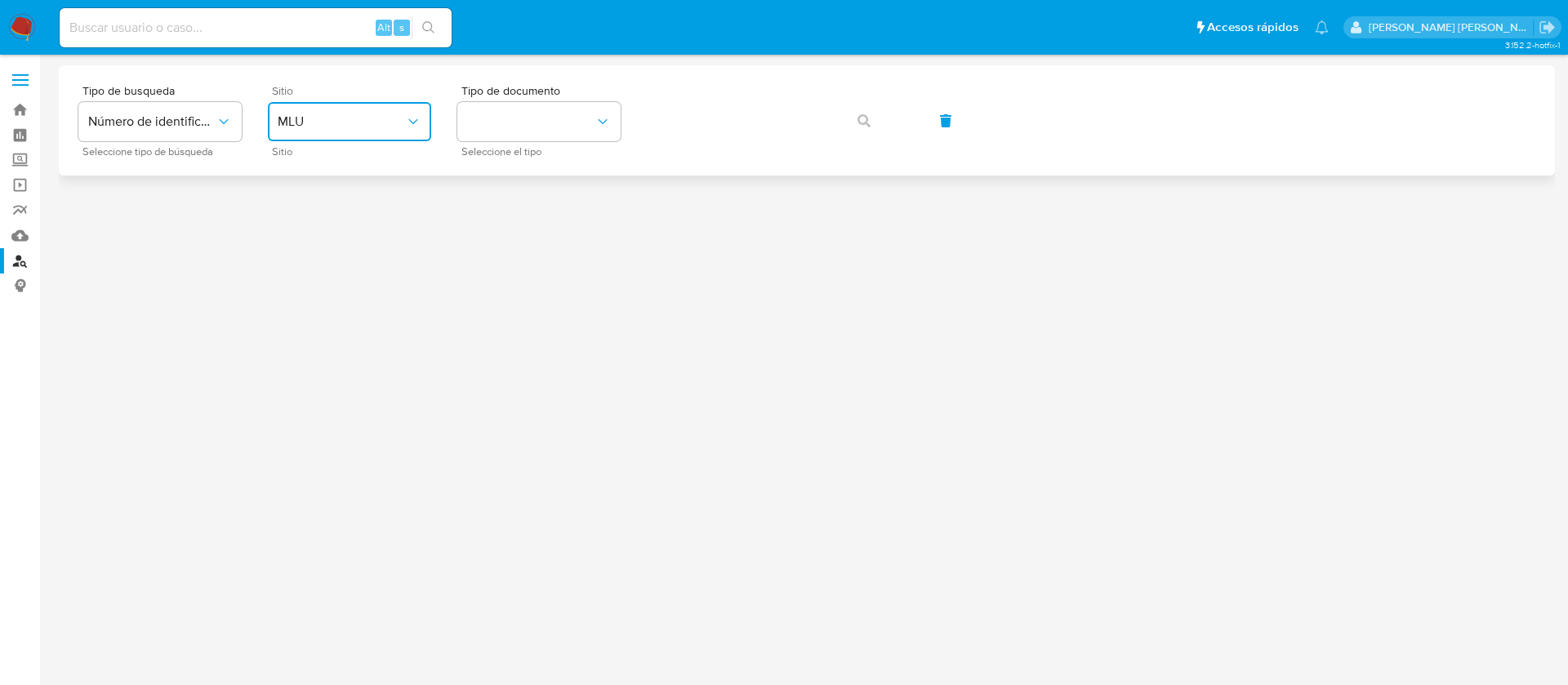
click at [359, 122] on span "MLU" at bounding box center [341, 122] width 127 height 16
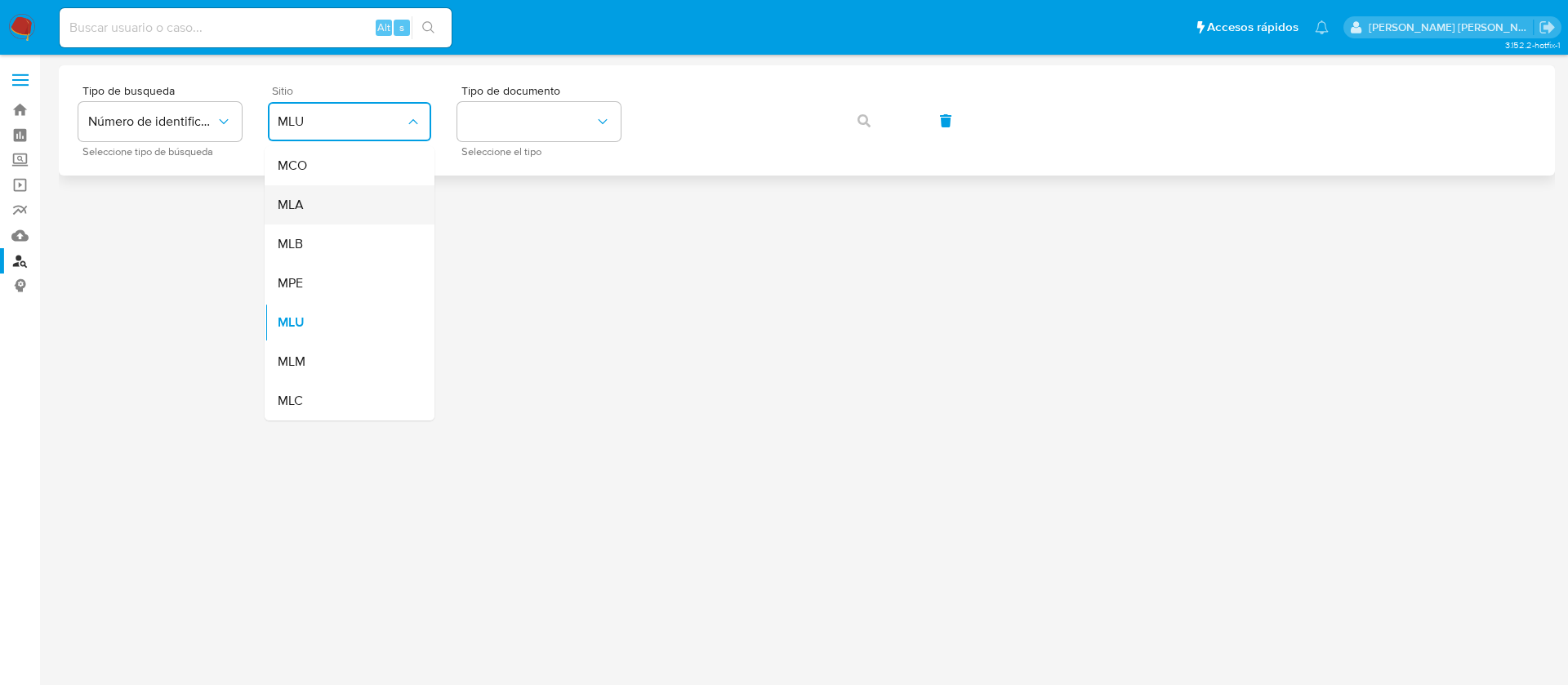
click at [353, 206] on div "MLA" at bounding box center [344, 205] width 134 height 39
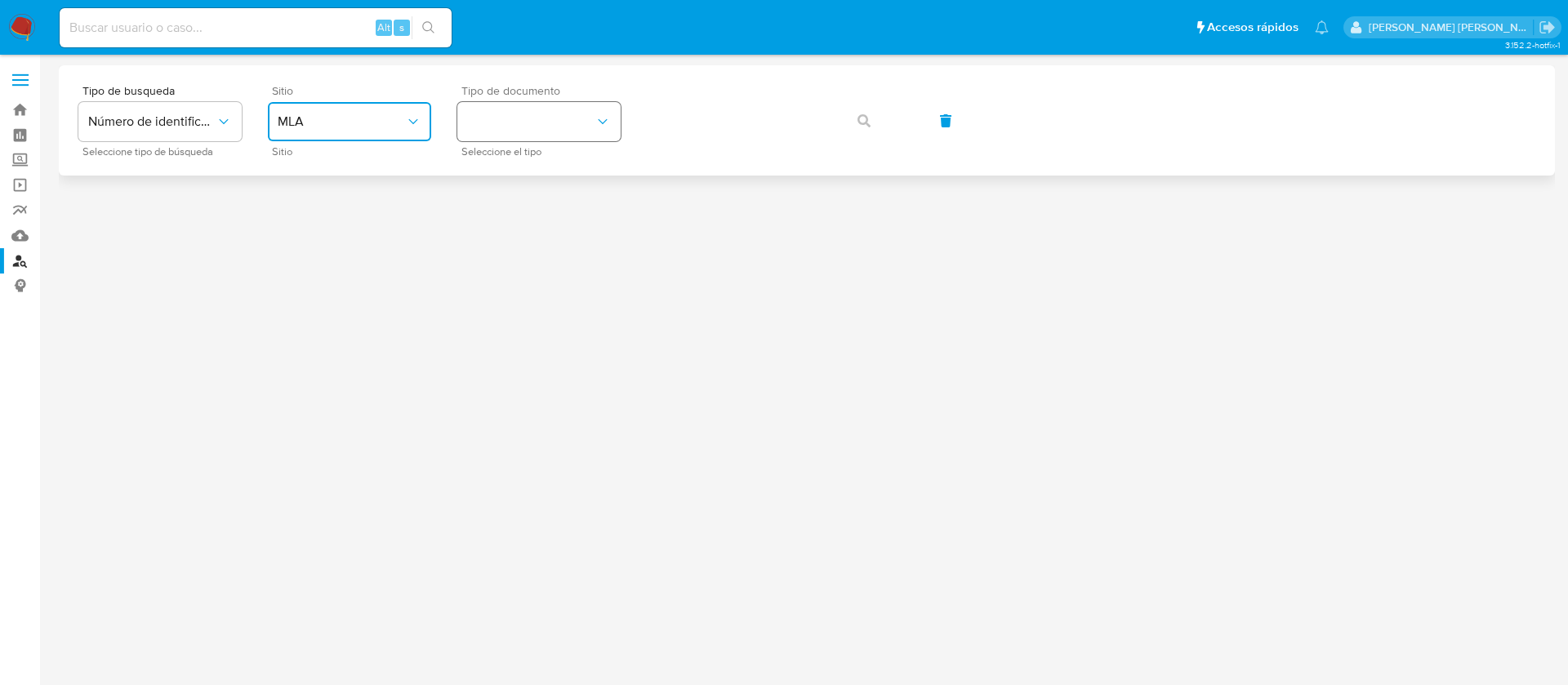
click at [530, 120] on button "identificationType" at bounding box center [538, 122] width 164 height 39
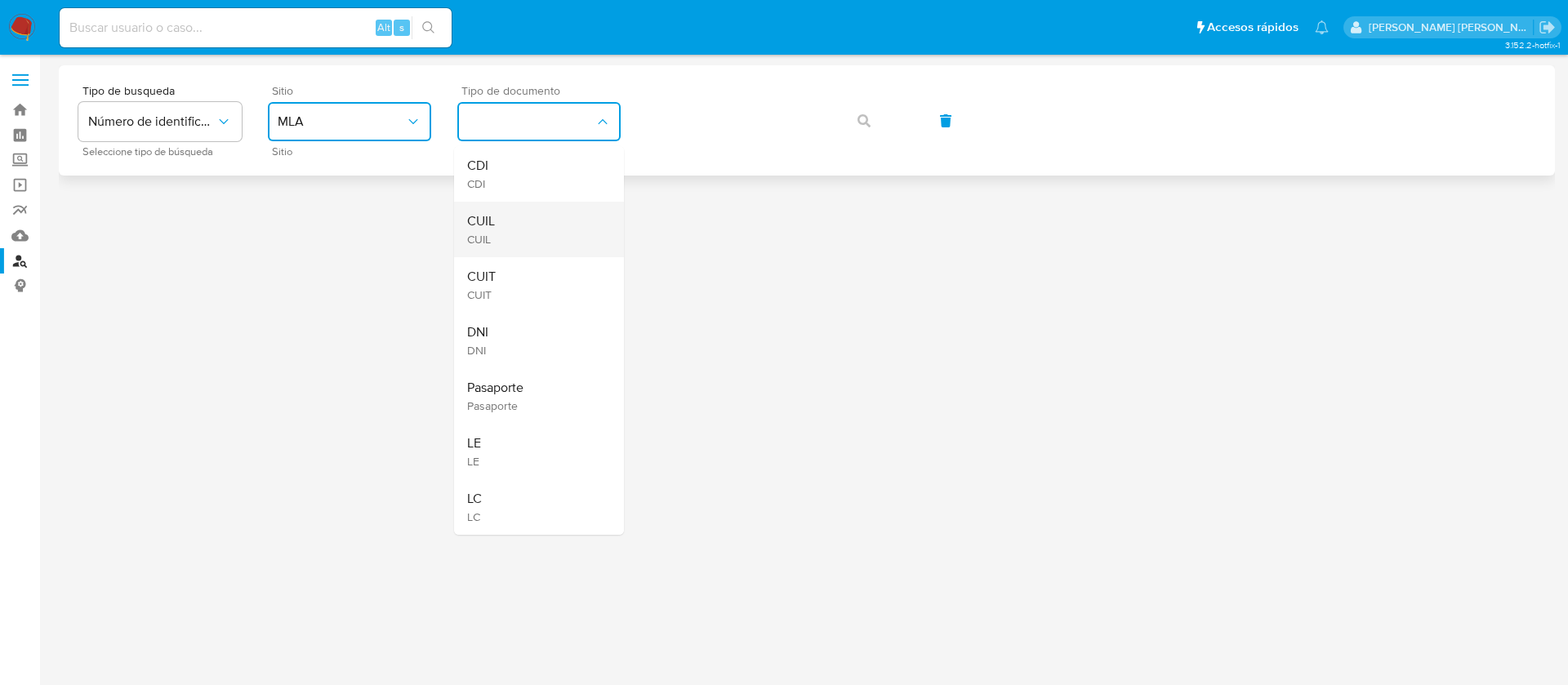
click at [515, 232] on div "CUIL CUIL" at bounding box center [533, 229] width 134 height 56
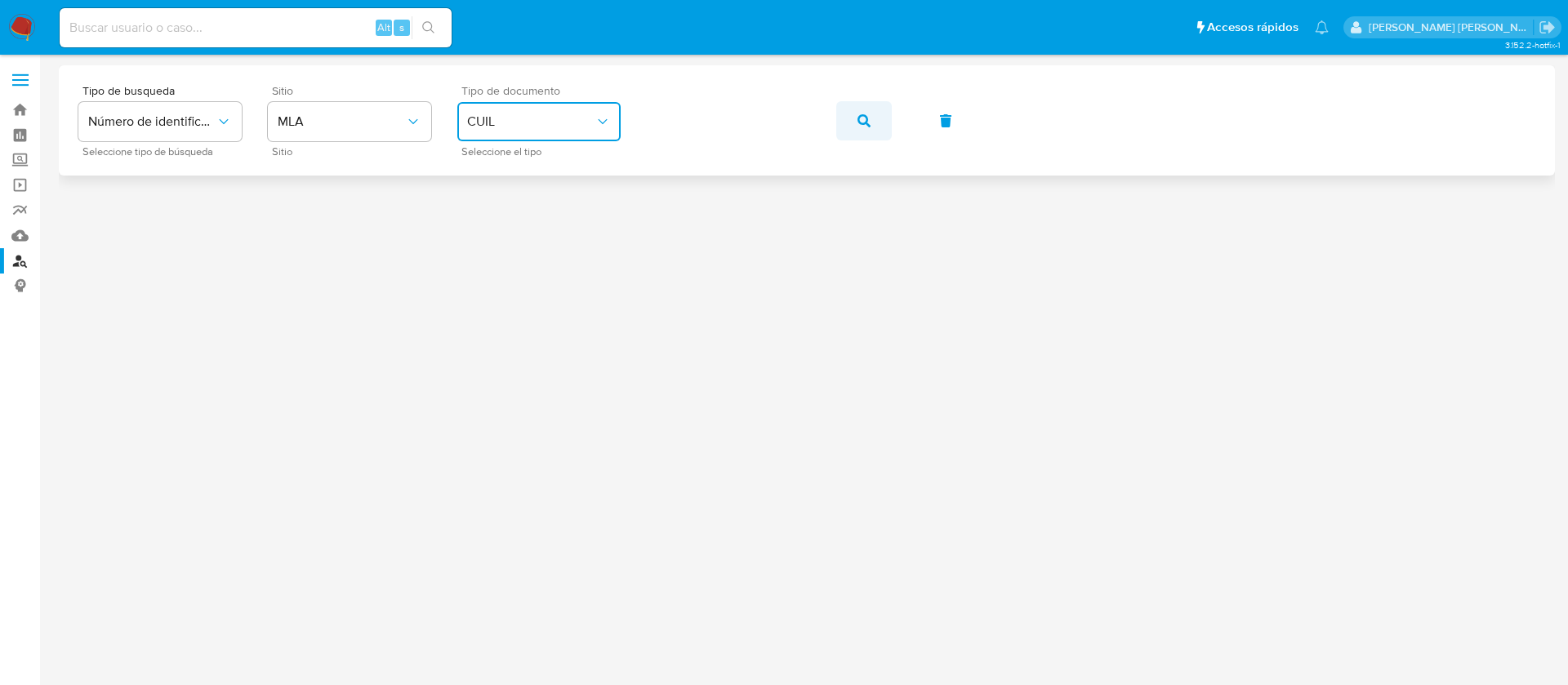
click at [855, 122] on button "button" at bounding box center [864, 121] width 56 height 39
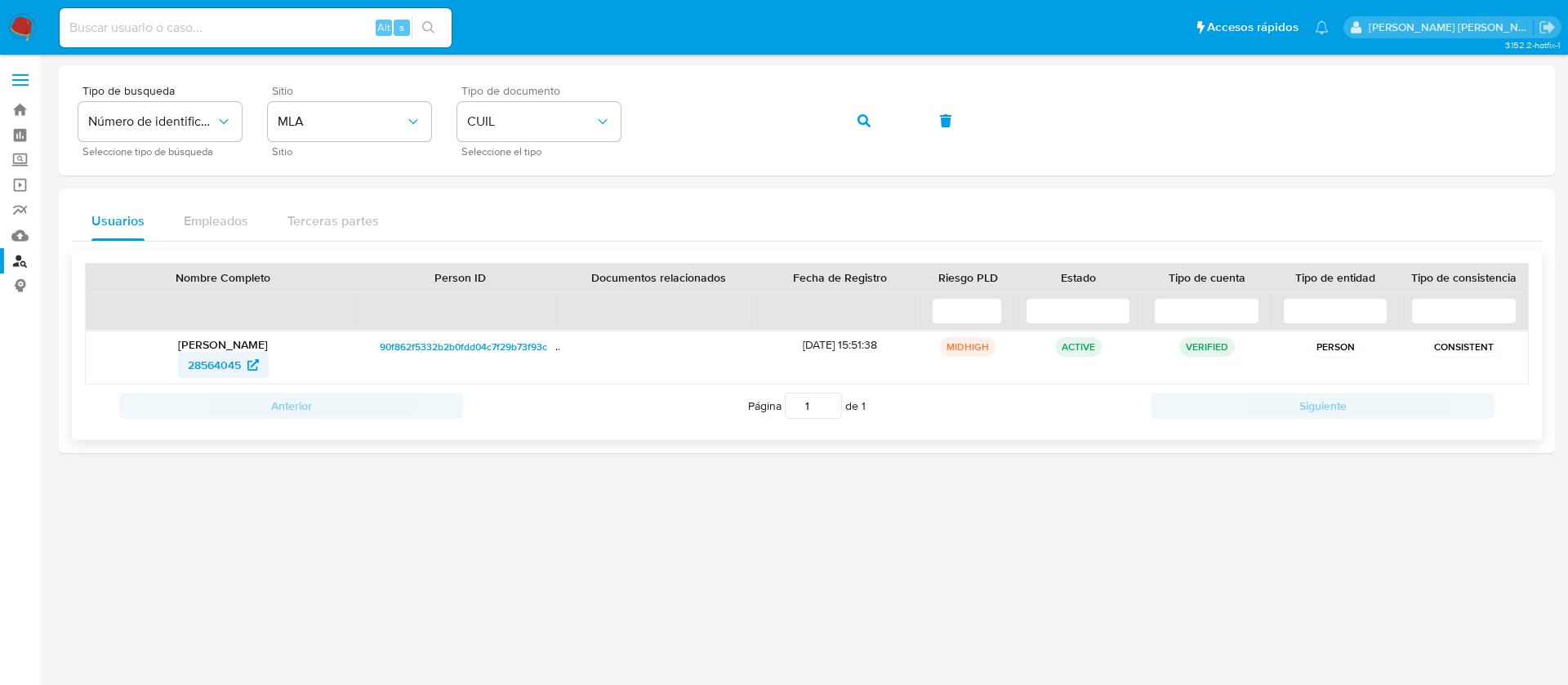
click at [241, 361] on span "28564045" at bounding box center [214, 365] width 53 height 26
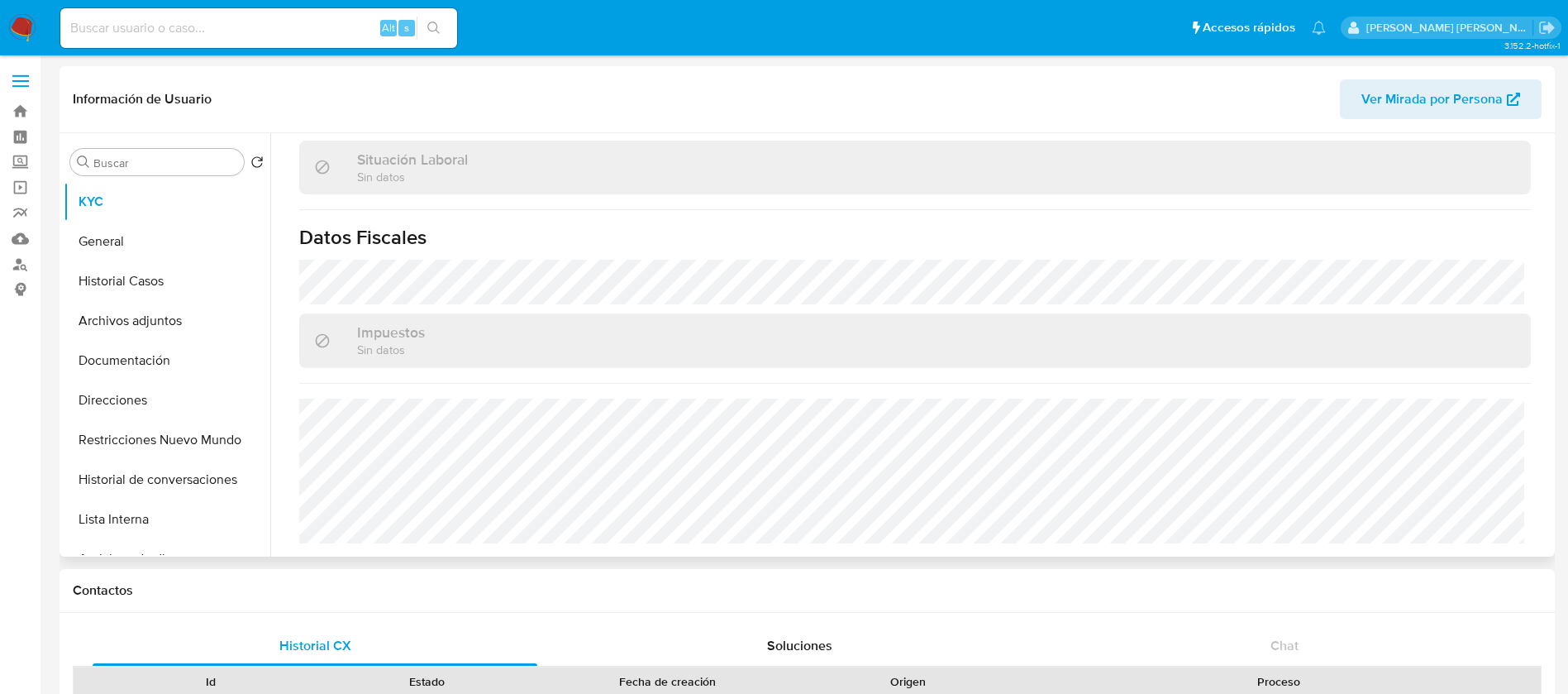
scroll to position [855, 0]
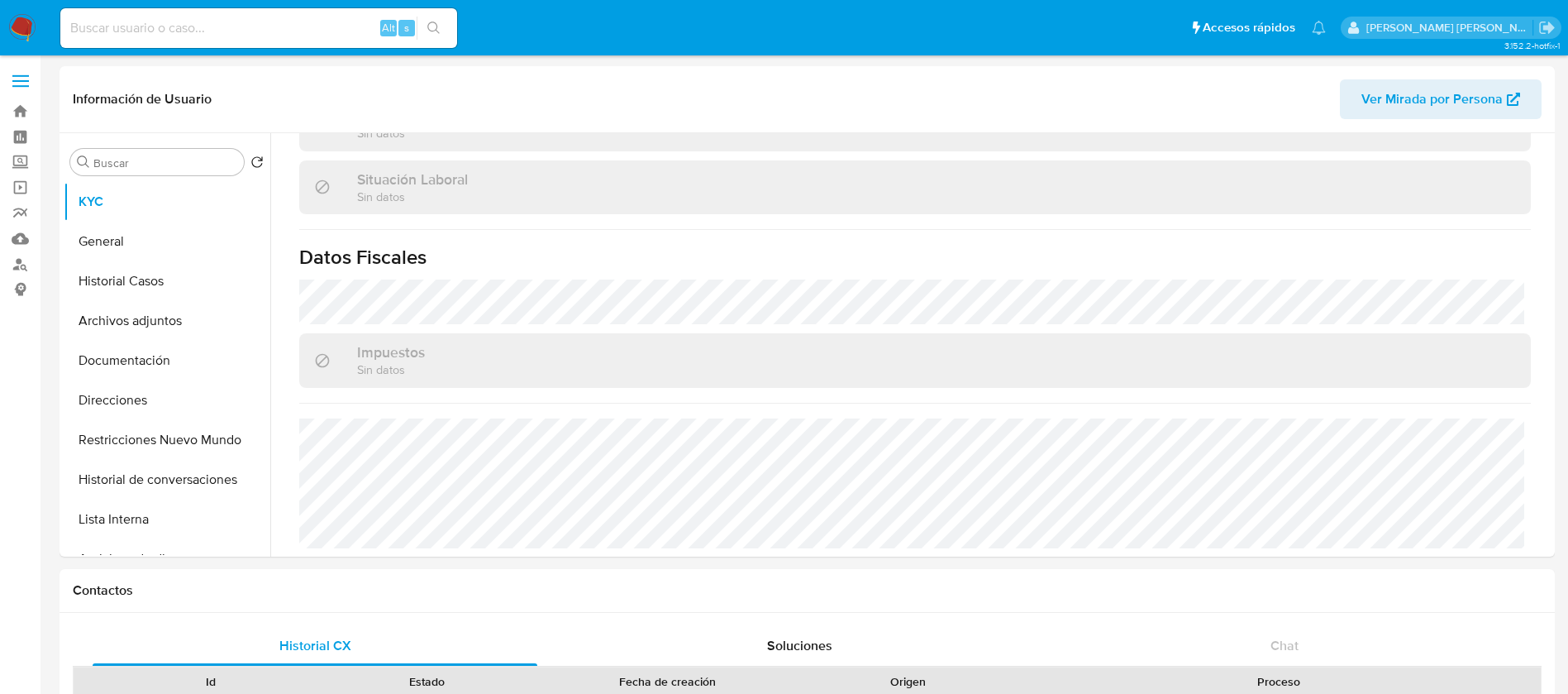
select select "10"
click at [139, 401] on button "Direcciones" at bounding box center [160, 400] width 193 height 40
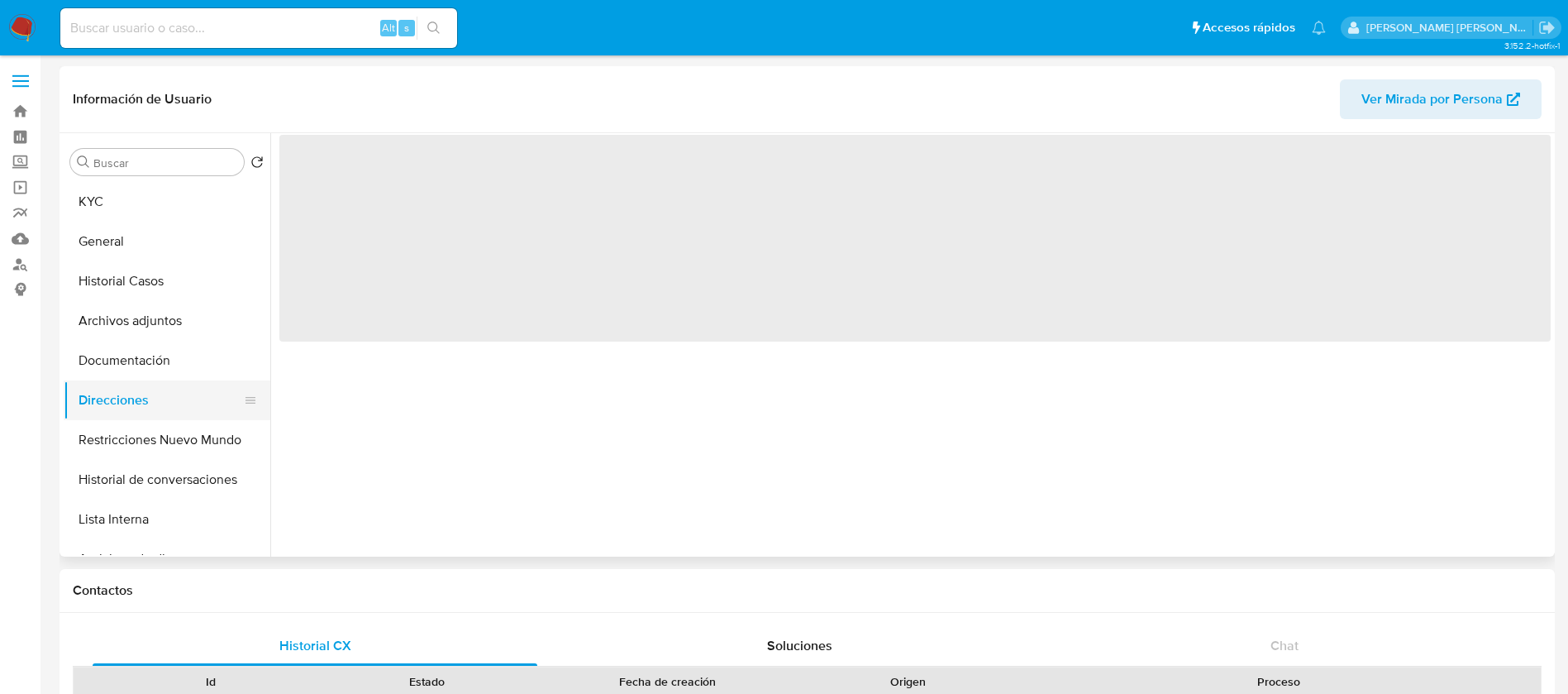
scroll to position [0, 0]
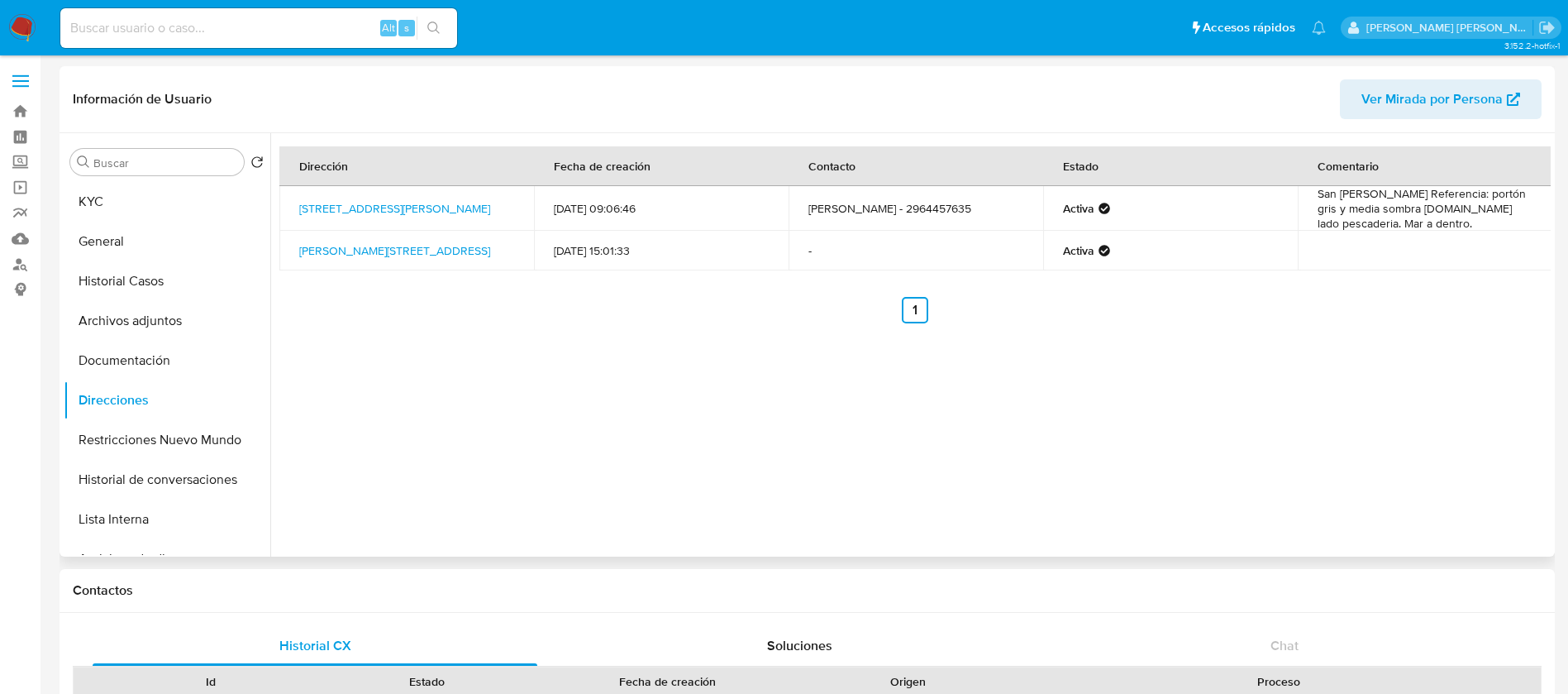
click at [291, 245] on td "[PERSON_NAME][STREET_ADDRESS]" at bounding box center [407, 250] width 255 height 40
copy td "[PERSON_NAME][STREET_ADDRESS]"
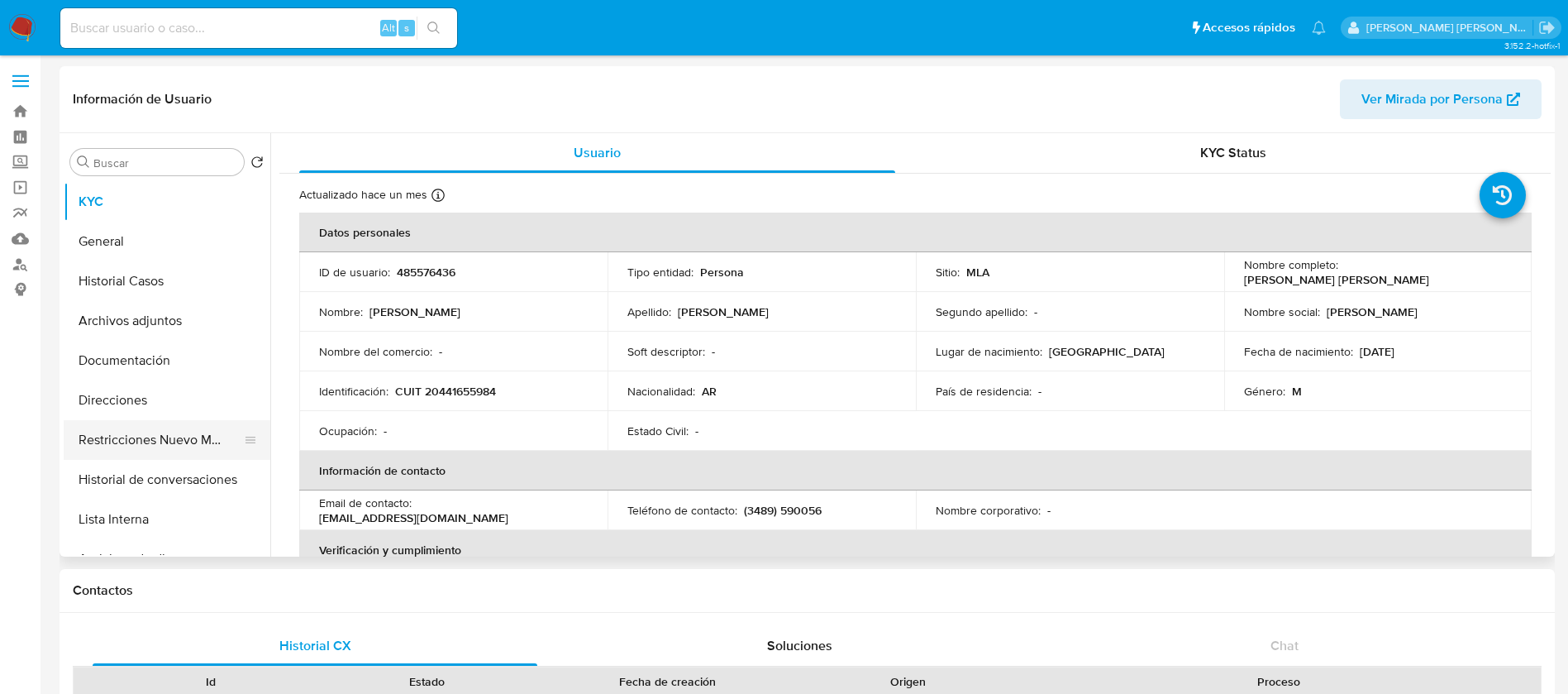
click at [151, 435] on button "Restricciones Nuevo Mundo" at bounding box center [160, 440] width 193 height 40
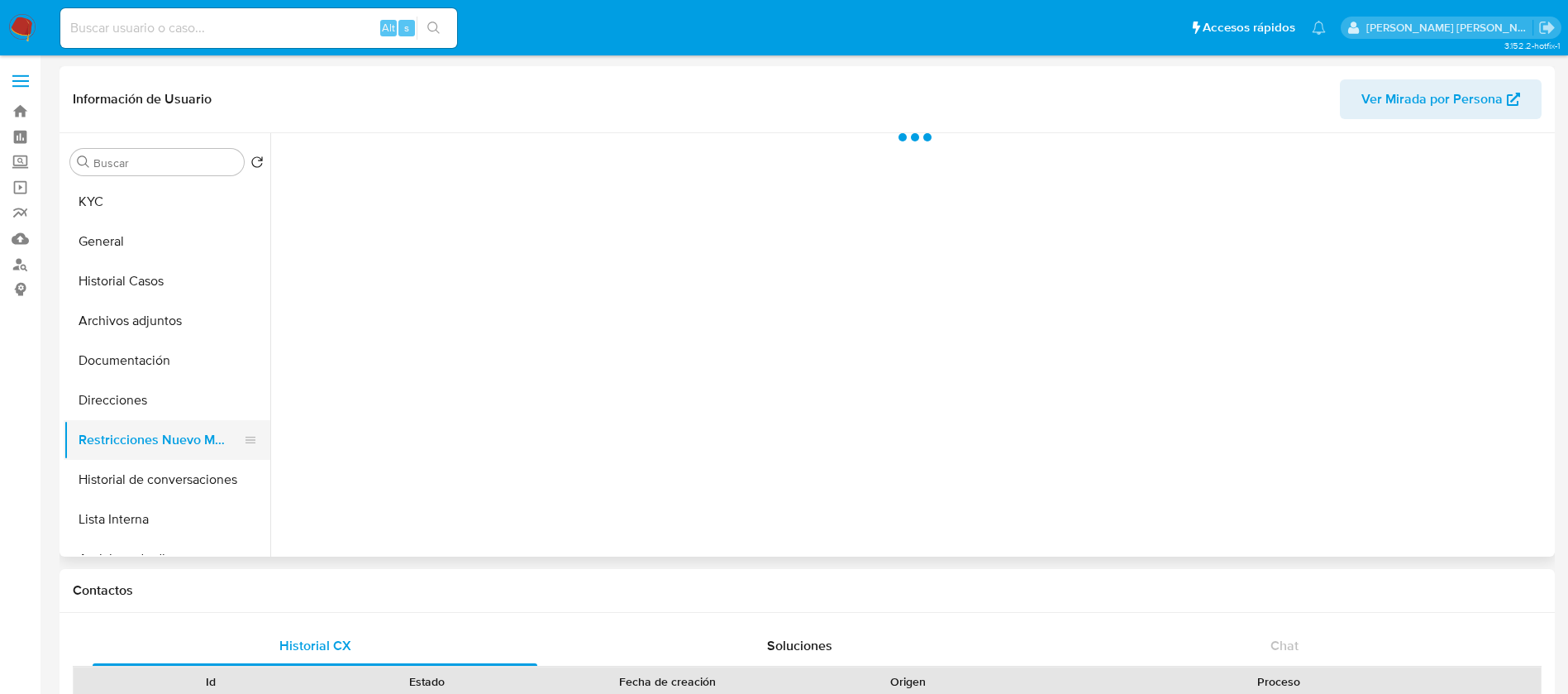
select select "10"
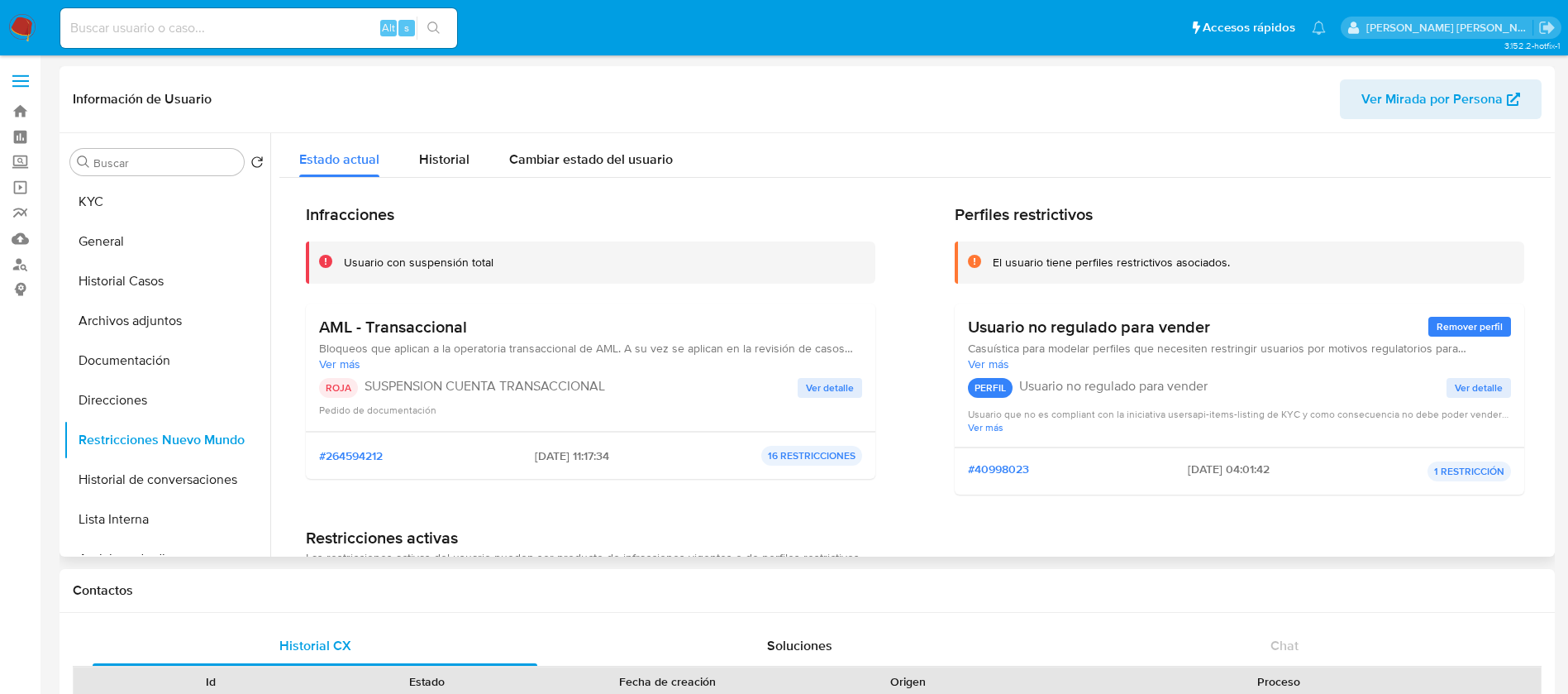
click at [814, 389] on span "Ver detalle" at bounding box center [830, 388] width 48 height 17
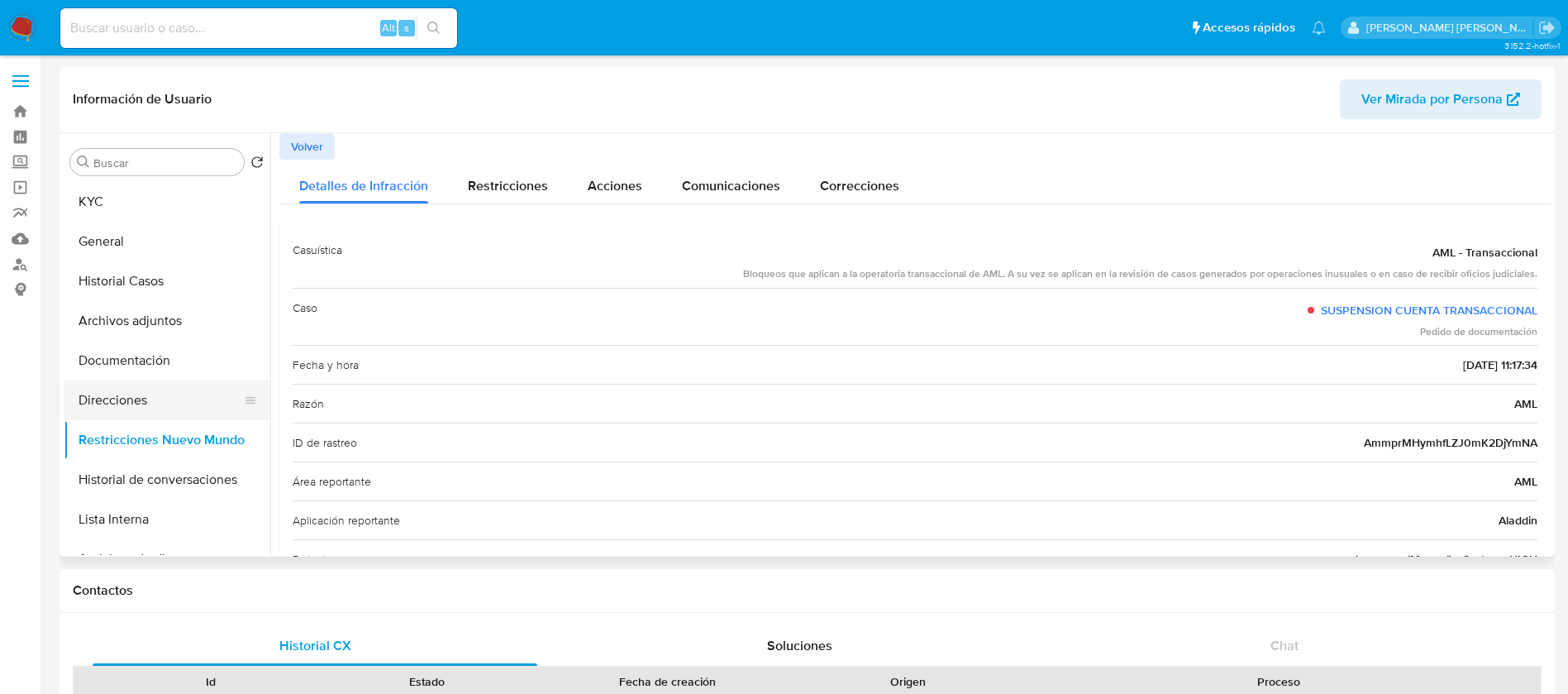
click at [150, 404] on button "Direcciones" at bounding box center [160, 400] width 193 height 40
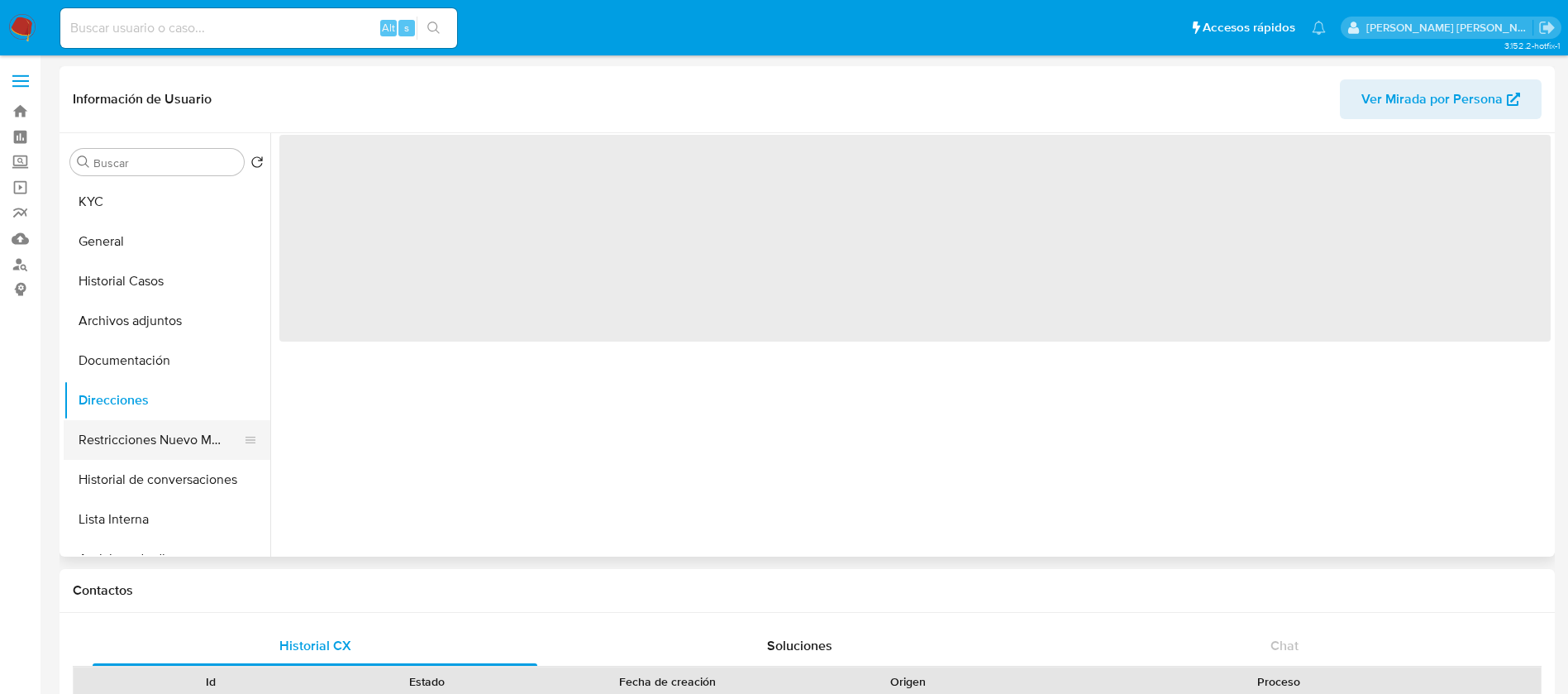
click at [146, 447] on button "Restricciones Nuevo Mundo" at bounding box center [160, 440] width 193 height 40
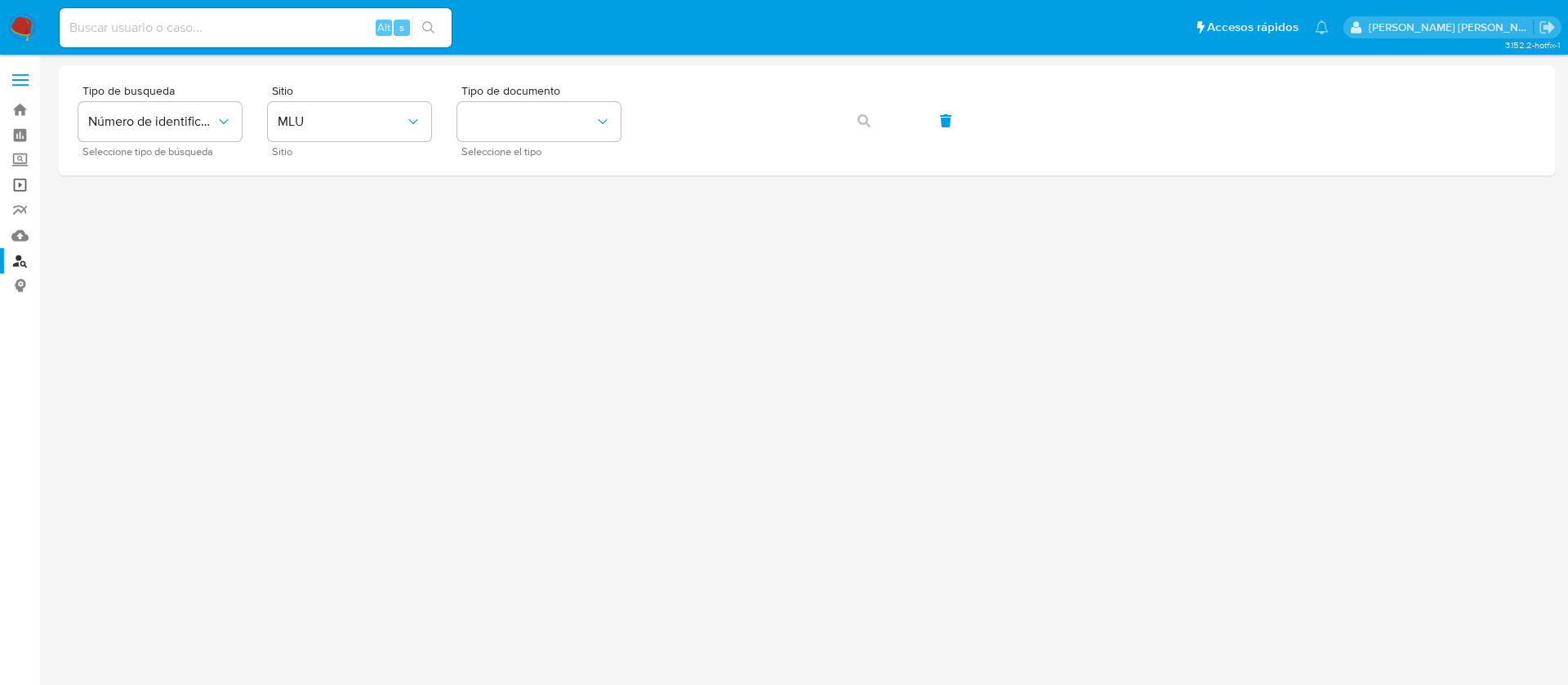
click at [14, 177] on link "Operaciones masivas" at bounding box center [97, 185] width 194 height 25
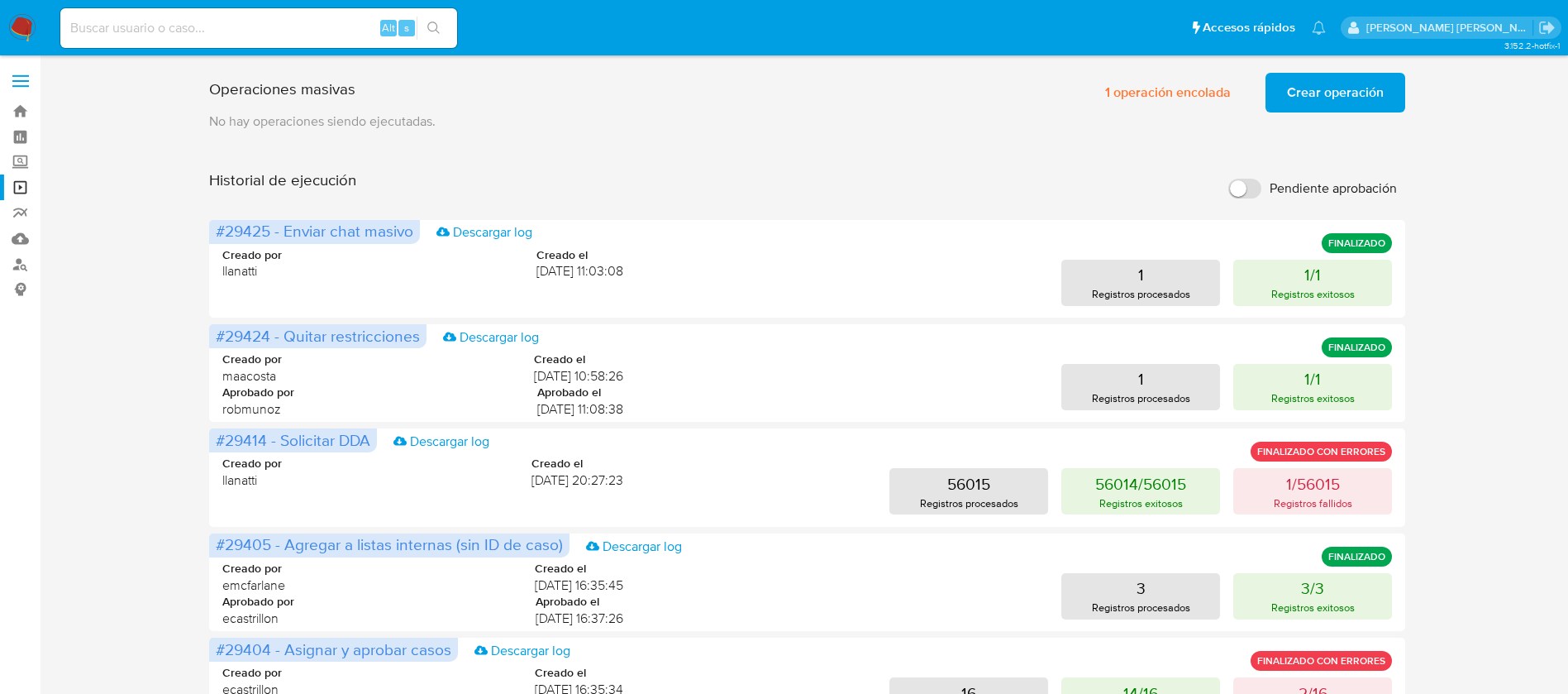
click at [1240, 194] on input "Pendiente aprobación" at bounding box center [1244, 189] width 33 height 20
checkbox input "true"
